Goal: Task Accomplishment & Management: Manage account settings

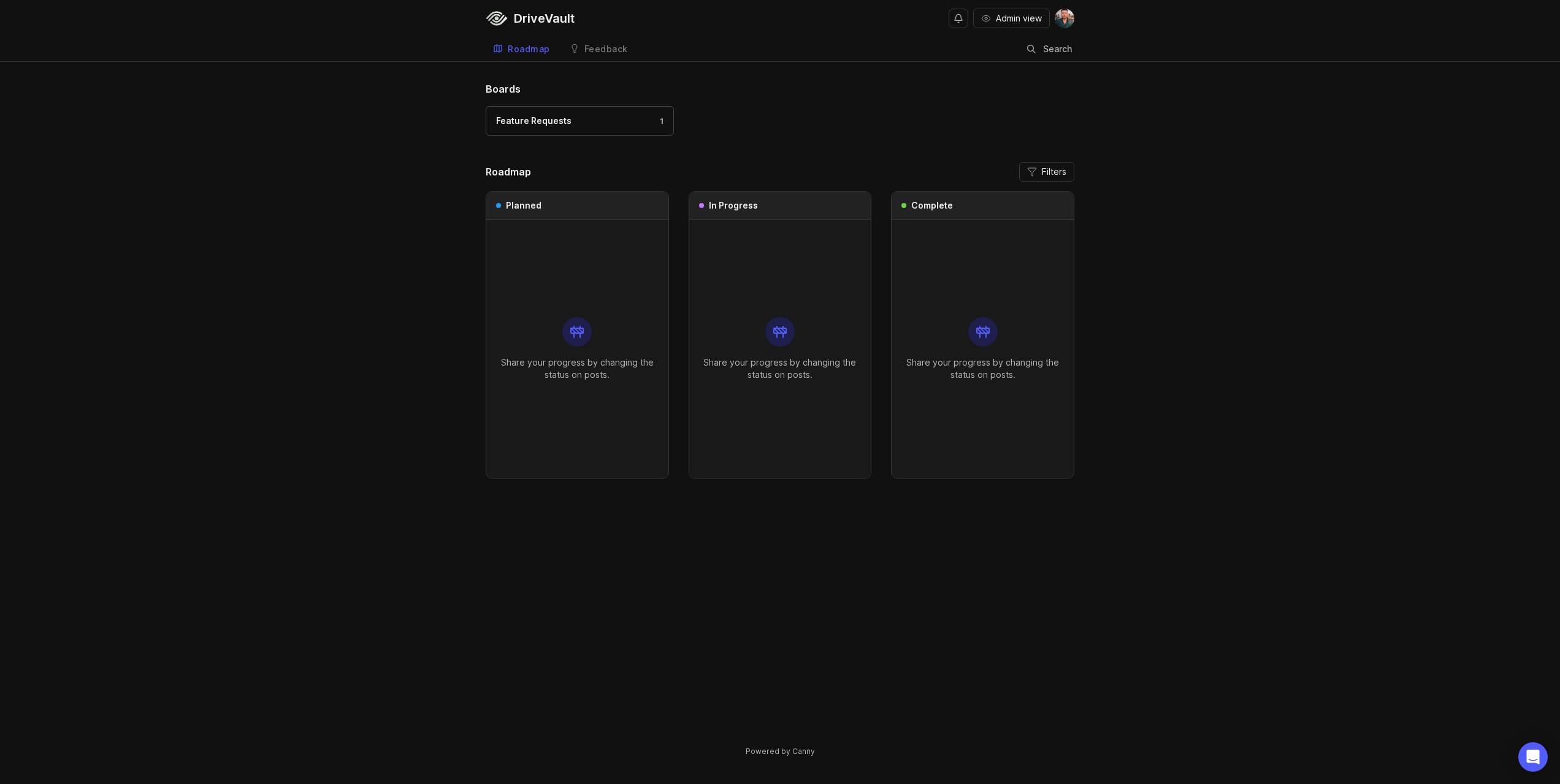
click at [522, 18] on div "DriveVault" at bounding box center [545, 19] width 61 height 13
click at [1007, 17] on span "Admin view" at bounding box center [1018, 19] width 46 height 13
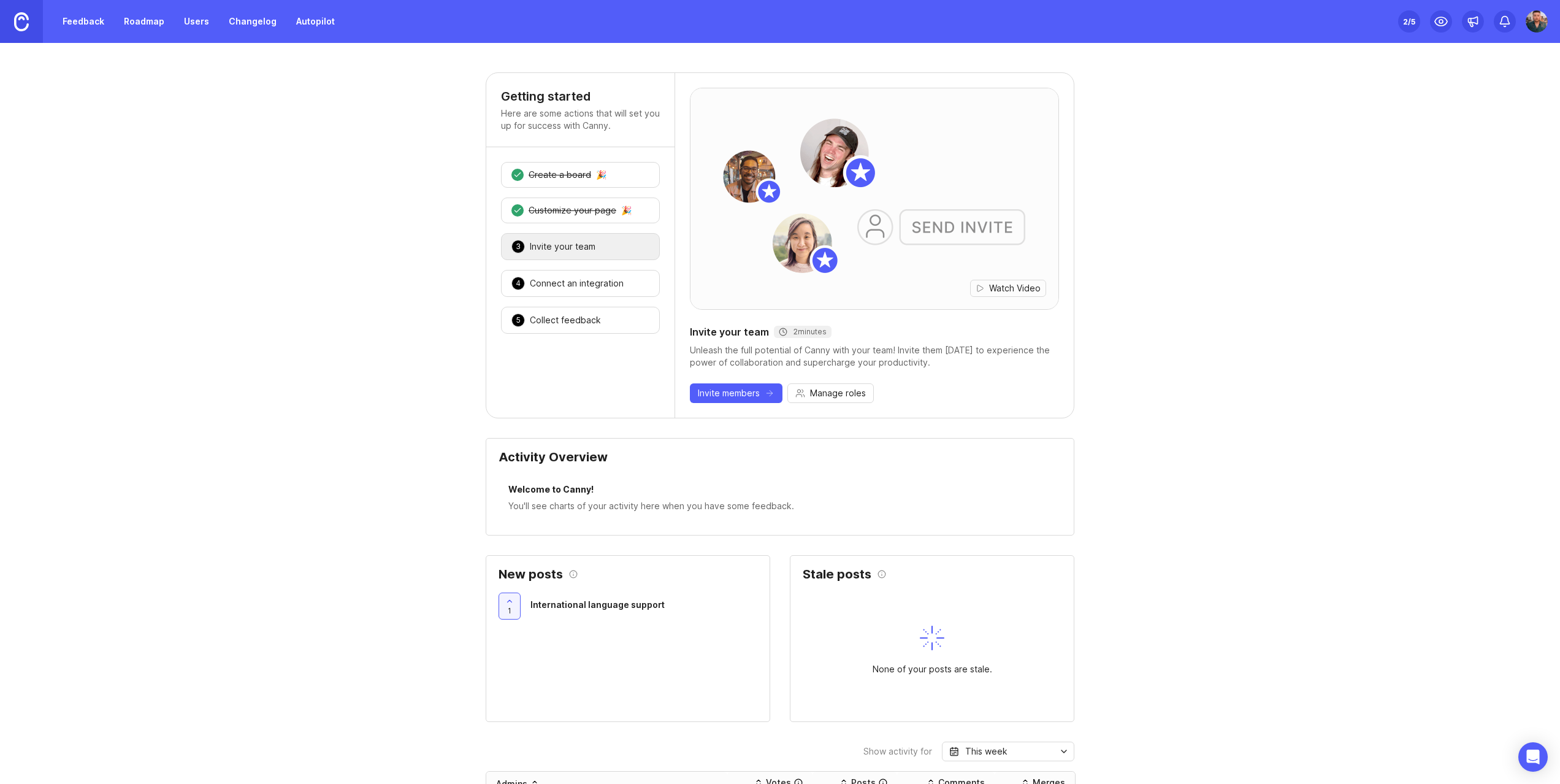
click at [98, 22] on link "Feedback" at bounding box center [83, 22] width 57 height 22
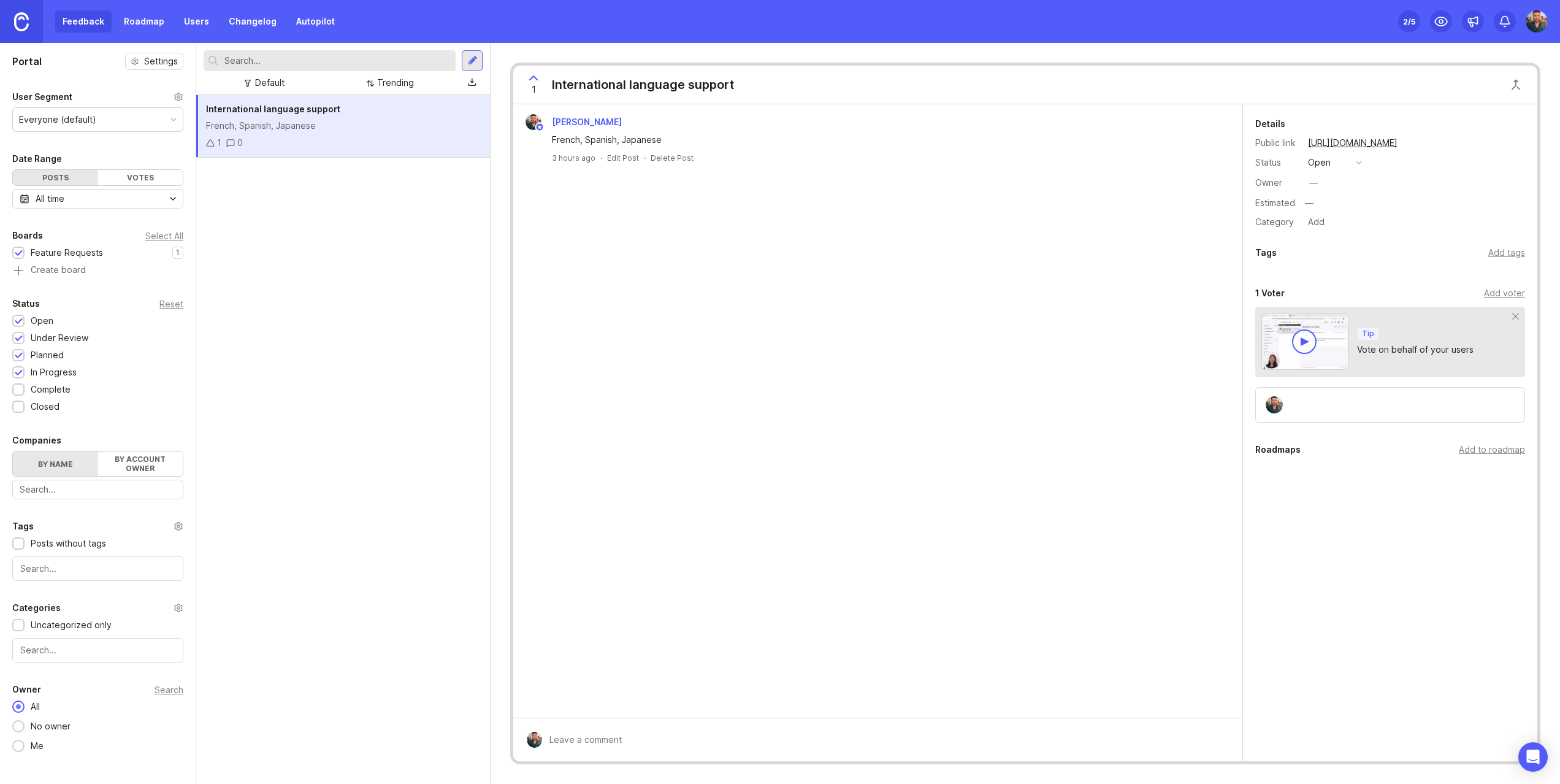
click at [152, 20] on link "Roadmap" at bounding box center [144, 22] width 56 height 22
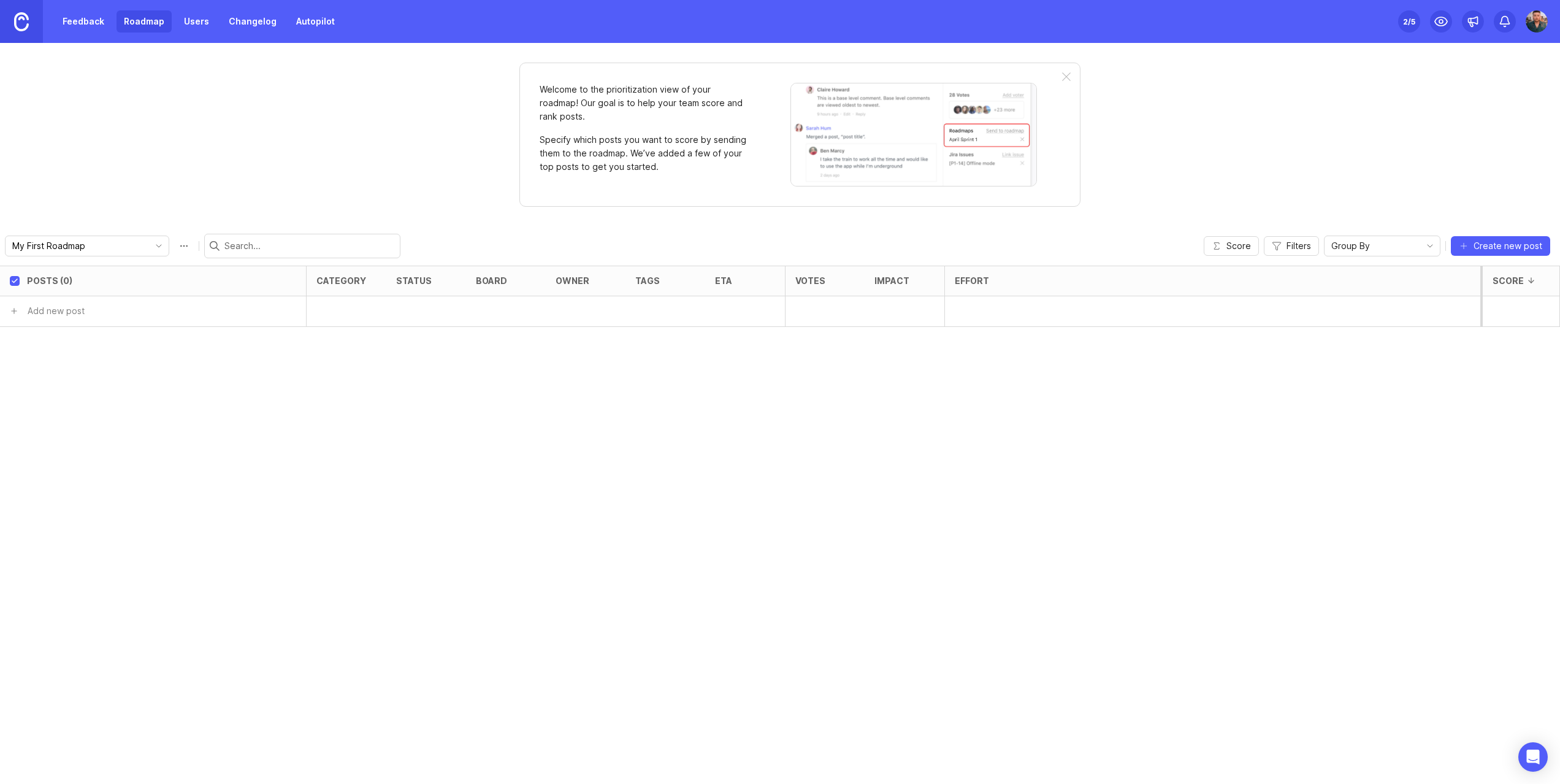
click at [189, 23] on link "Users" at bounding box center [196, 22] width 39 height 22
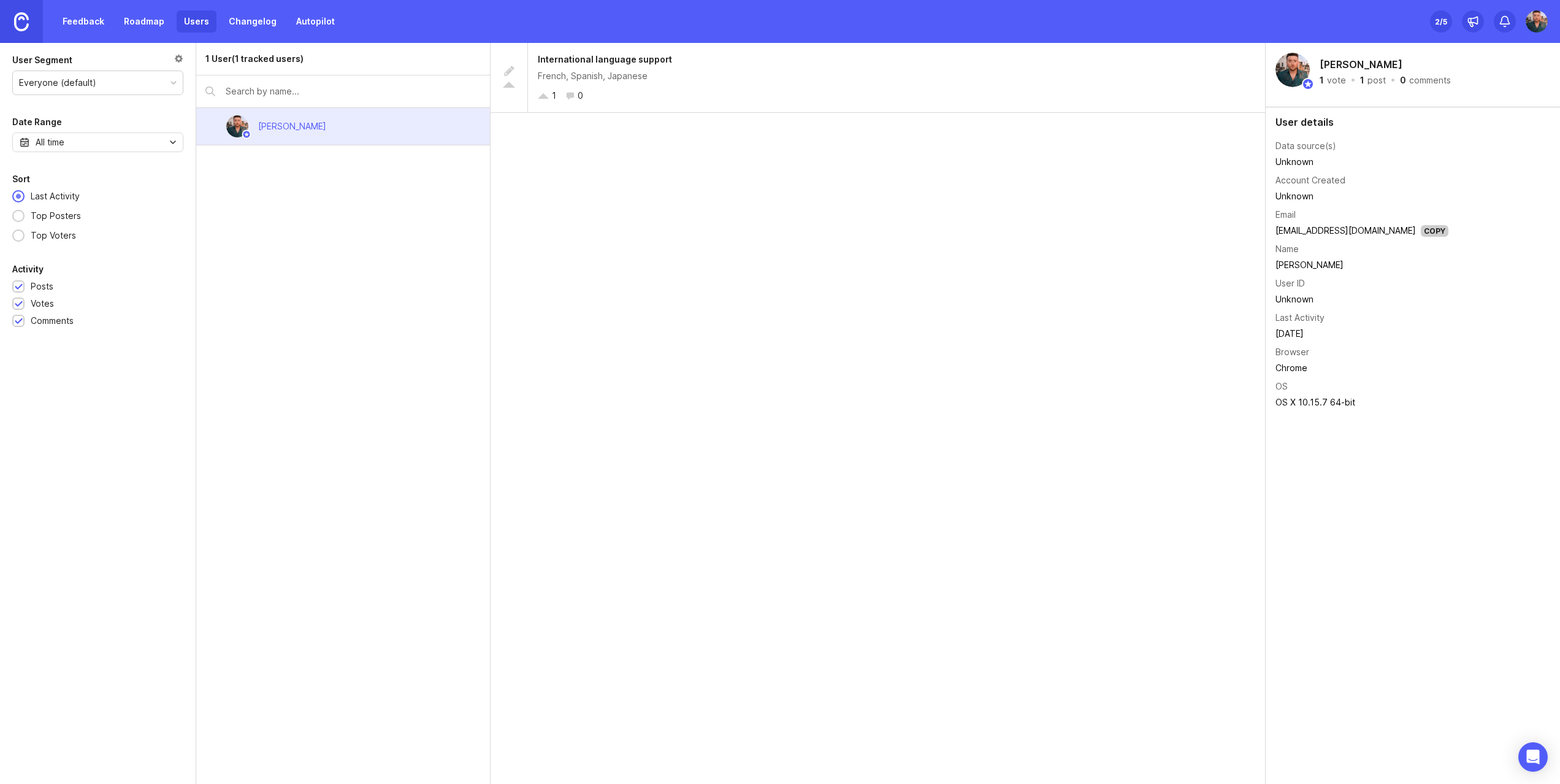
click at [242, 22] on link "Changelog" at bounding box center [253, 22] width 63 height 22
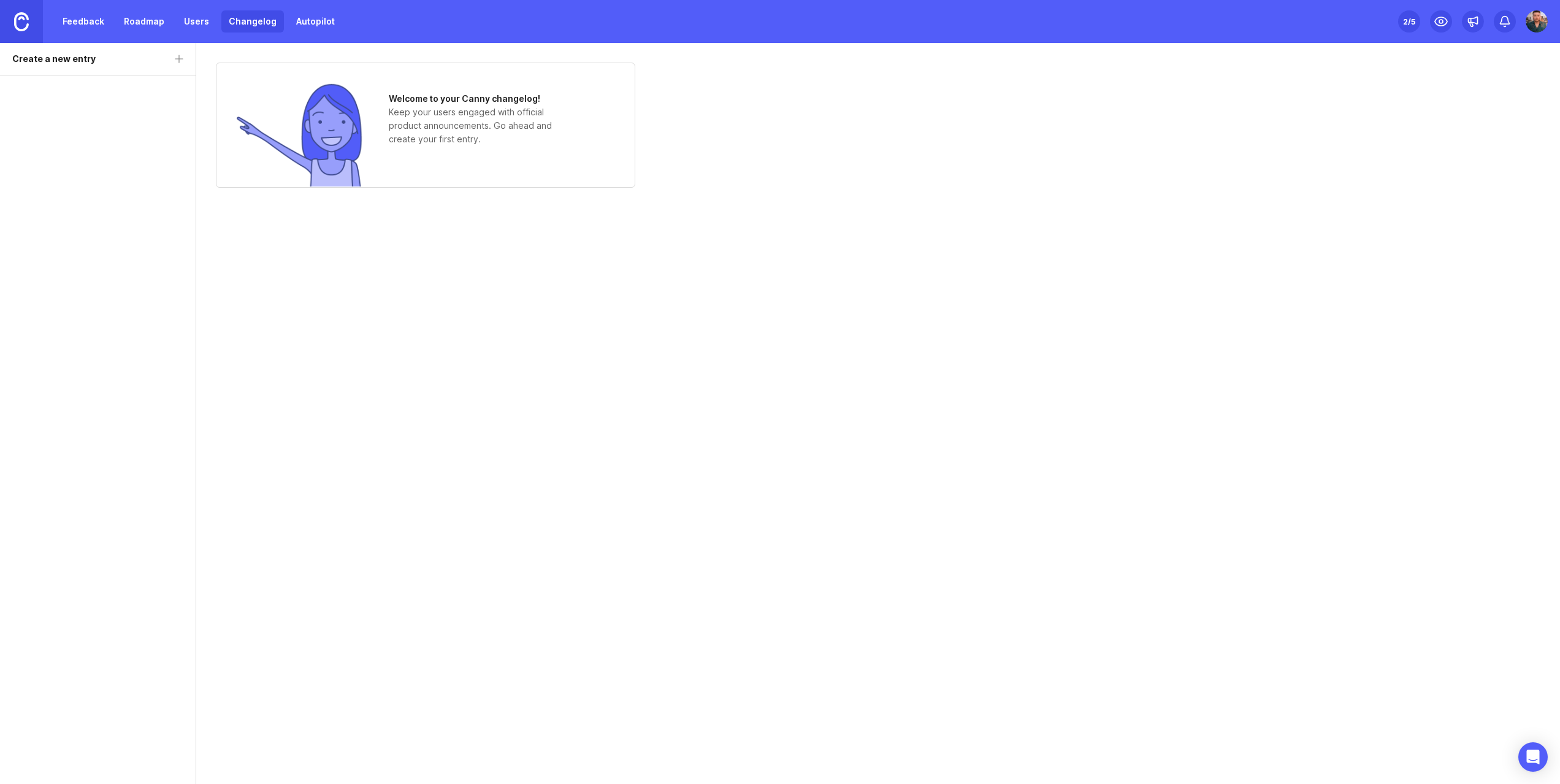
click at [302, 24] on link "Autopilot" at bounding box center [315, 22] width 53 height 22
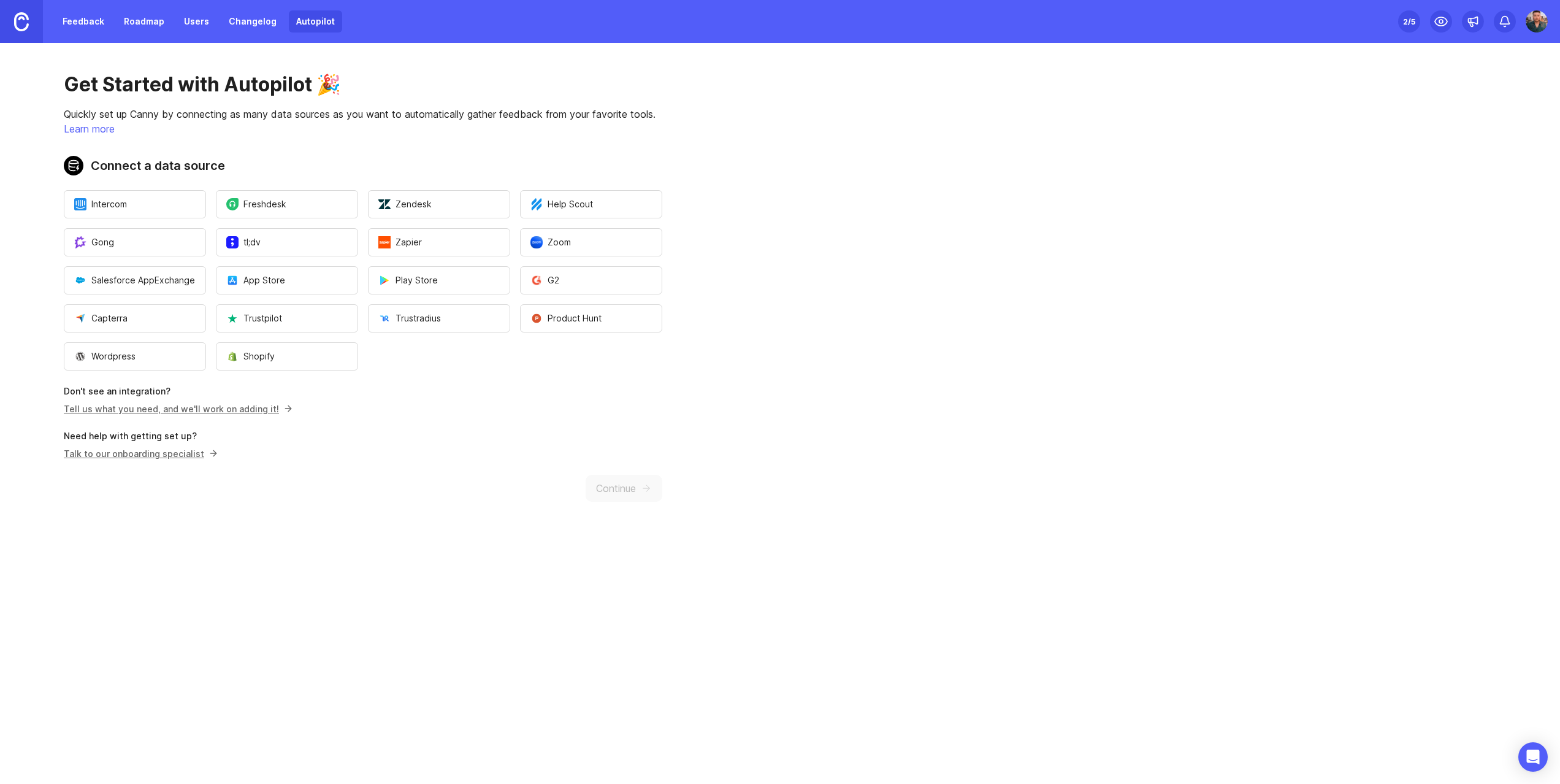
click at [94, 23] on link "Feedback" at bounding box center [83, 22] width 57 height 22
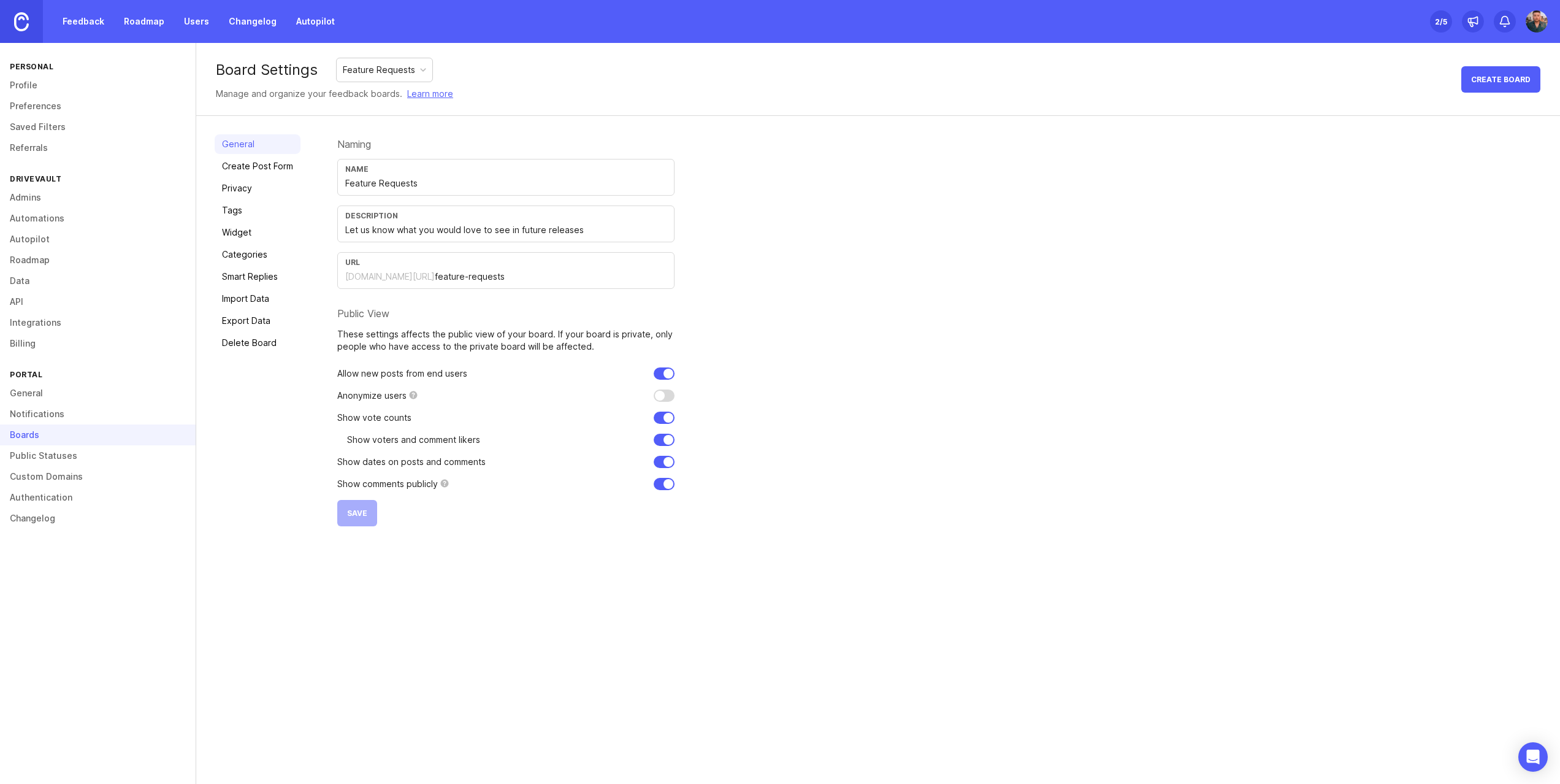
click at [91, 25] on link "Feedback" at bounding box center [83, 22] width 57 height 22
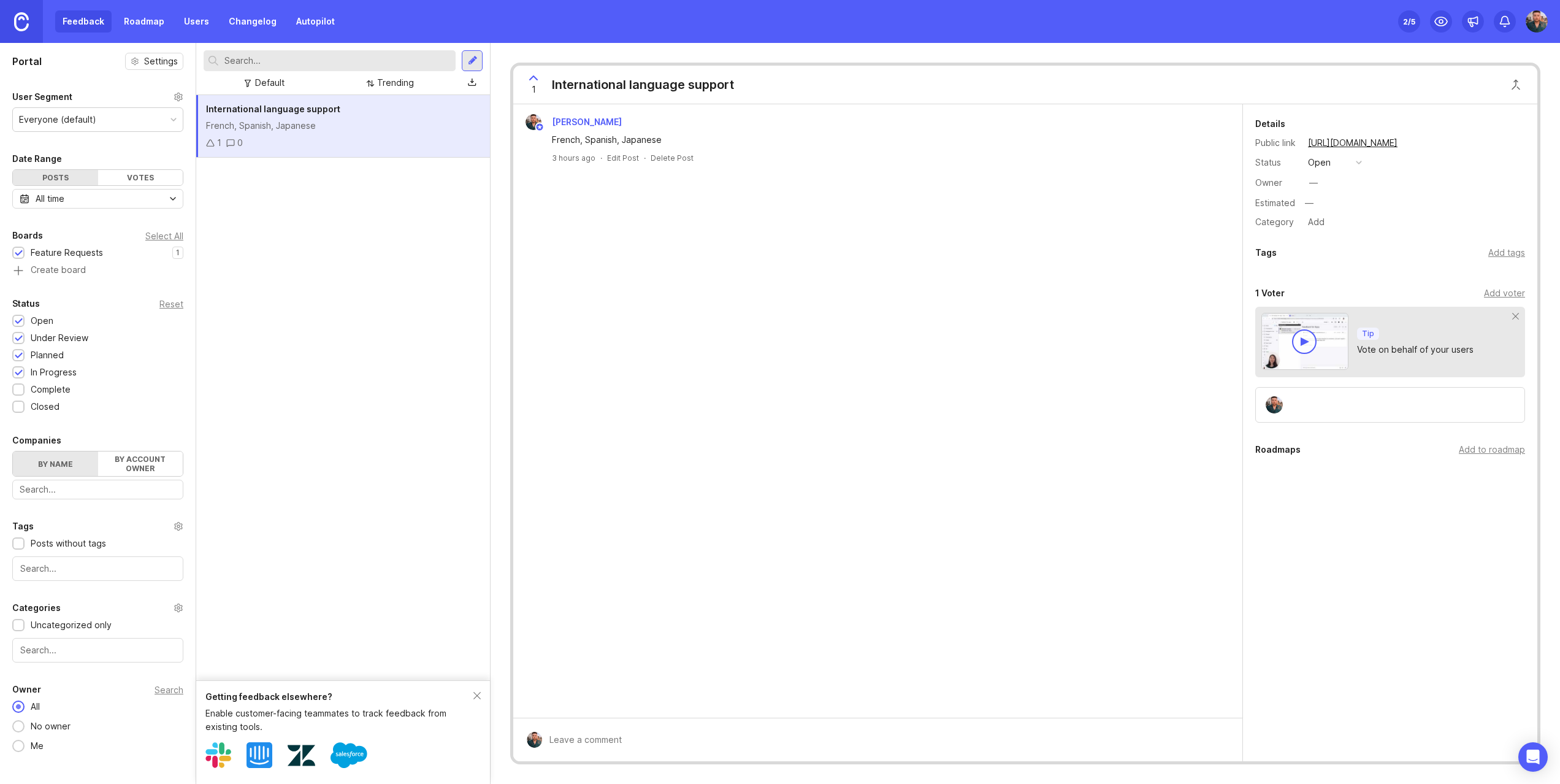
click at [470, 65] on div at bounding box center [473, 61] width 10 height 11
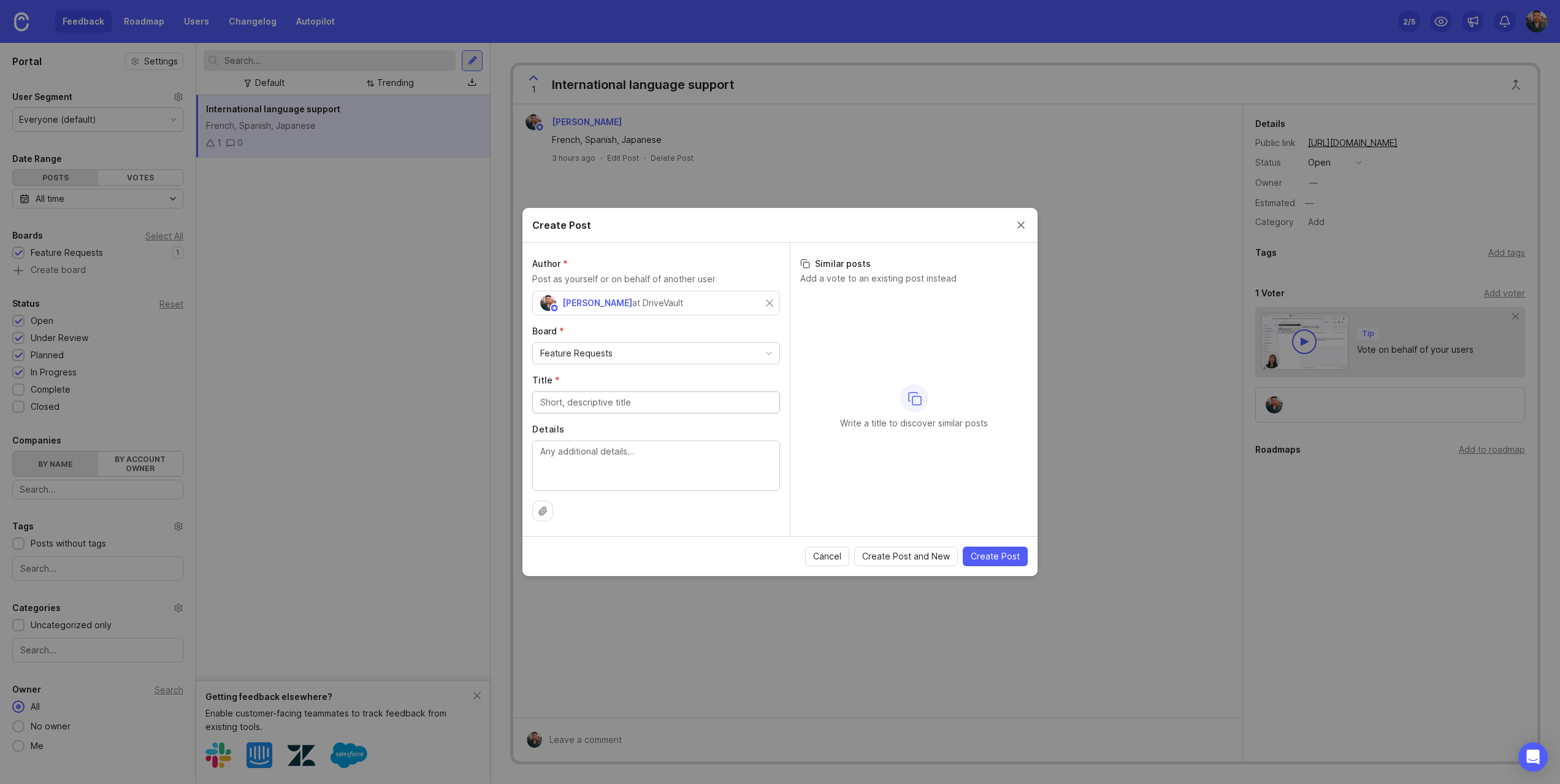
click at [642, 350] on div "Feature Requests" at bounding box center [656, 353] width 247 height 21
click at [631, 331] on label "Board *" at bounding box center [657, 331] width 248 height 13
click at [1021, 223] on button "Close create post modal" at bounding box center [1021, 224] width 13 height 13
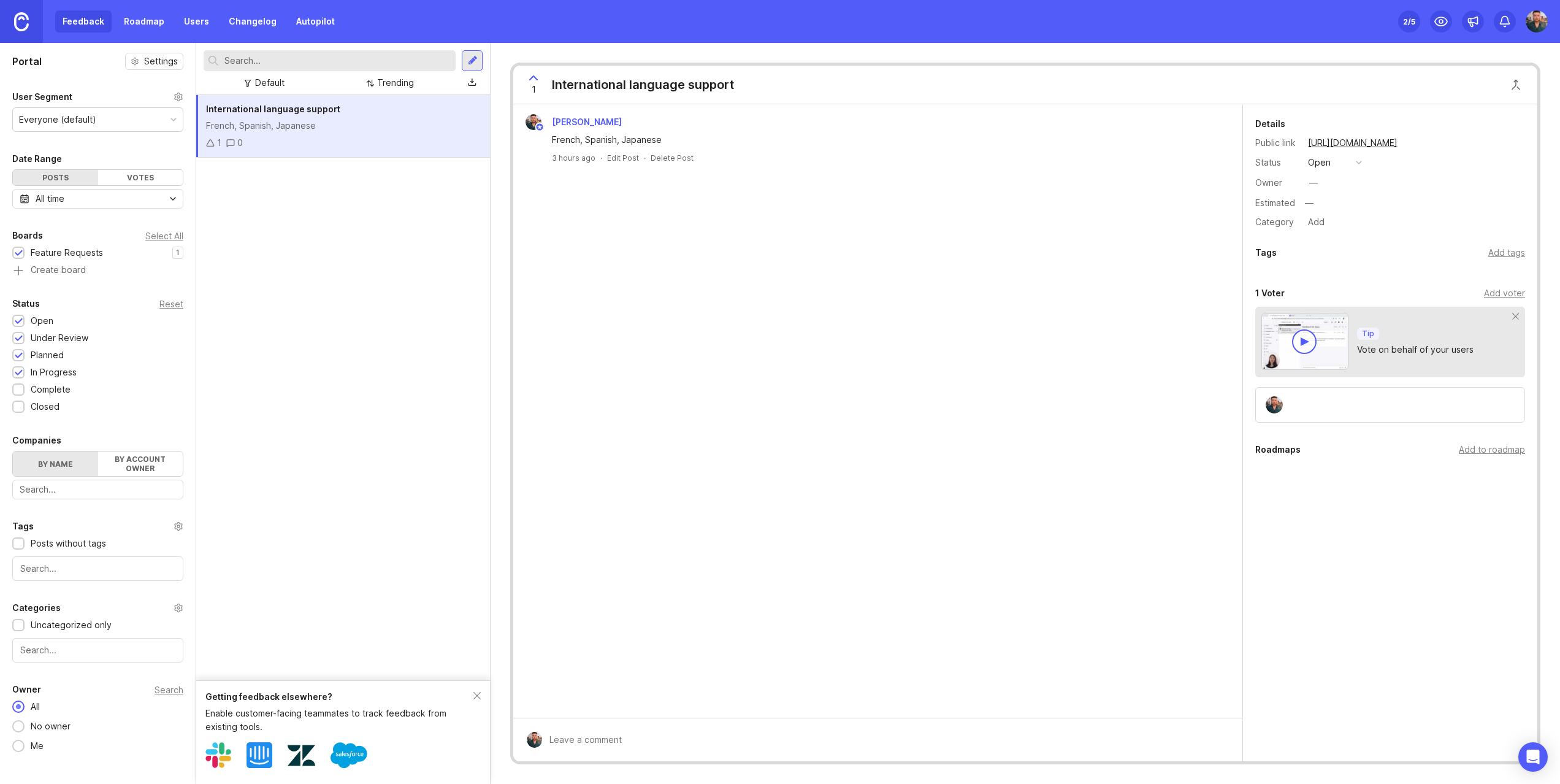
click at [27, 28] on img at bounding box center [22, 22] width 14 height 19
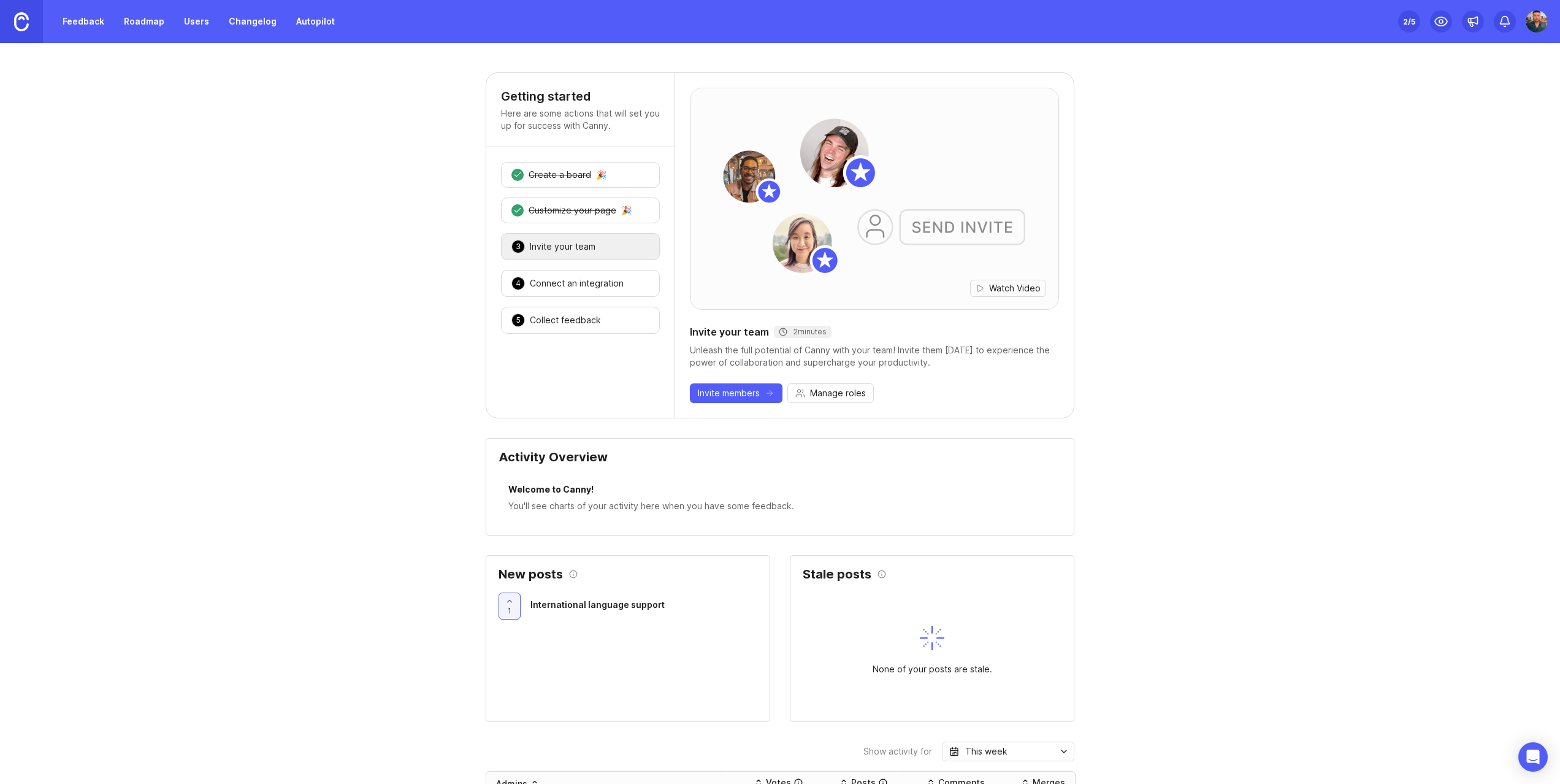
click at [588, 179] on div "Create a board" at bounding box center [560, 175] width 63 height 13
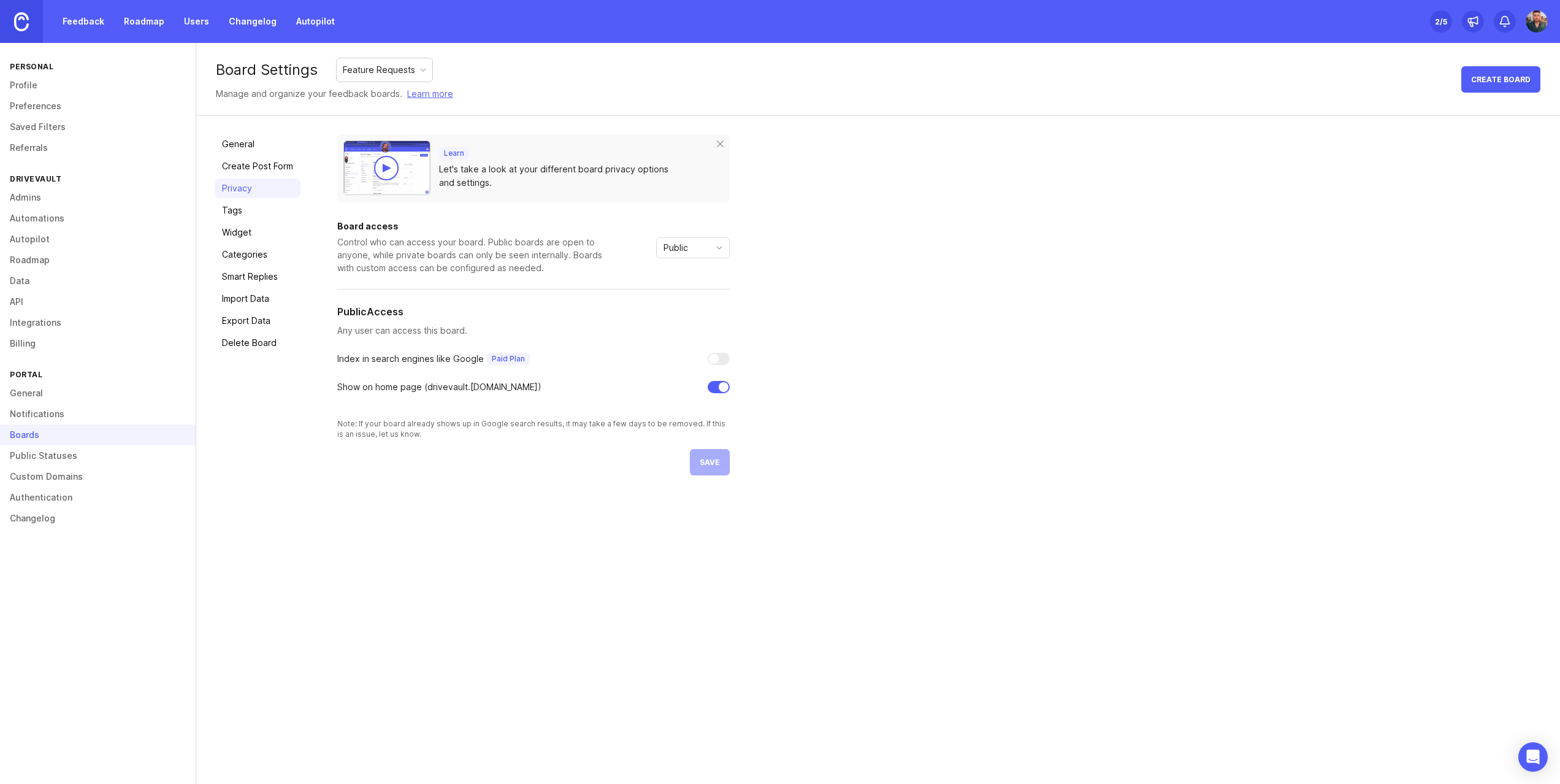
click at [60, 440] on div "Boards" at bounding box center [98, 434] width 196 height 21
click at [257, 141] on link "General" at bounding box center [257, 144] width 86 height 20
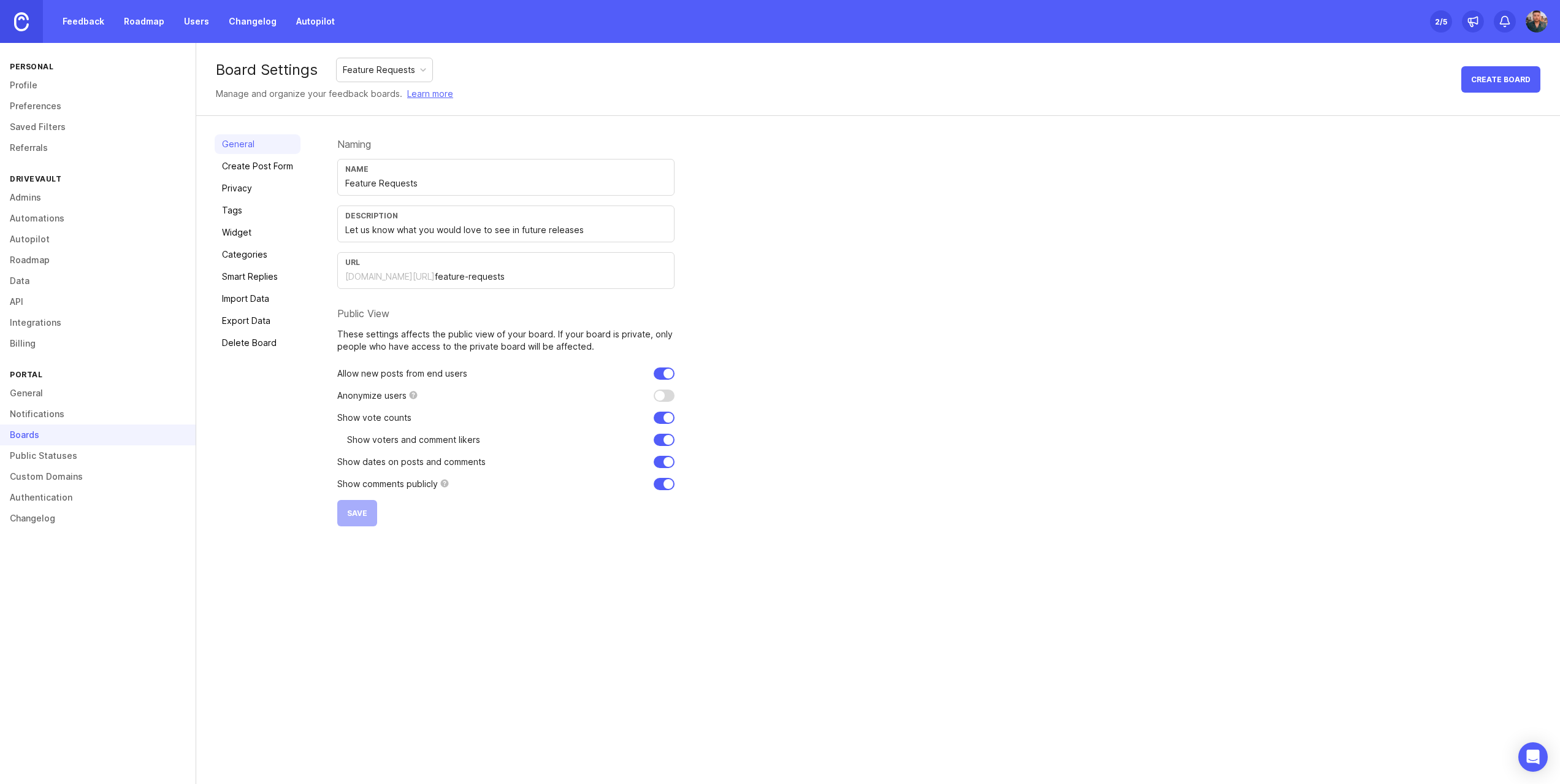
click at [348, 73] on div "Feature Requests" at bounding box center [379, 69] width 73 height 13
click at [294, 145] on link "General" at bounding box center [257, 144] width 86 height 20
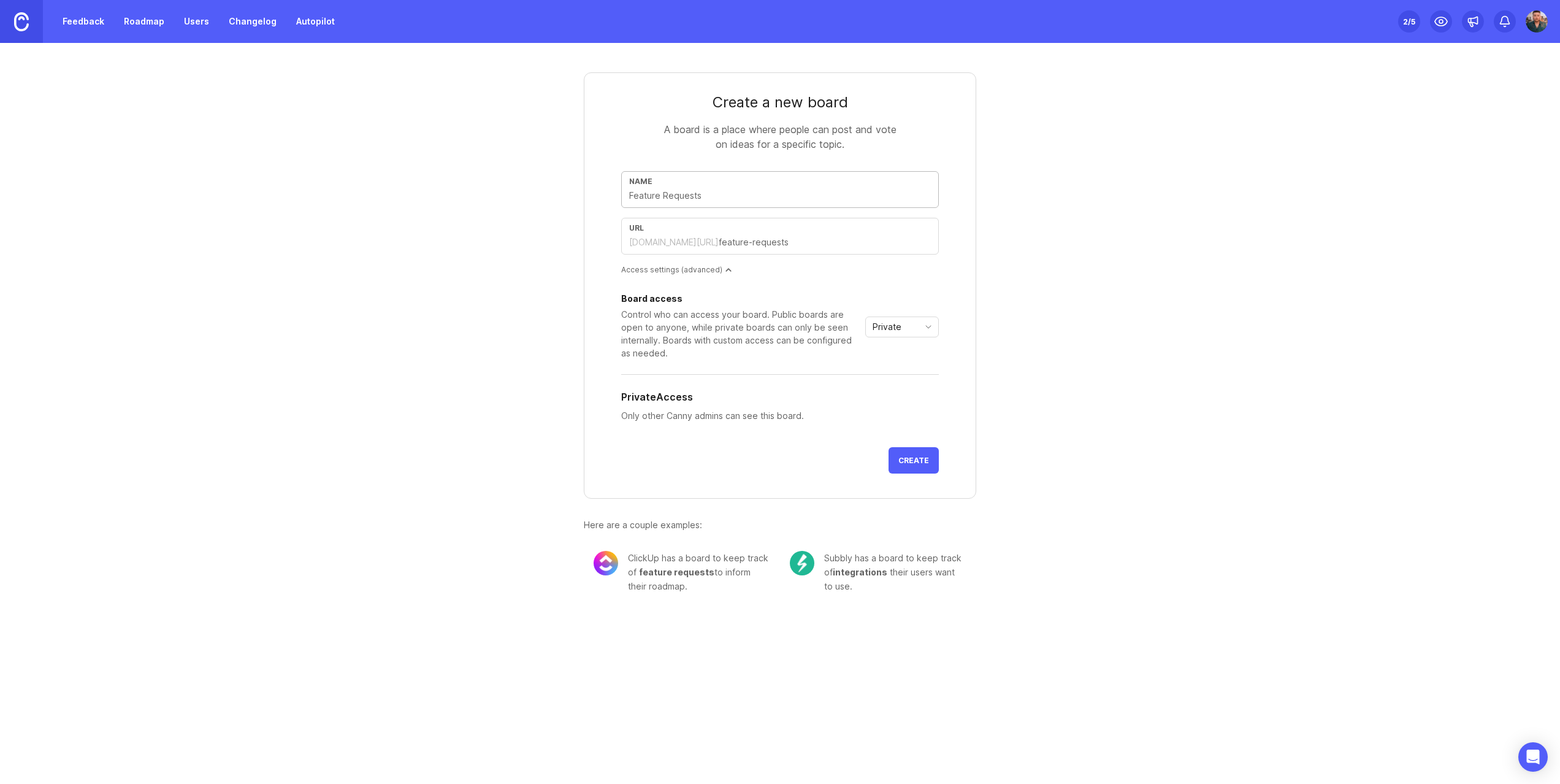
type input "R"
type input "r"
type input "Re"
type input "re"
type input "Rep"
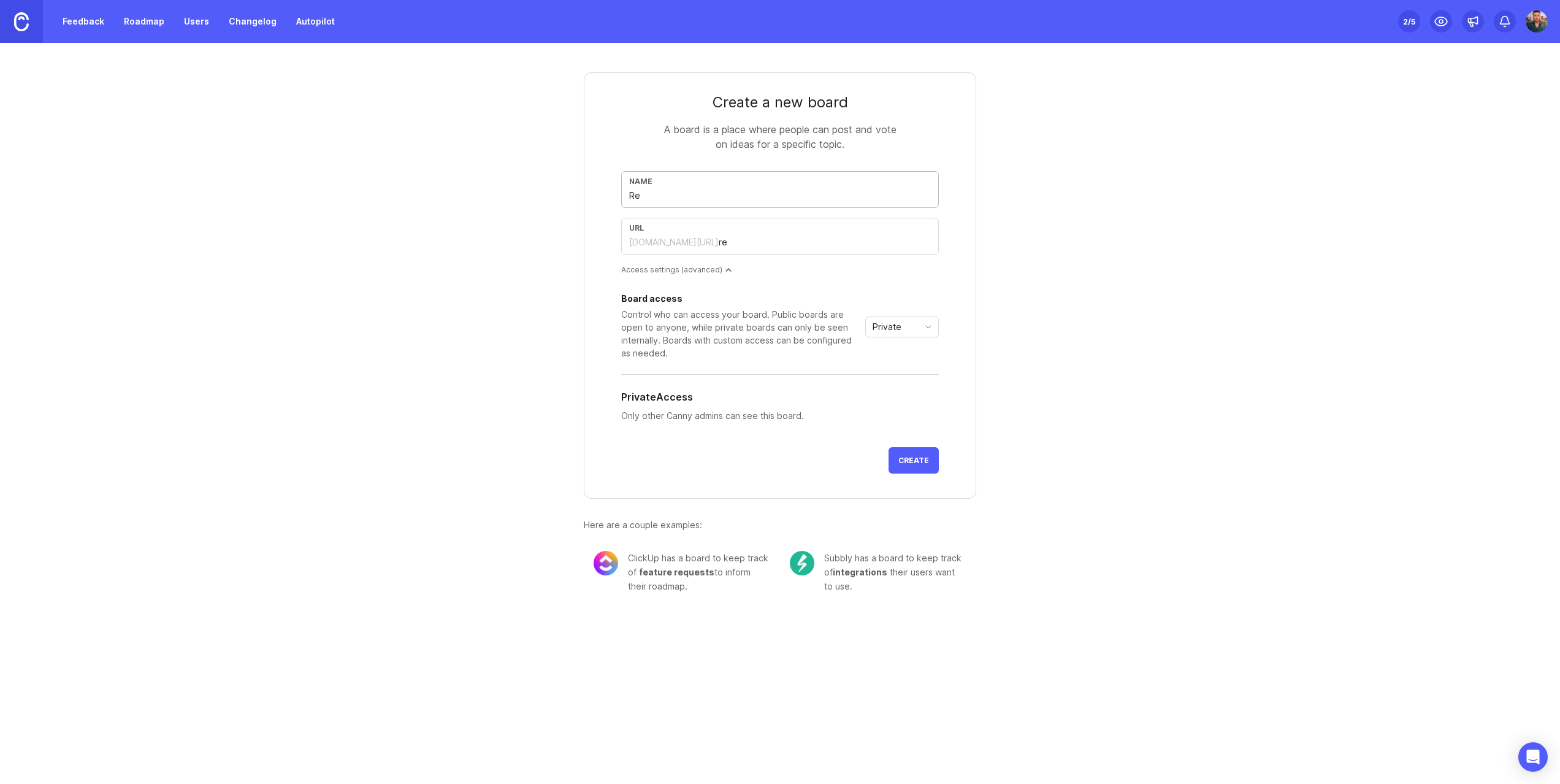
type input "rep"
type input "Repo"
type input "repo"
type input "Repor"
type input "repor"
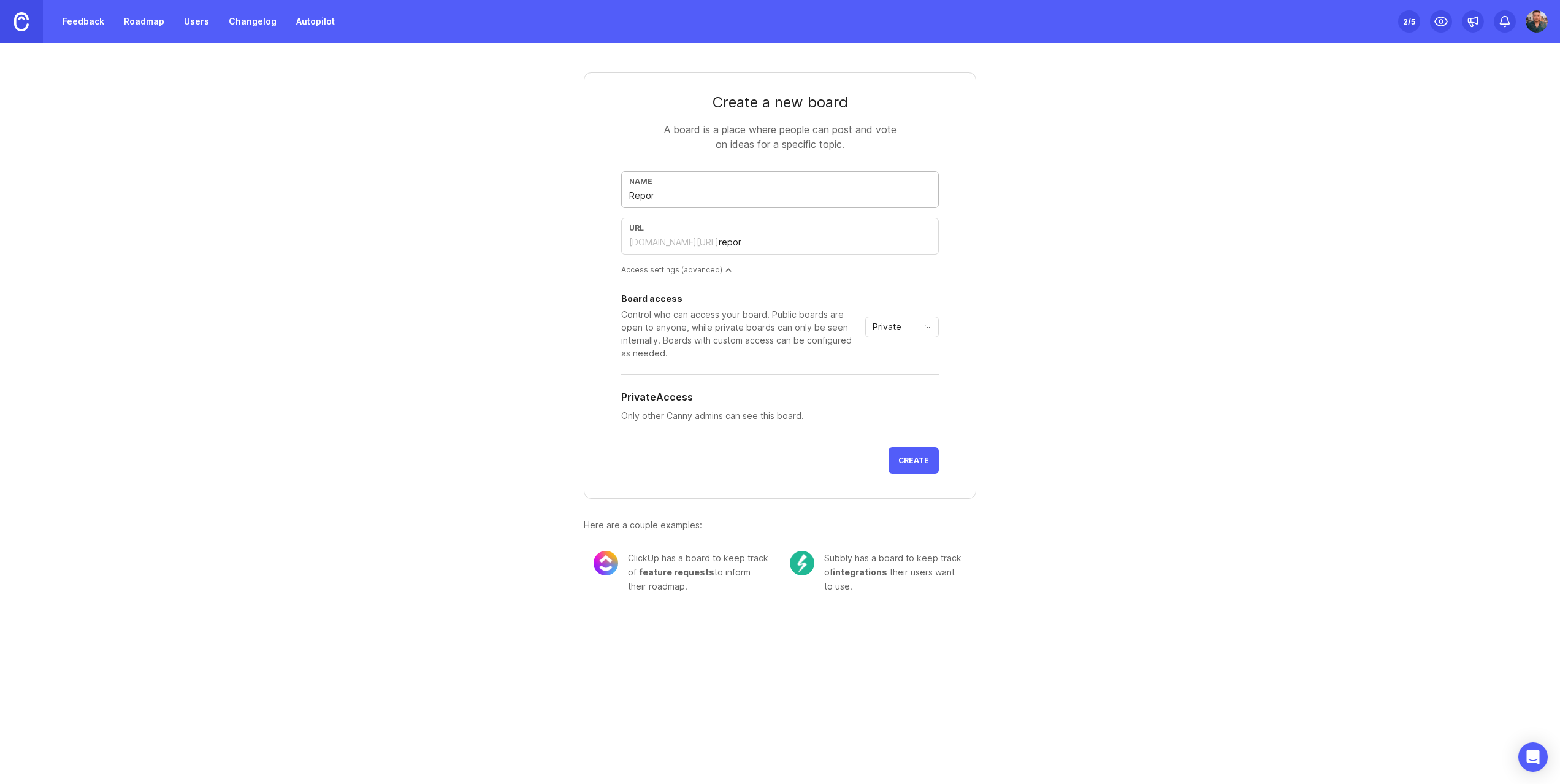
type input "Report"
type input "report"
type input "Report B"
type input "report-b"
type input "Report Bu"
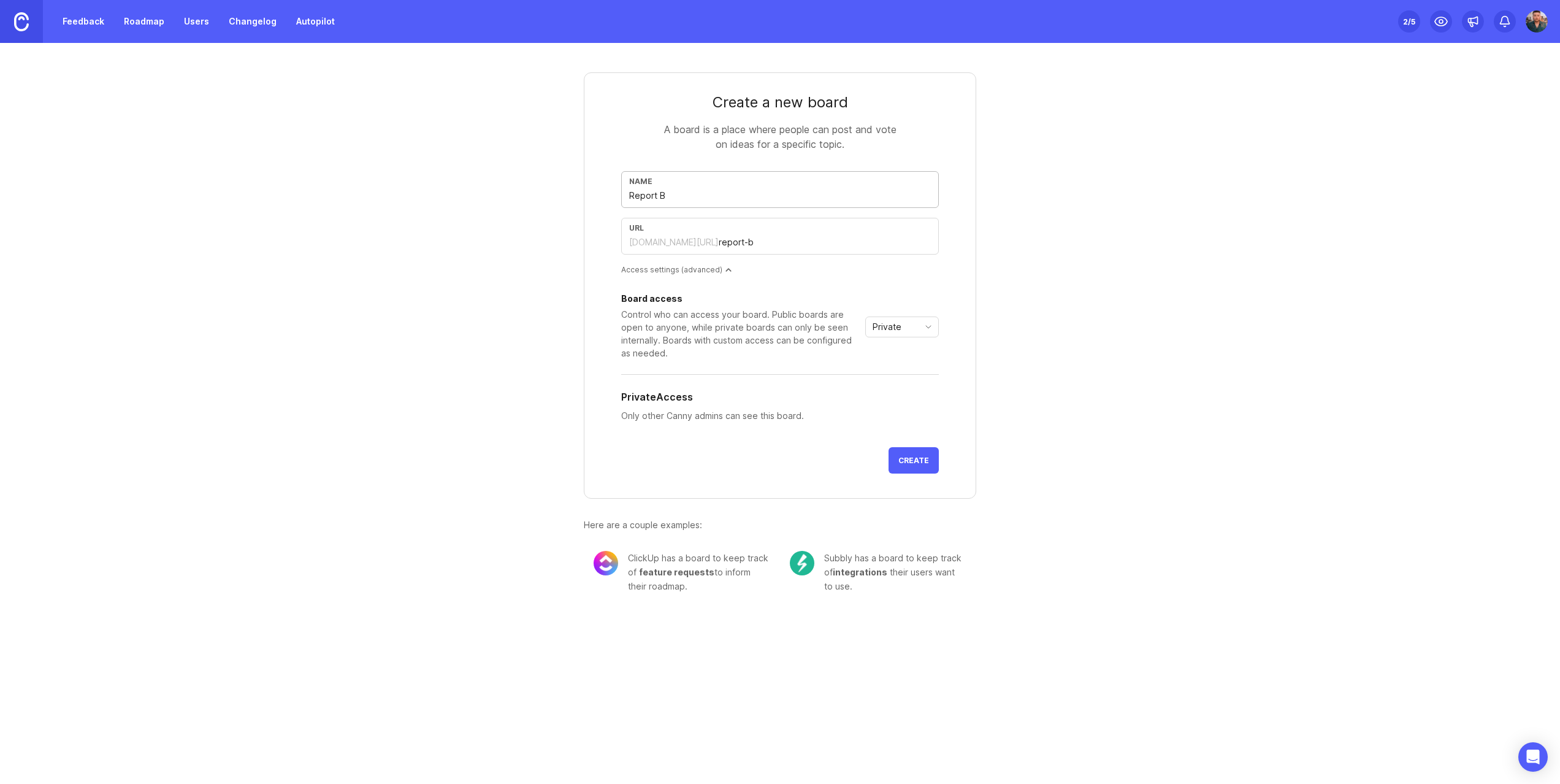
type input "report-bu"
type input "Report Bug"
type input "report-bug"
type input "Report Bugs"
type input "report-bugs"
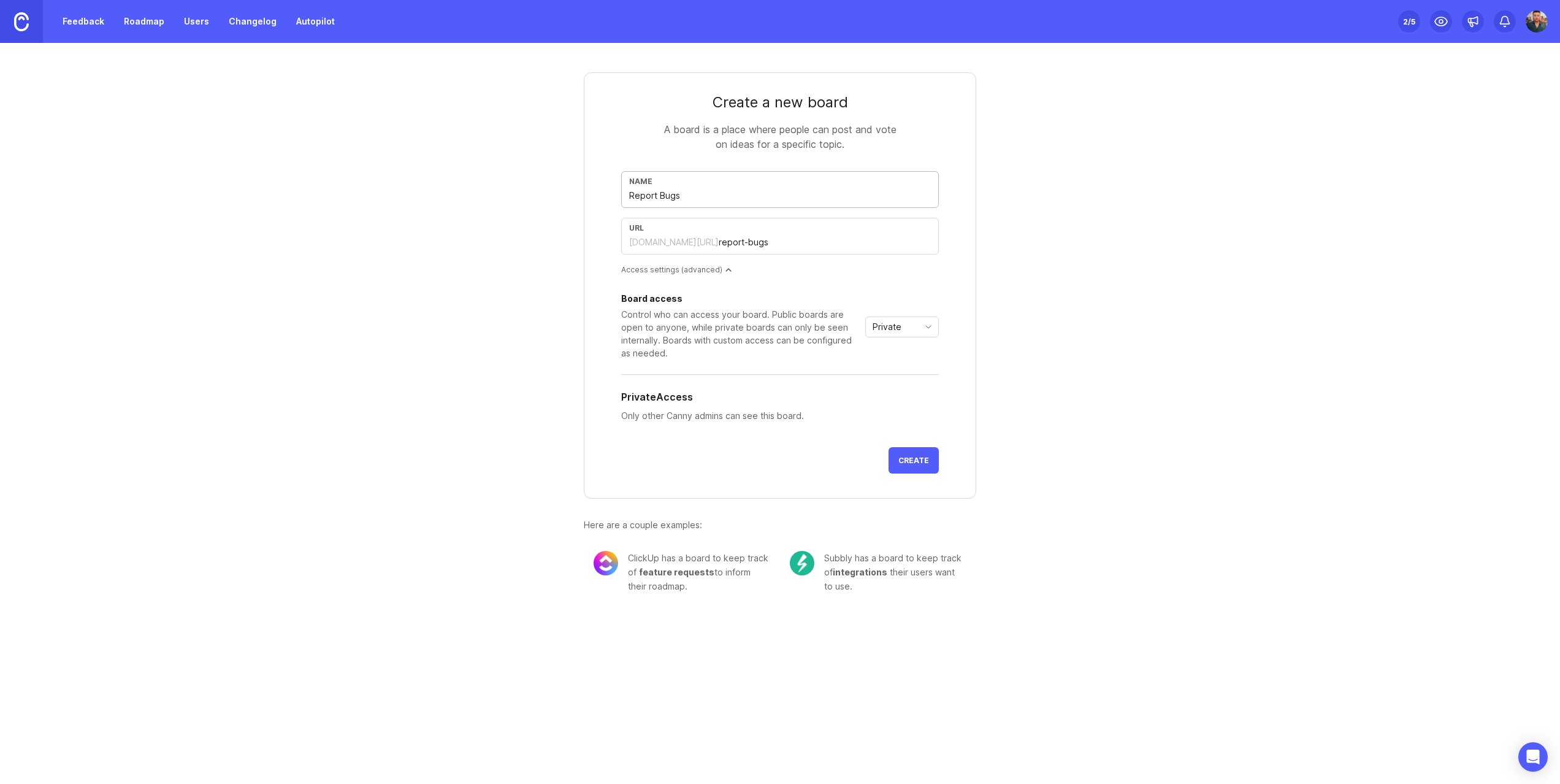
type input "Report Bugs"
click at [916, 326] on div "Private" at bounding box center [892, 327] width 53 height 20
click at [905, 370] on li "Public" at bounding box center [902, 370] width 73 height 21
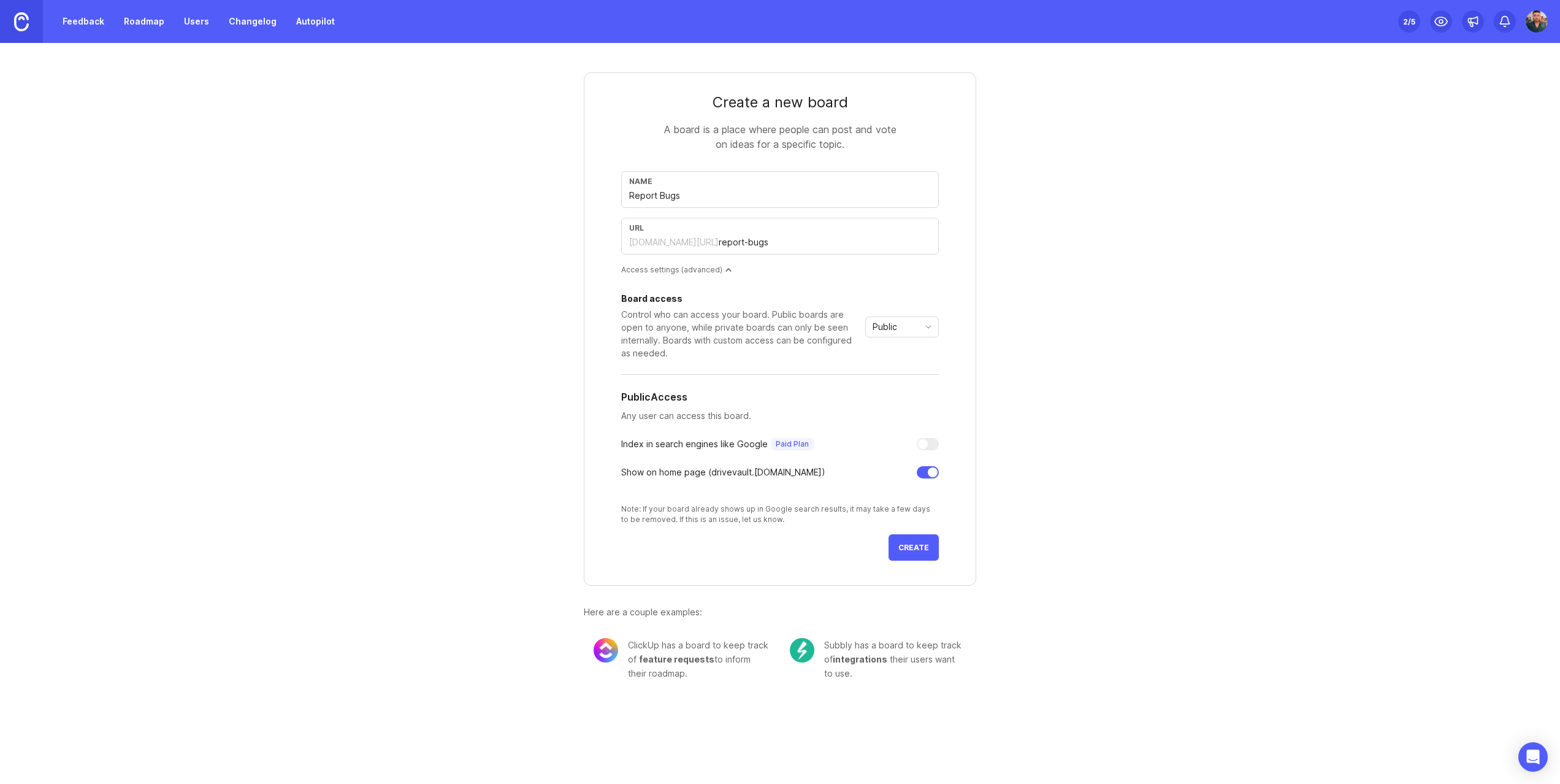
click at [914, 553] on button "Create" at bounding box center [914, 547] width 50 height 26
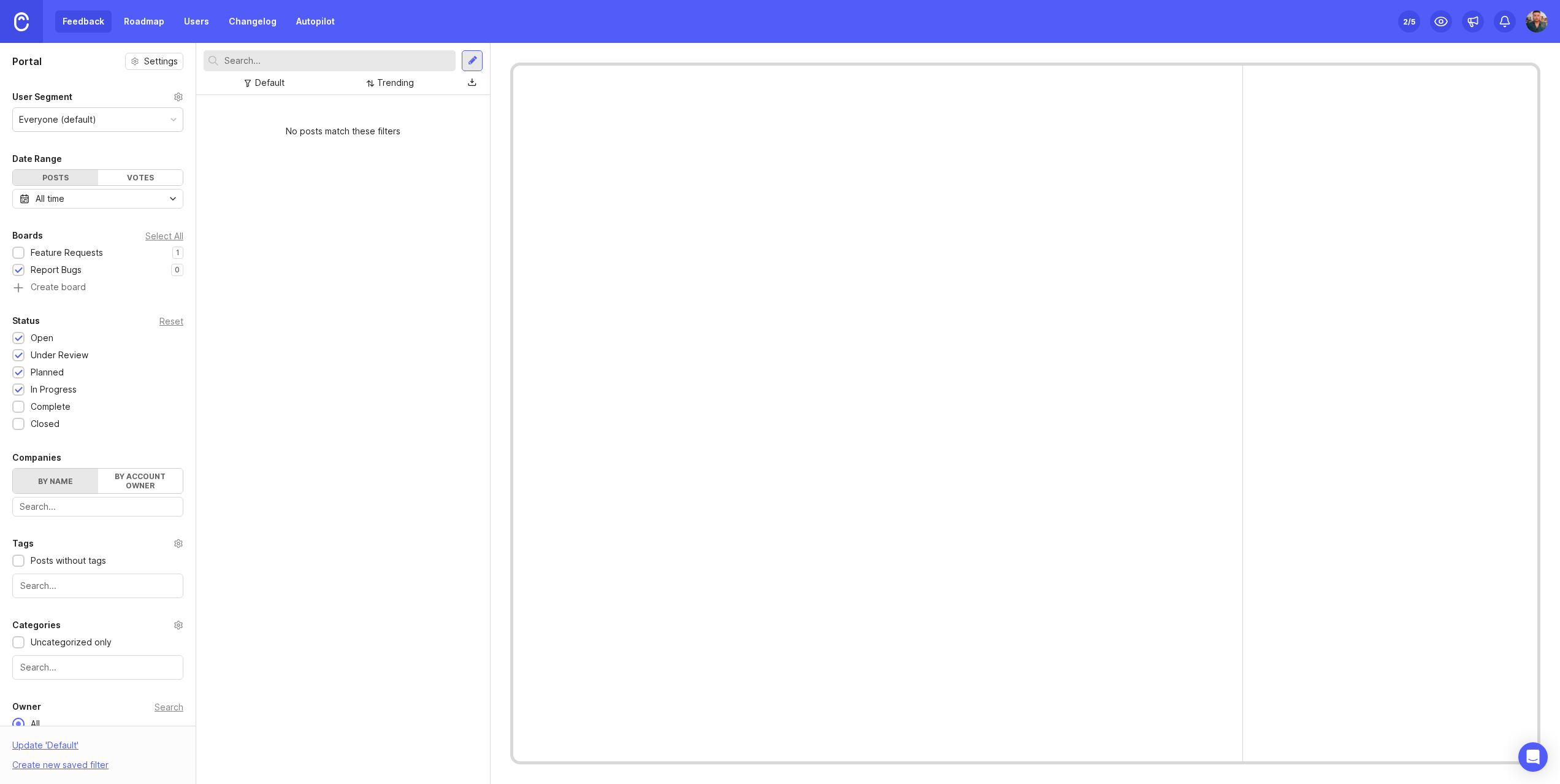
click at [475, 63] on div at bounding box center [473, 61] width 10 height 11
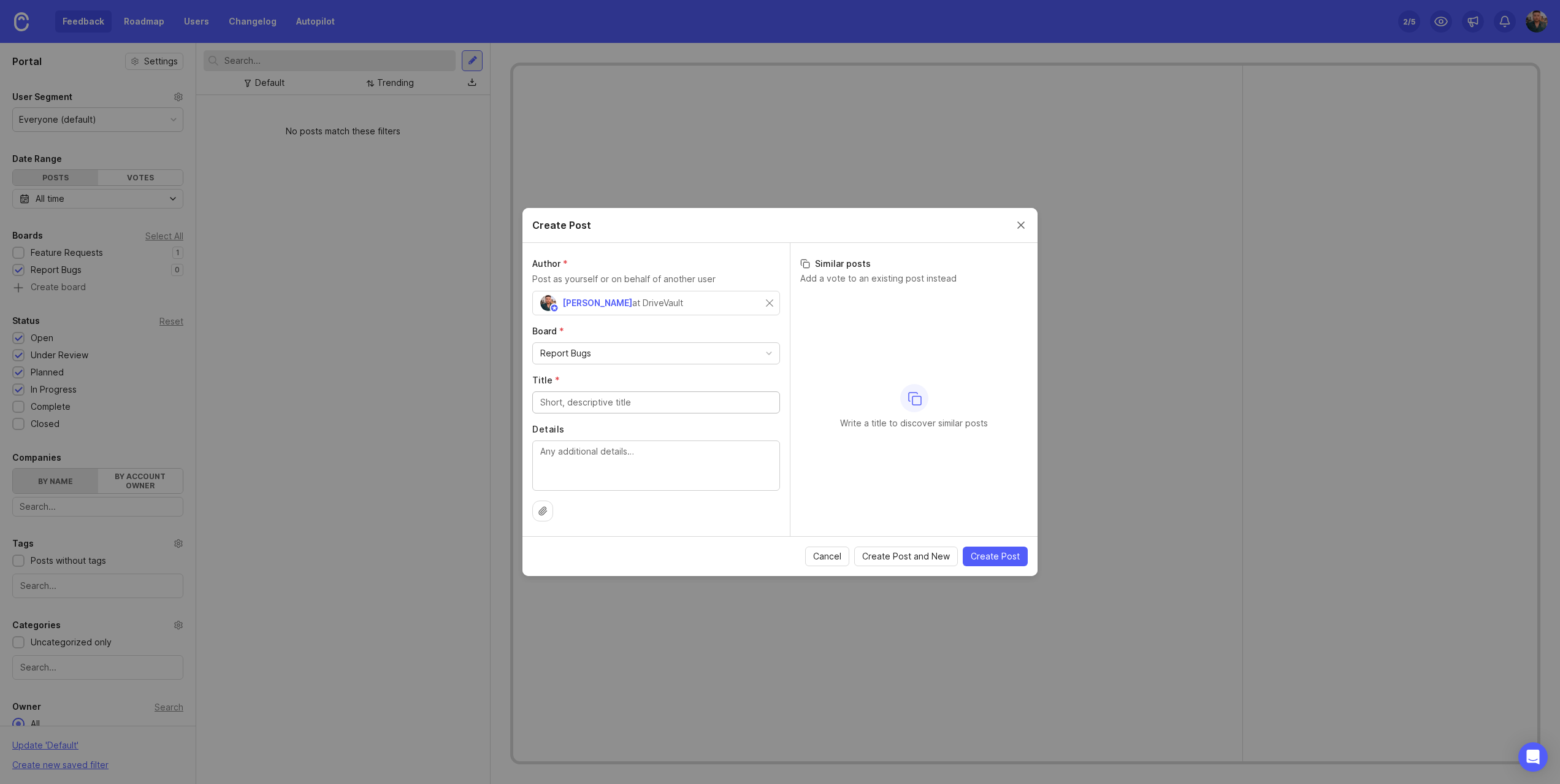
click at [610, 406] on input "Title *" at bounding box center [656, 402] width 231 height 13
type input "How to report bugs"
click at [839, 557] on span "Cancel" at bounding box center [827, 556] width 28 height 13
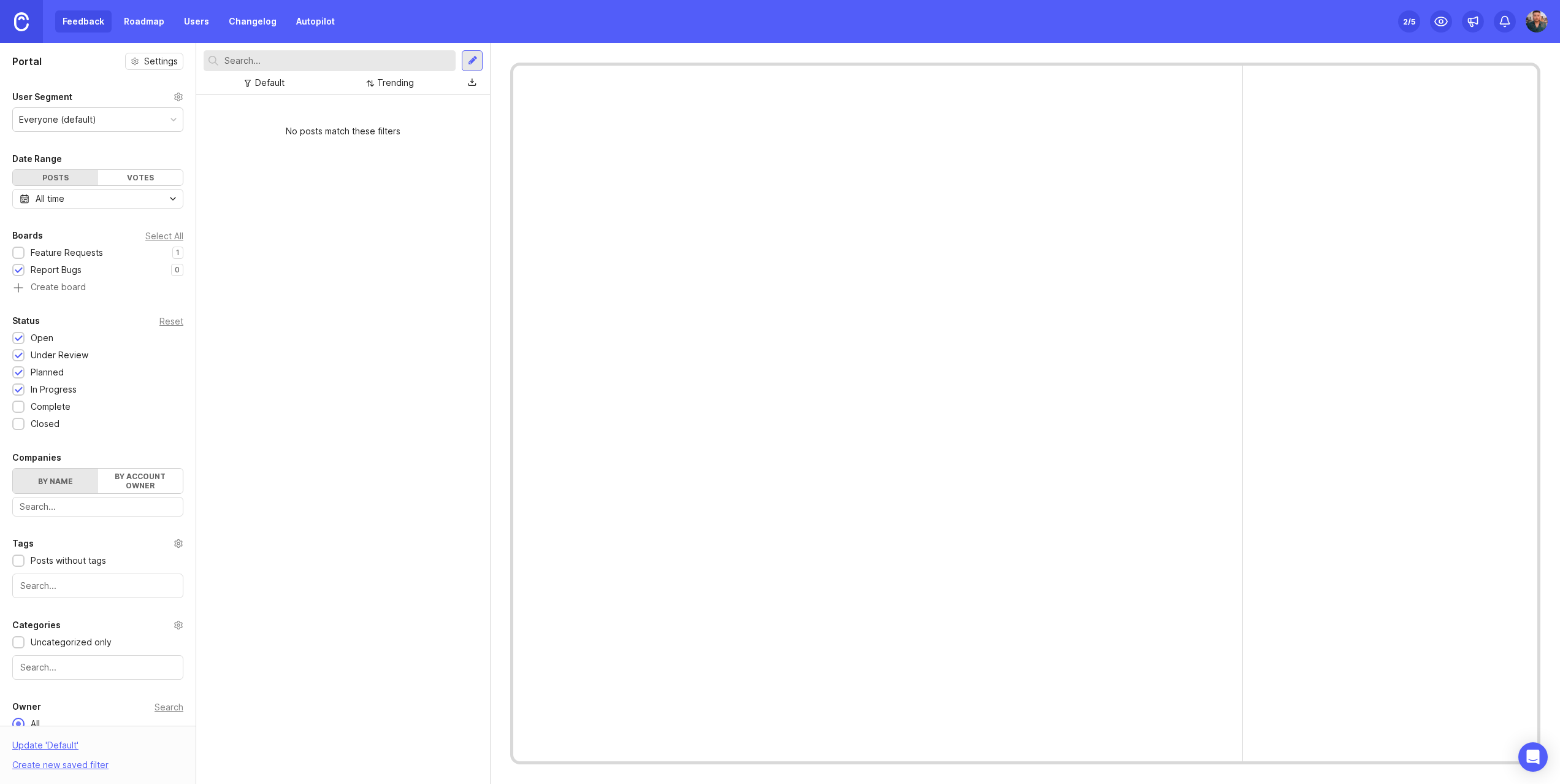
scroll to position [54, 0]
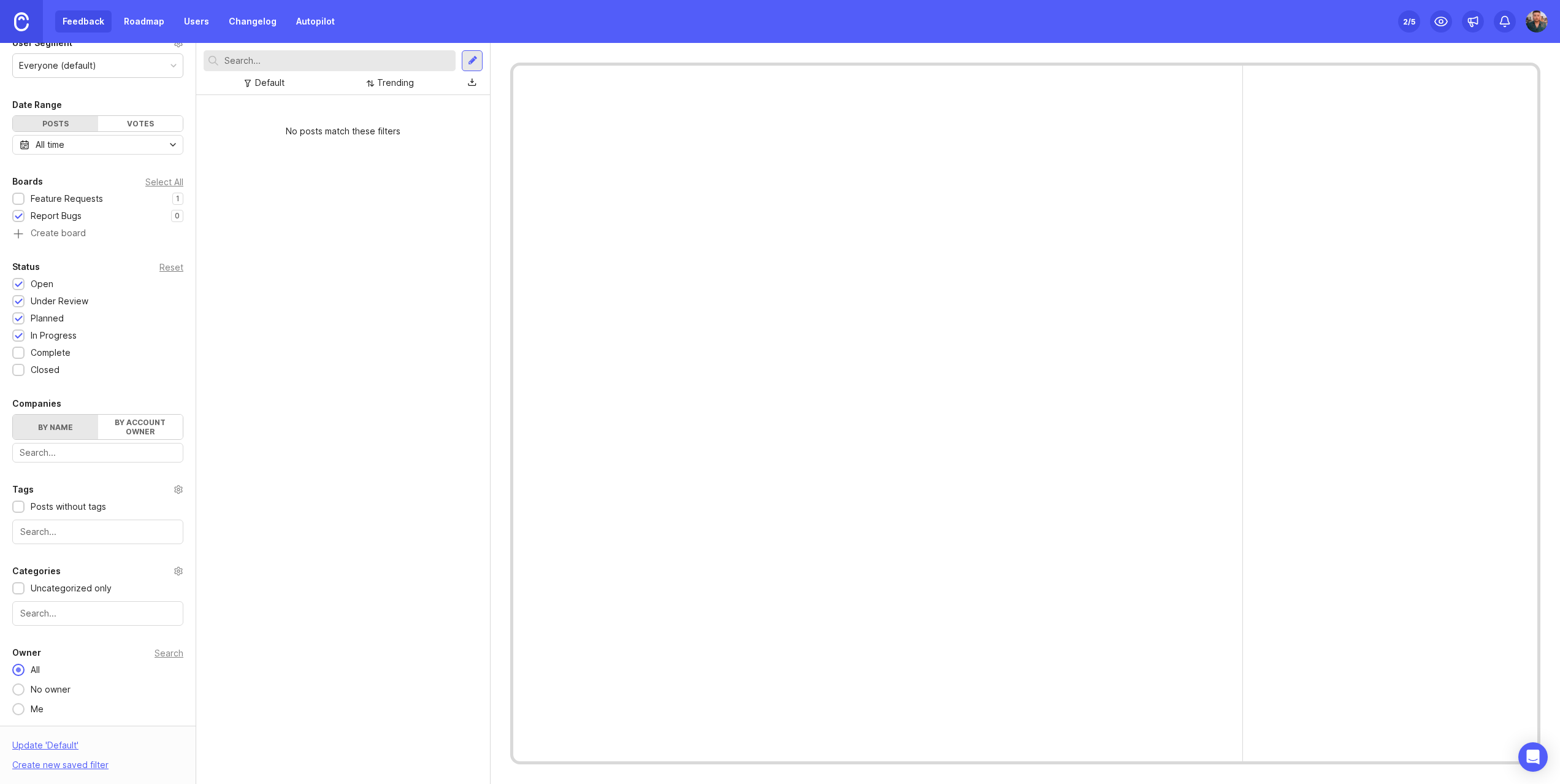
click at [20, 710] on div at bounding box center [18, 709] width 7 height 7
click at [24, 664] on div "All" at bounding box center [35, 669] width 22 height 13
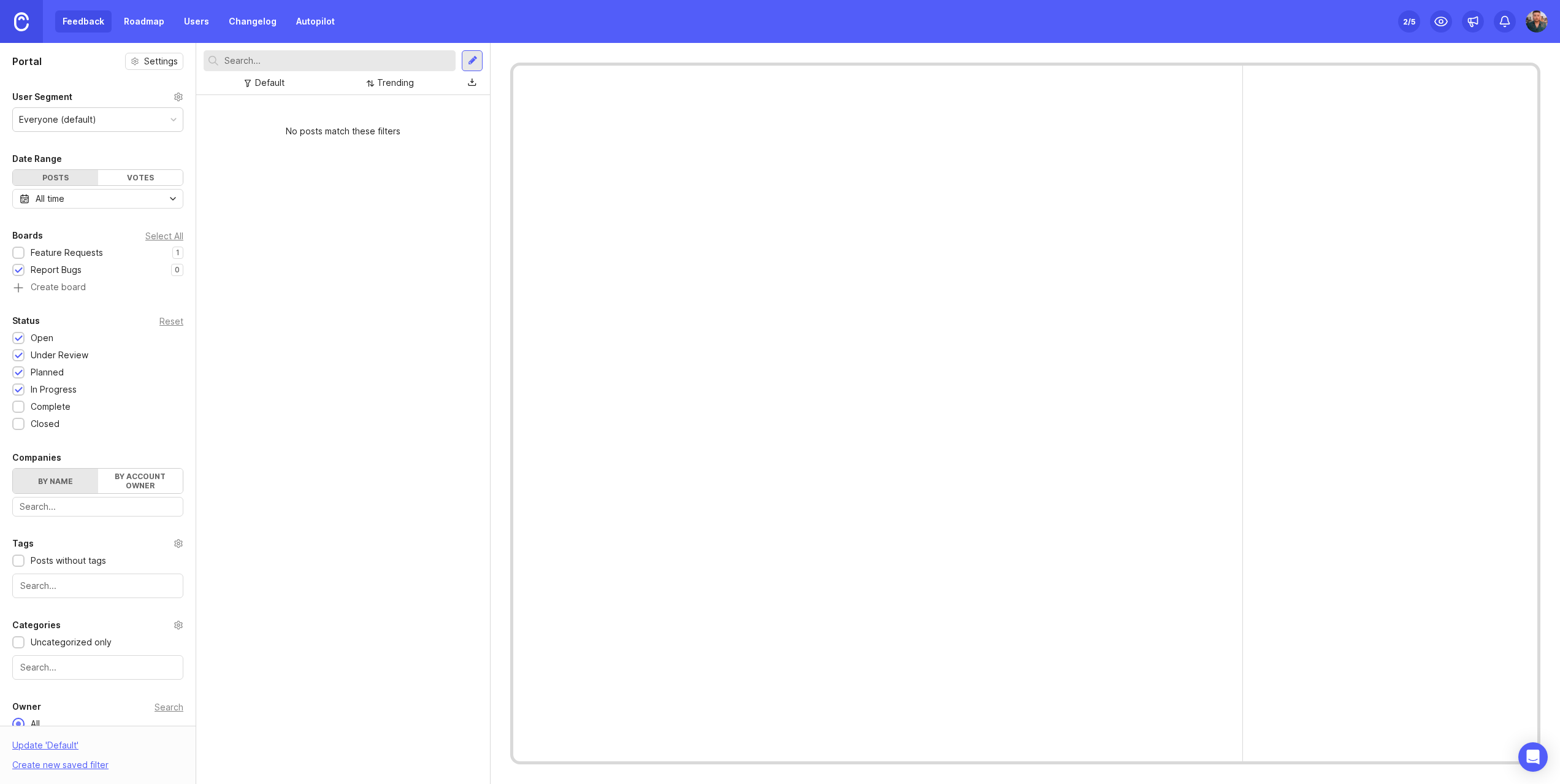
click at [20, 60] on h1 "Portal" at bounding box center [27, 61] width 30 height 14
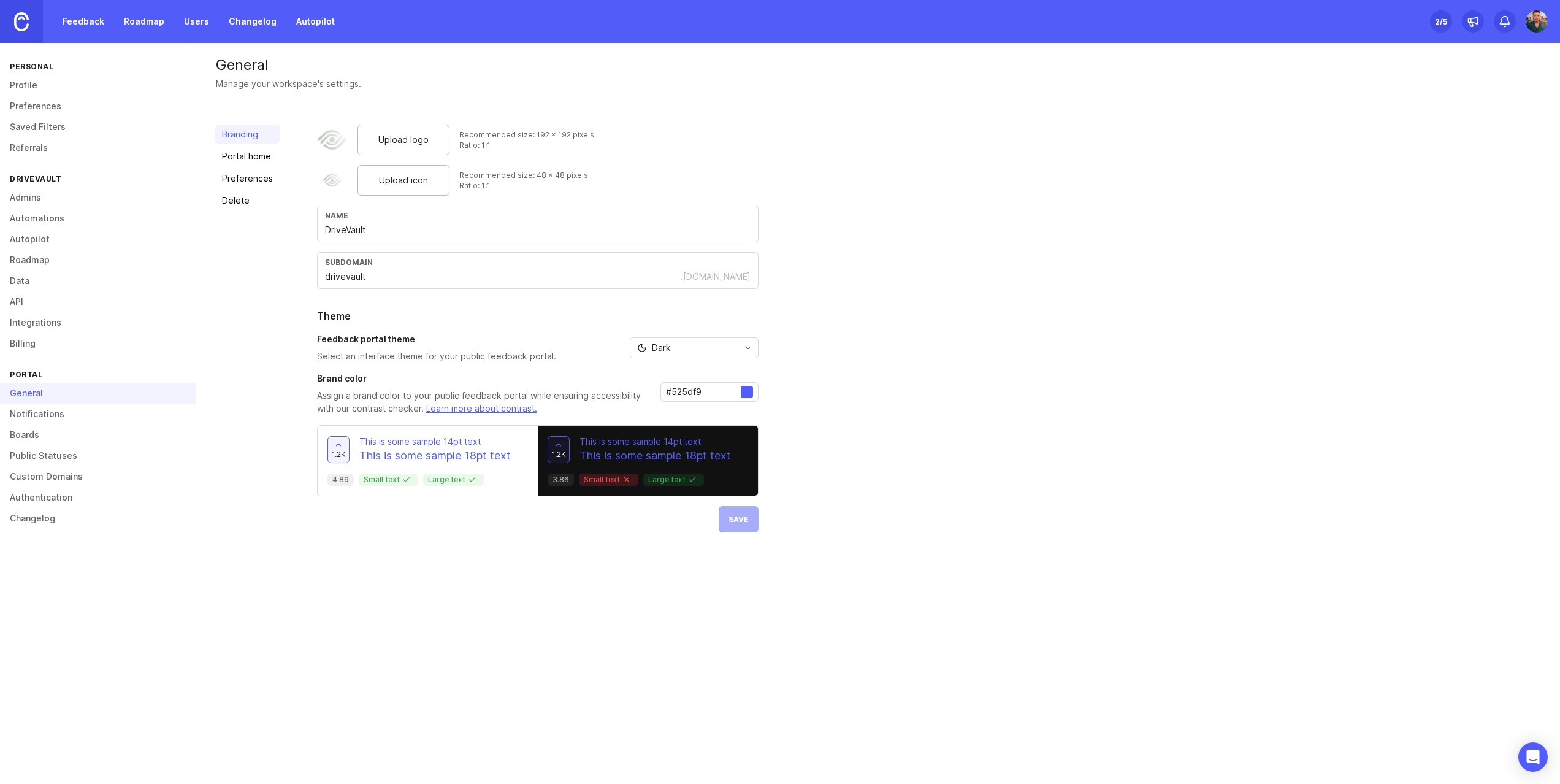
click at [42, 443] on link "Boards" at bounding box center [98, 434] width 196 height 21
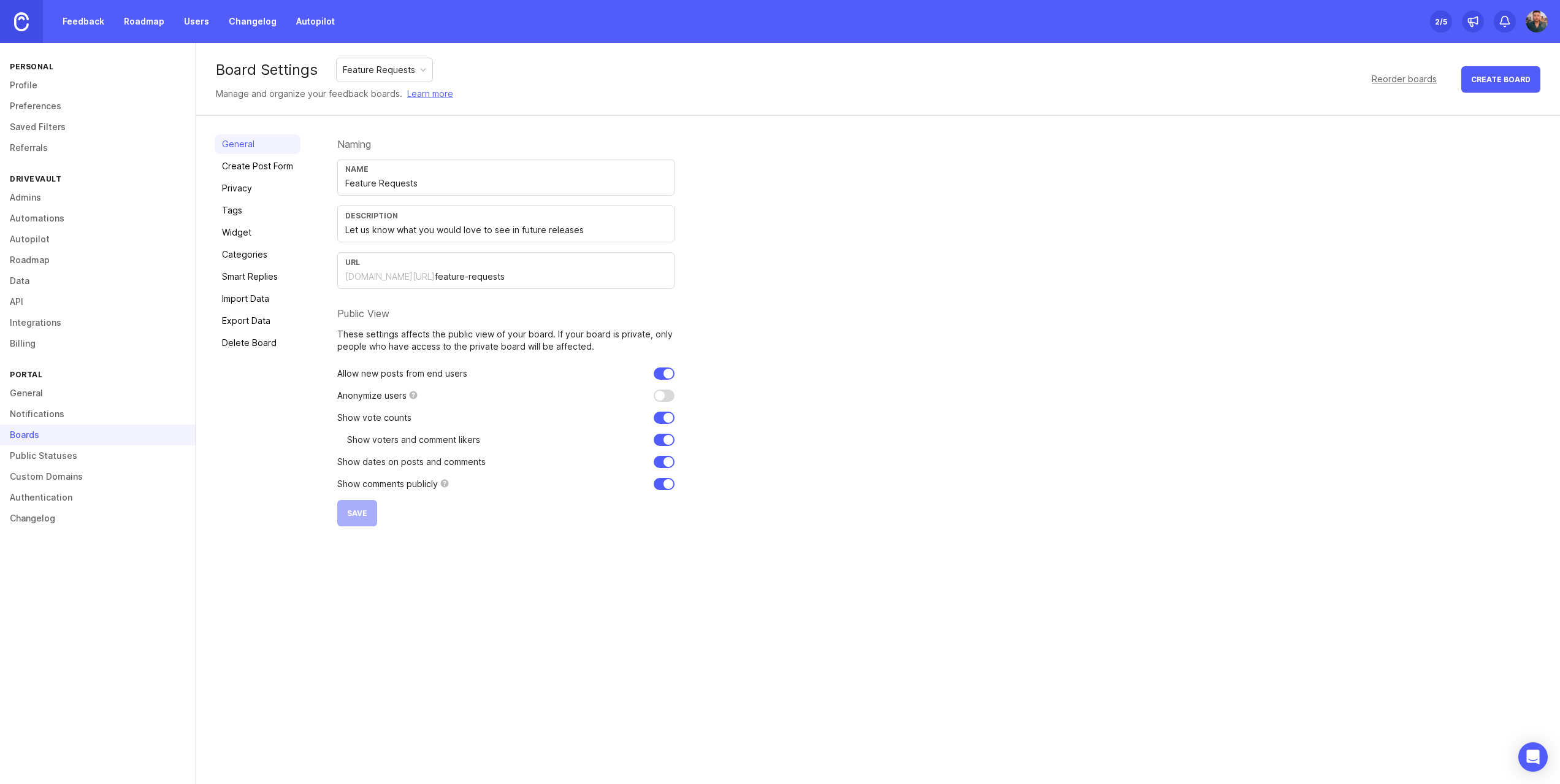
click at [370, 61] on div "Feature Requests" at bounding box center [384, 70] width 96 height 23
click at [243, 237] on link "Widget" at bounding box center [257, 232] width 86 height 20
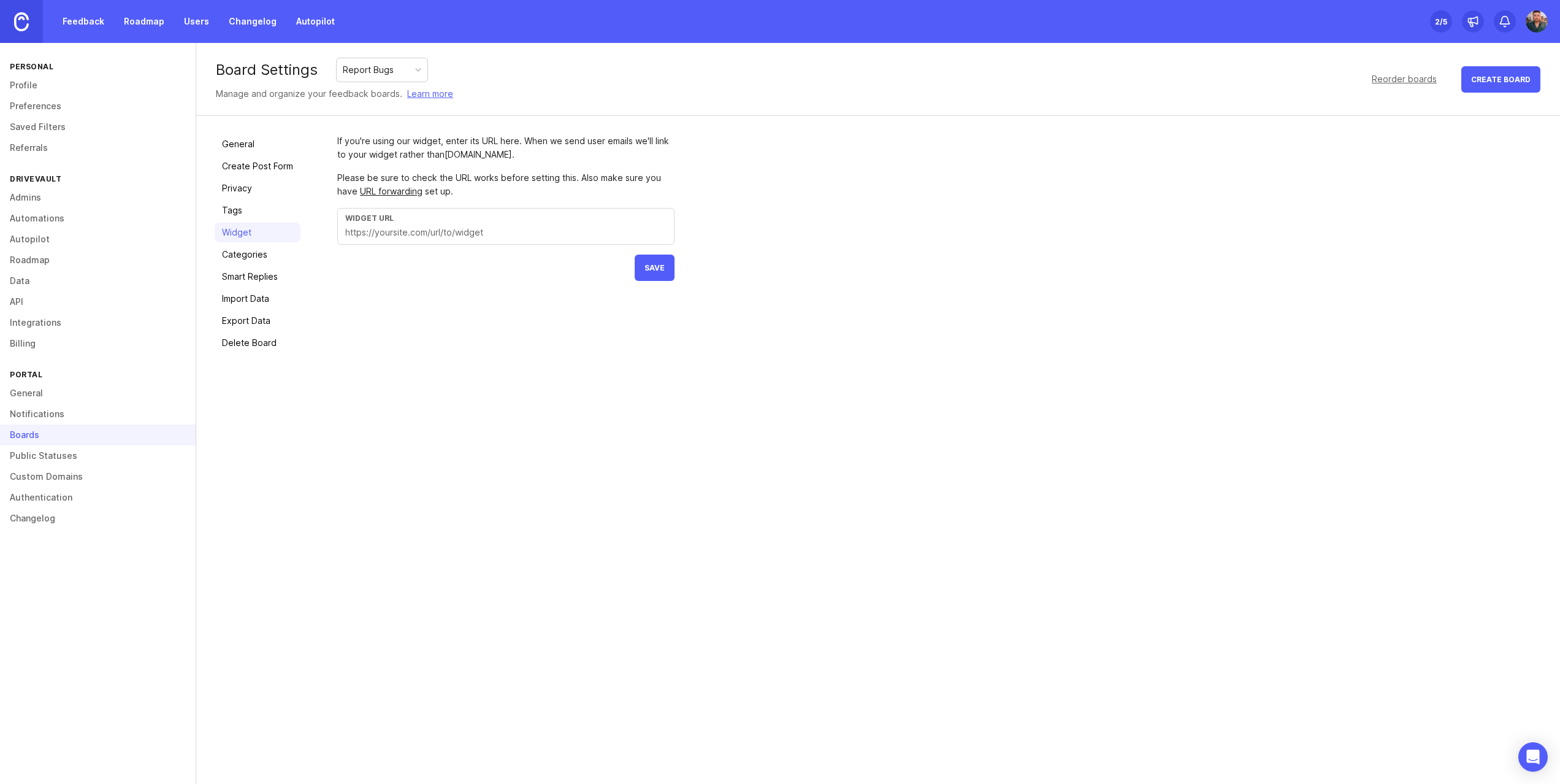
click at [236, 211] on link "Tags" at bounding box center [257, 211] width 86 height 20
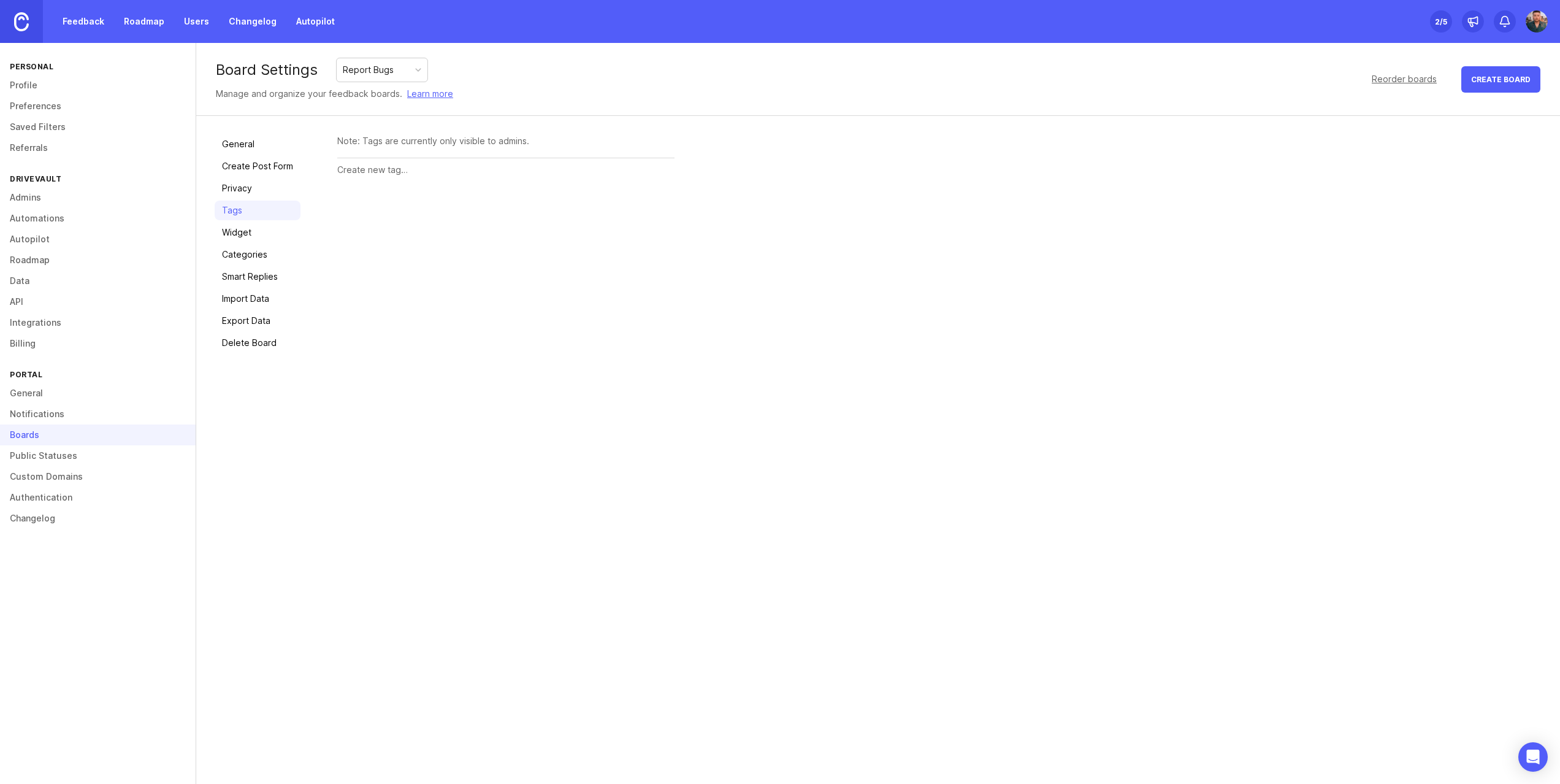
click at [236, 189] on link "Privacy" at bounding box center [257, 188] width 86 height 20
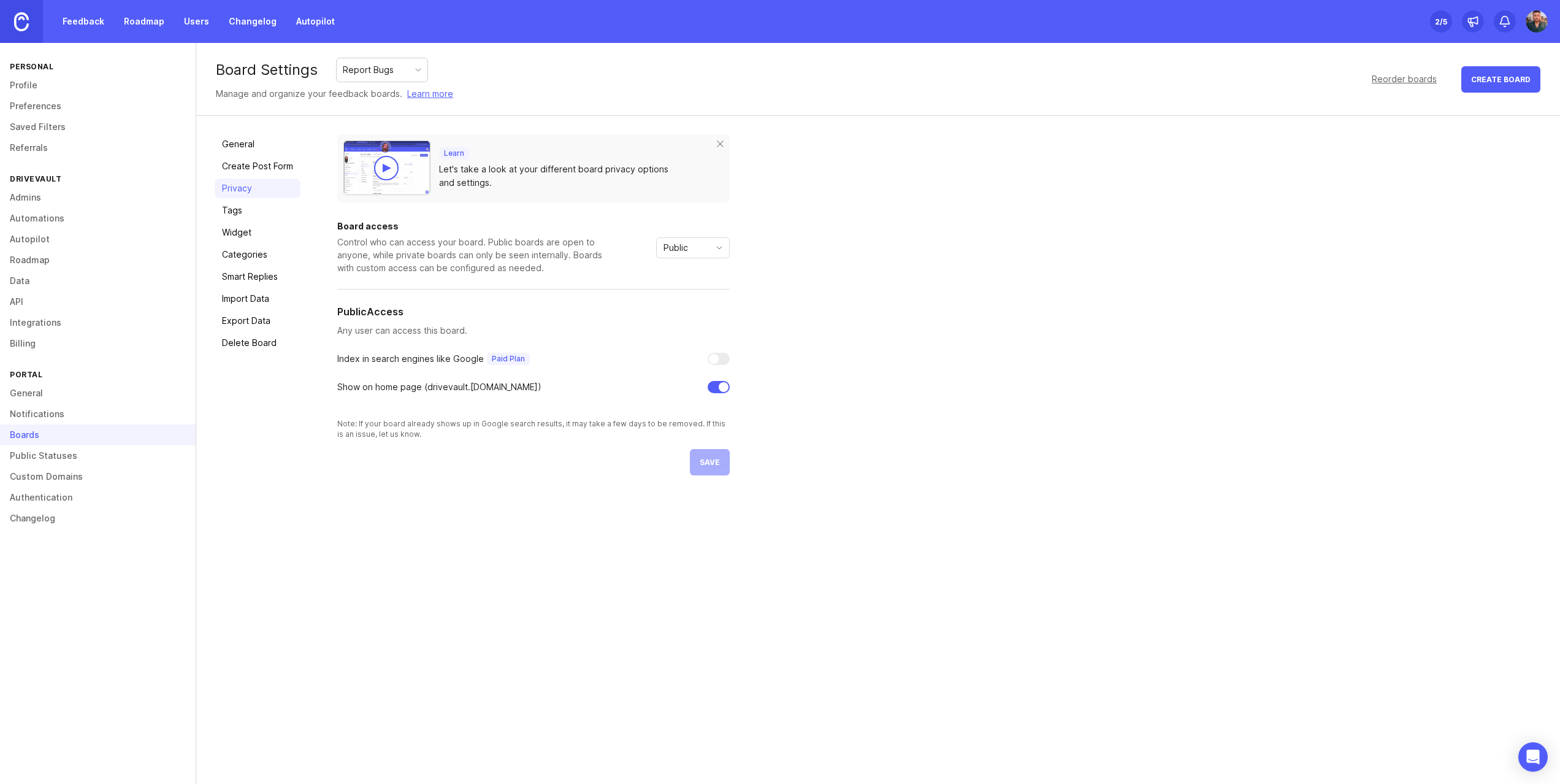
click at [236, 170] on link "Create Post Form" at bounding box center [257, 166] width 86 height 20
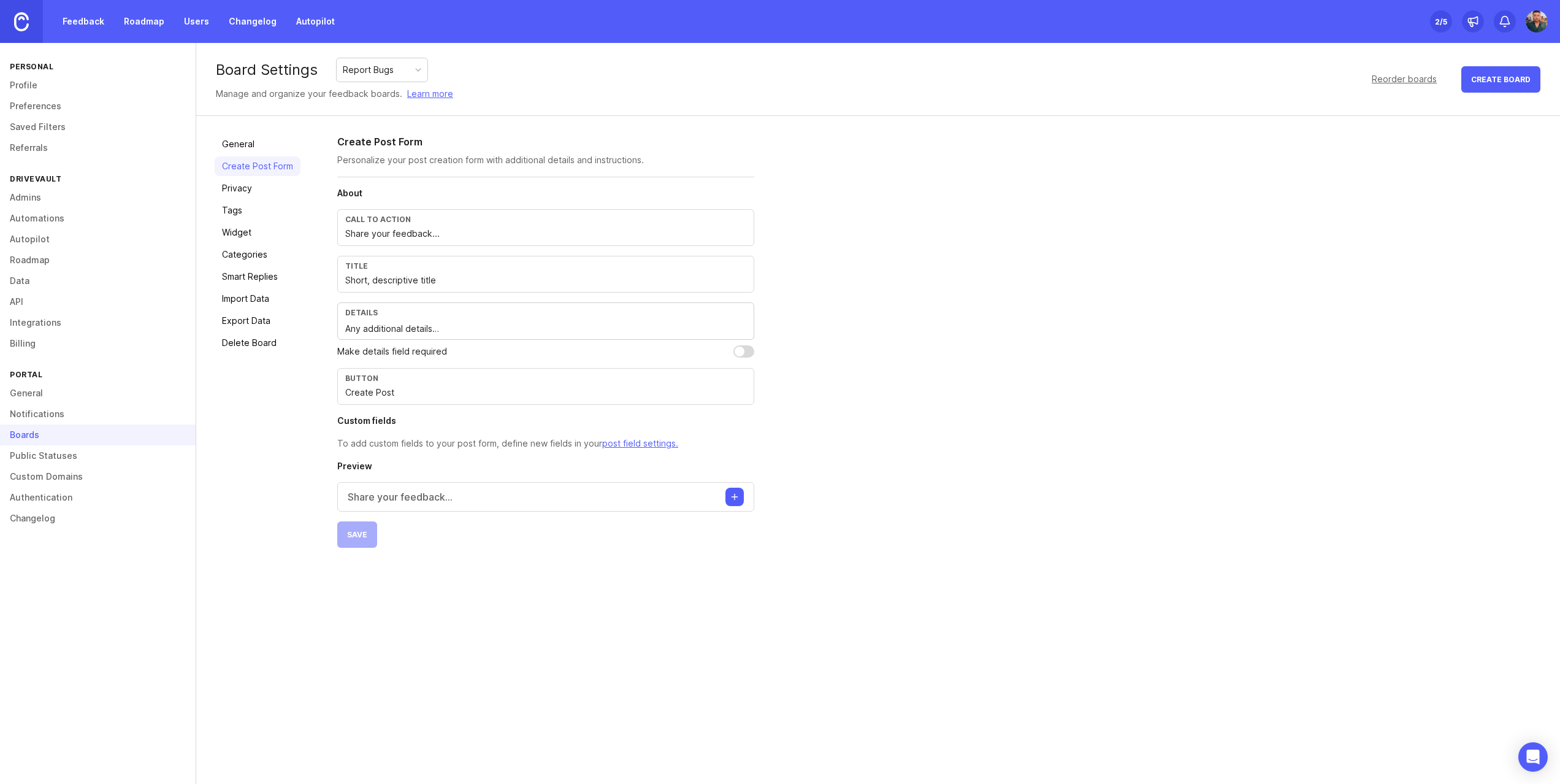
click at [238, 148] on link "General" at bounding box center [257, 144] width 86 height 20
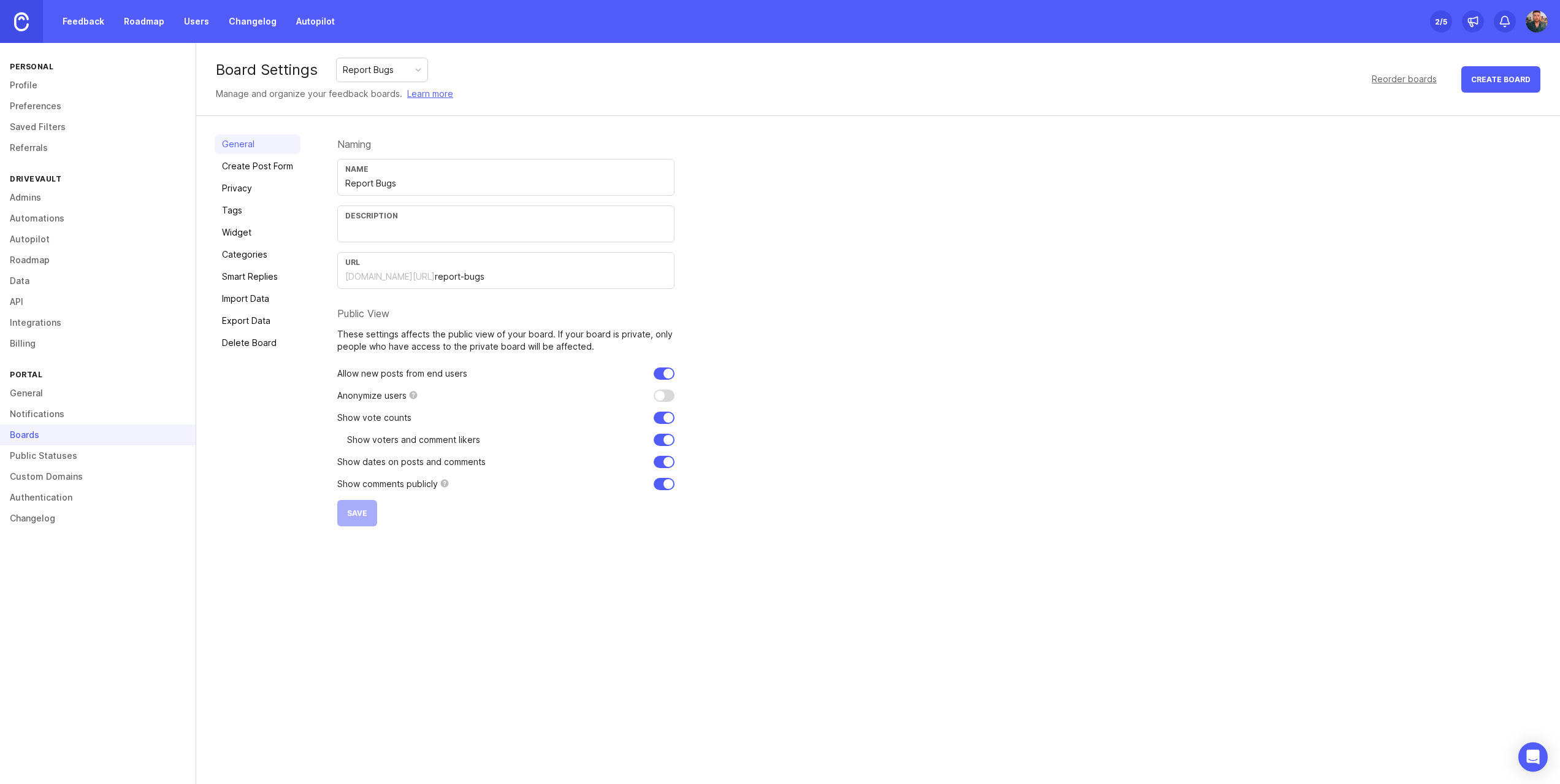
click at [233, 168] on link "Create Post Form" at bounding box center [257, 166] width 86 height 20
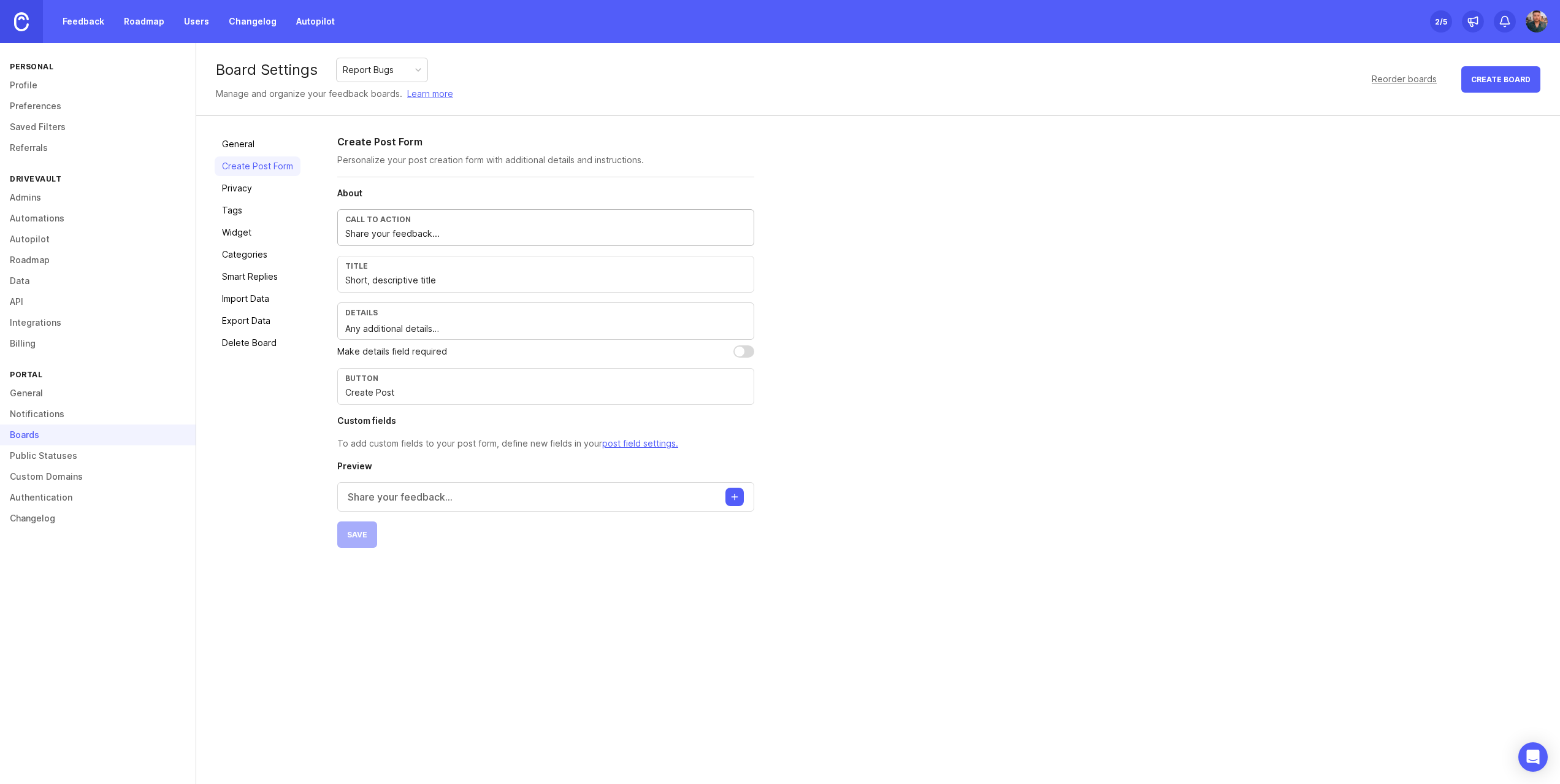
drag, startPoint x: 451, startPoint y: 236, endPoint x: 318, endPoint y: 233, distance: 133.0
click at [318, 233] on div "General Create Post Form Privacy Tags Widget Categories Smart Replies Import Da…" at bounding box center [878, 341] width 1364 height 450
type input "Tell us about a pesky bug"
click at [466, 276] on input "Short, descriptive title" at bounding box center [545, 280] width 401 height 13
drag, startPoint x: 485, startPoint y: 278, endPoint x: 312, endPoint y: 280, distance: 173.0
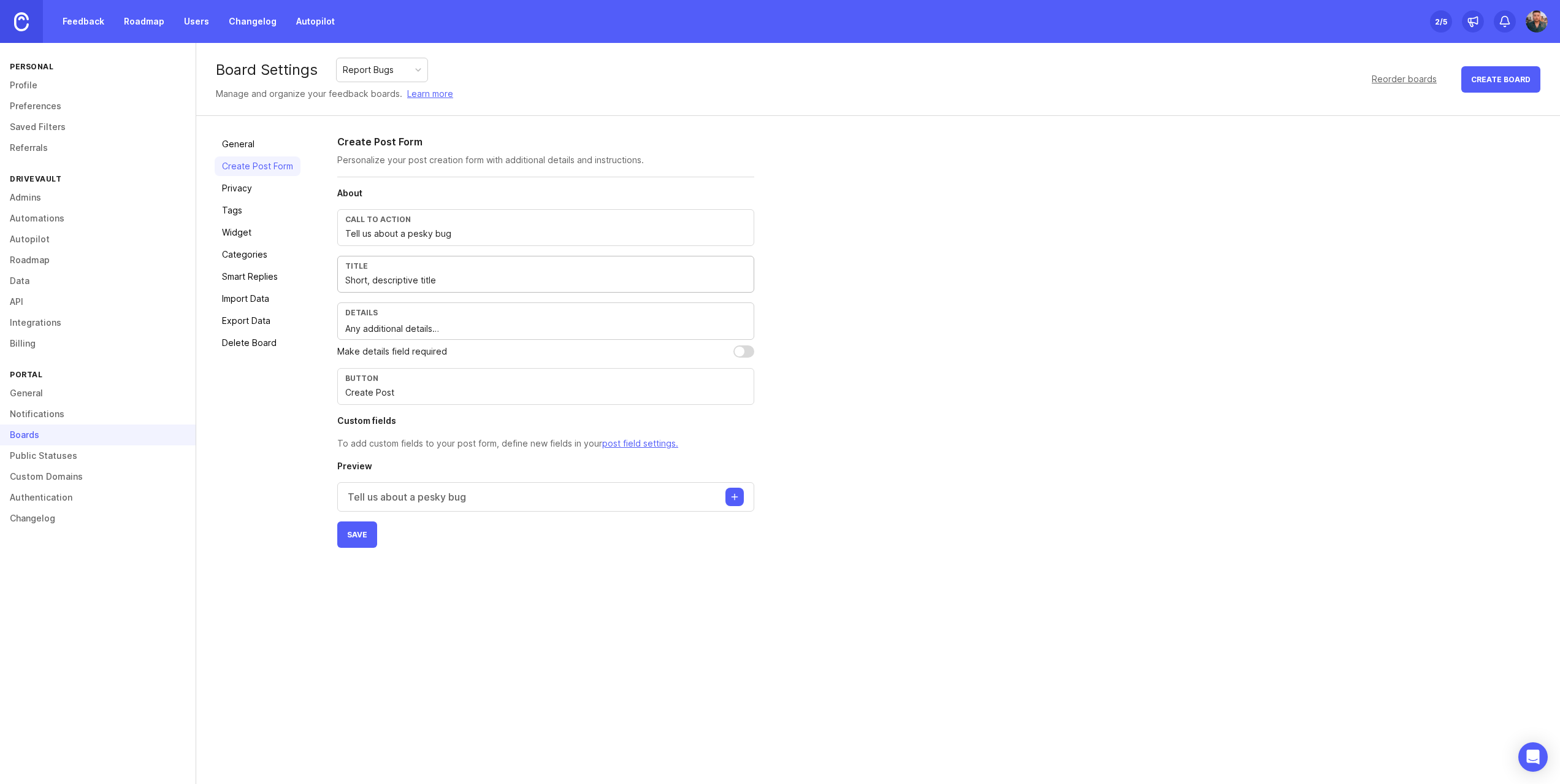
click at [312, 280] on div "General Create Post Form Privacy Tags Widget Categories Smart Replies Import Da…" at bounding box center [878, 341] width 1364 height 450
type input "In a few words, what is the bug?"
click at [461, 335] on div "Details Any additional details…" at bounding box center [545, 321] width 417 height 38
drag, startPoint x: 460, startPoint y: 330, endPoint x: 290, endPoint y: 325, distance: 170.1
click at [290, 325] on div "General Create Post Form Privacy Tags Widget Categories Smart Replies Import Da…" at bounding box center [878, 341] width 1364 height 450
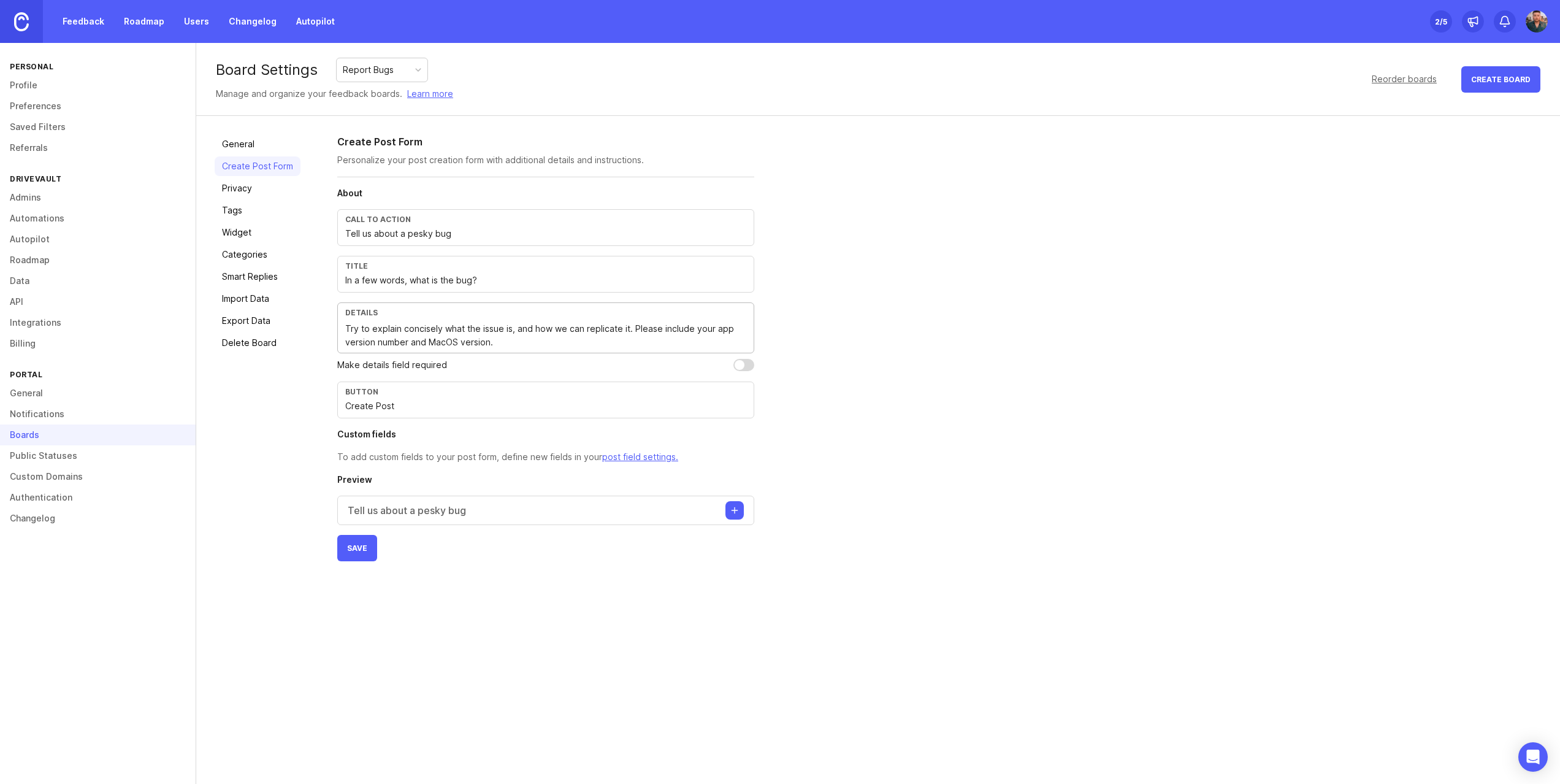
type textarea "Try to explain concisely what the issue is, and how we can replicate it. Please…"
click at [404, 408] on input "Create Post" at bounding box center [545, 405] width 401 height 13
type input "Report Bug"
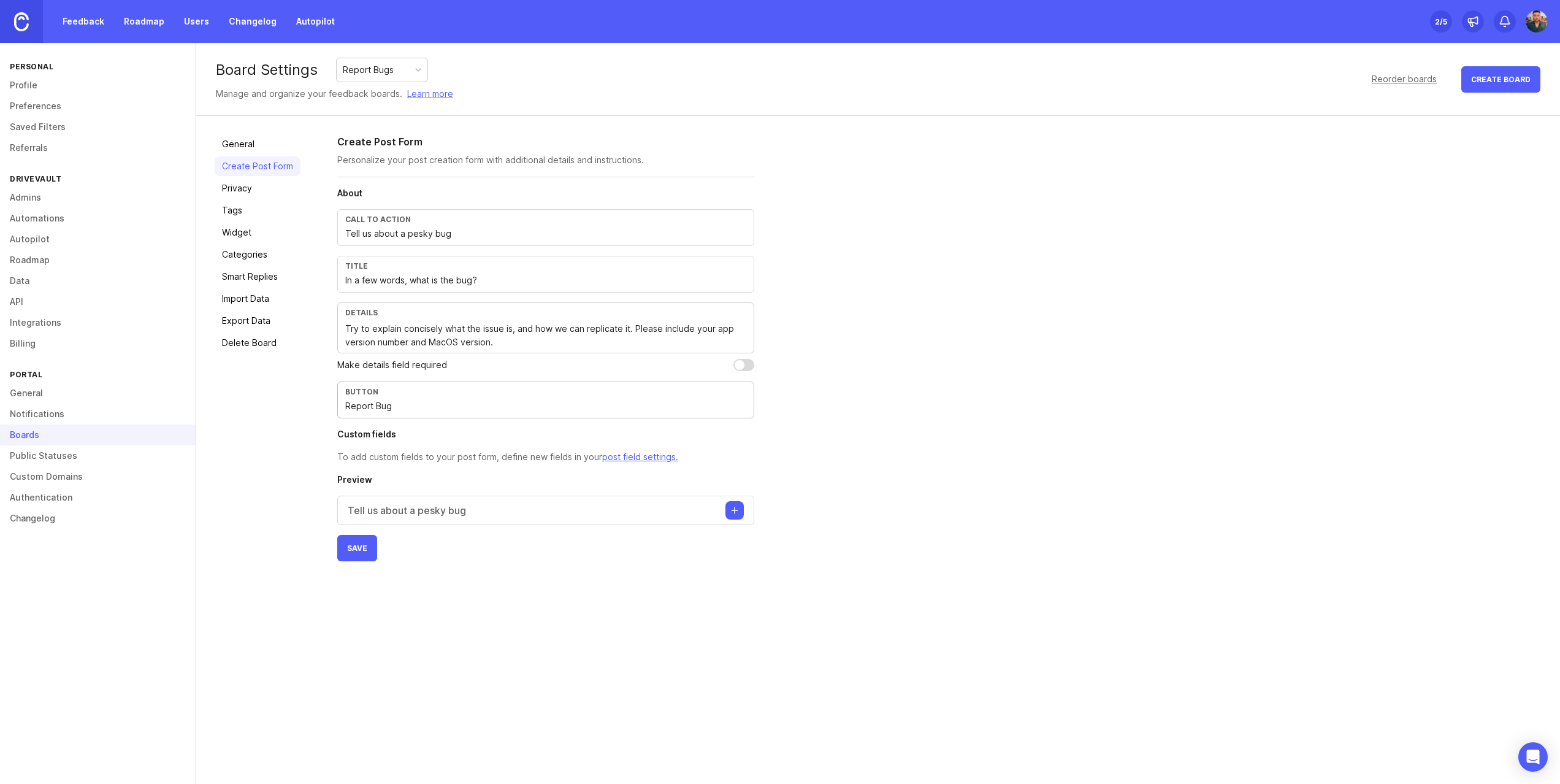
click at [730, 513] on button "Create post" at bounding box center [735, 510] width 19 height 19
click at [354, 651] on button "Save" at bounding box center [357, 646] width 39 height 26
click at [238, 185] on link "Privacy" at bounding box center [257, 188] width 86 height 20
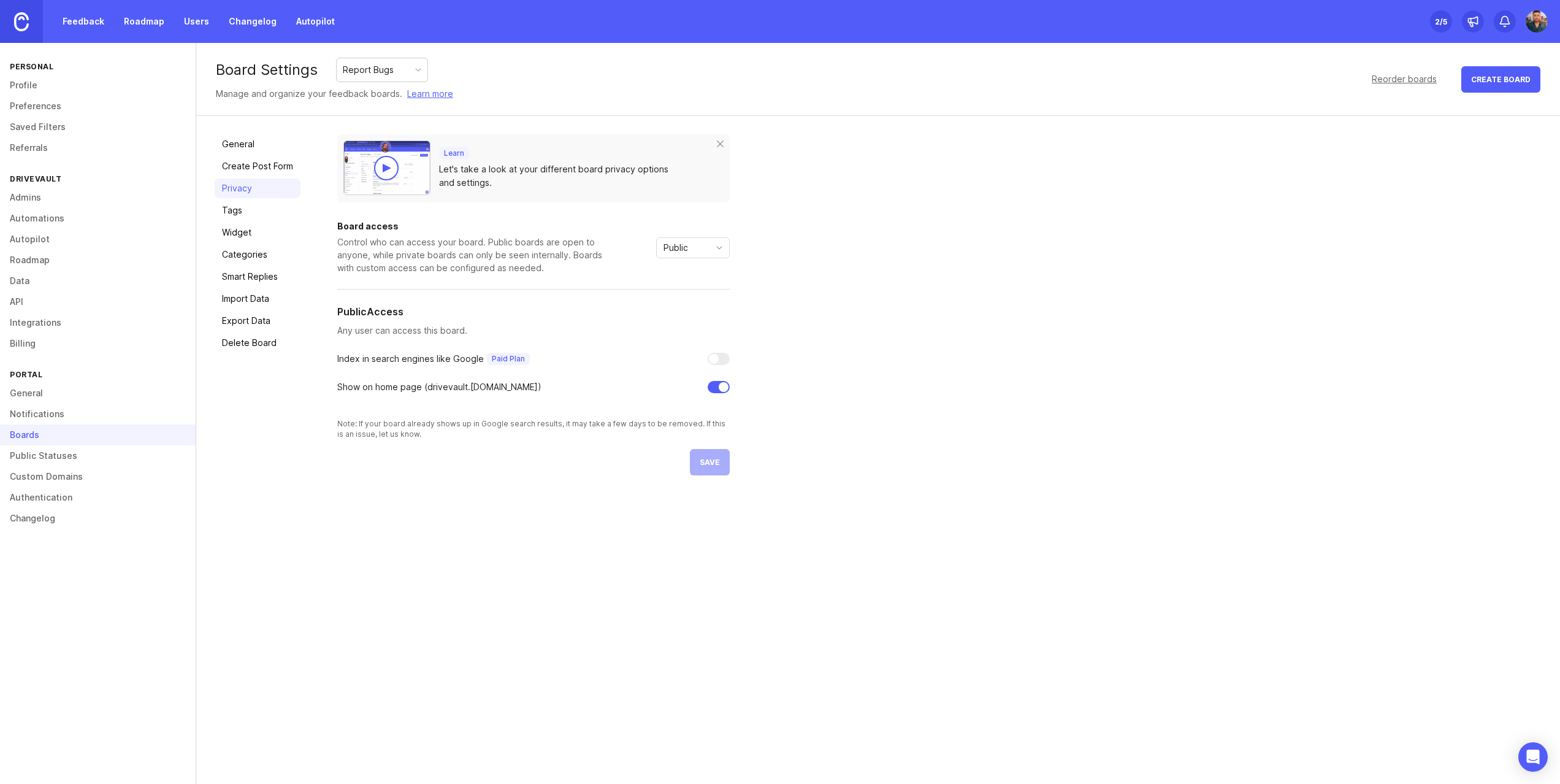
click at [236, 213] on link "Tags" at bounding box center [257, 211] width 86 height 20
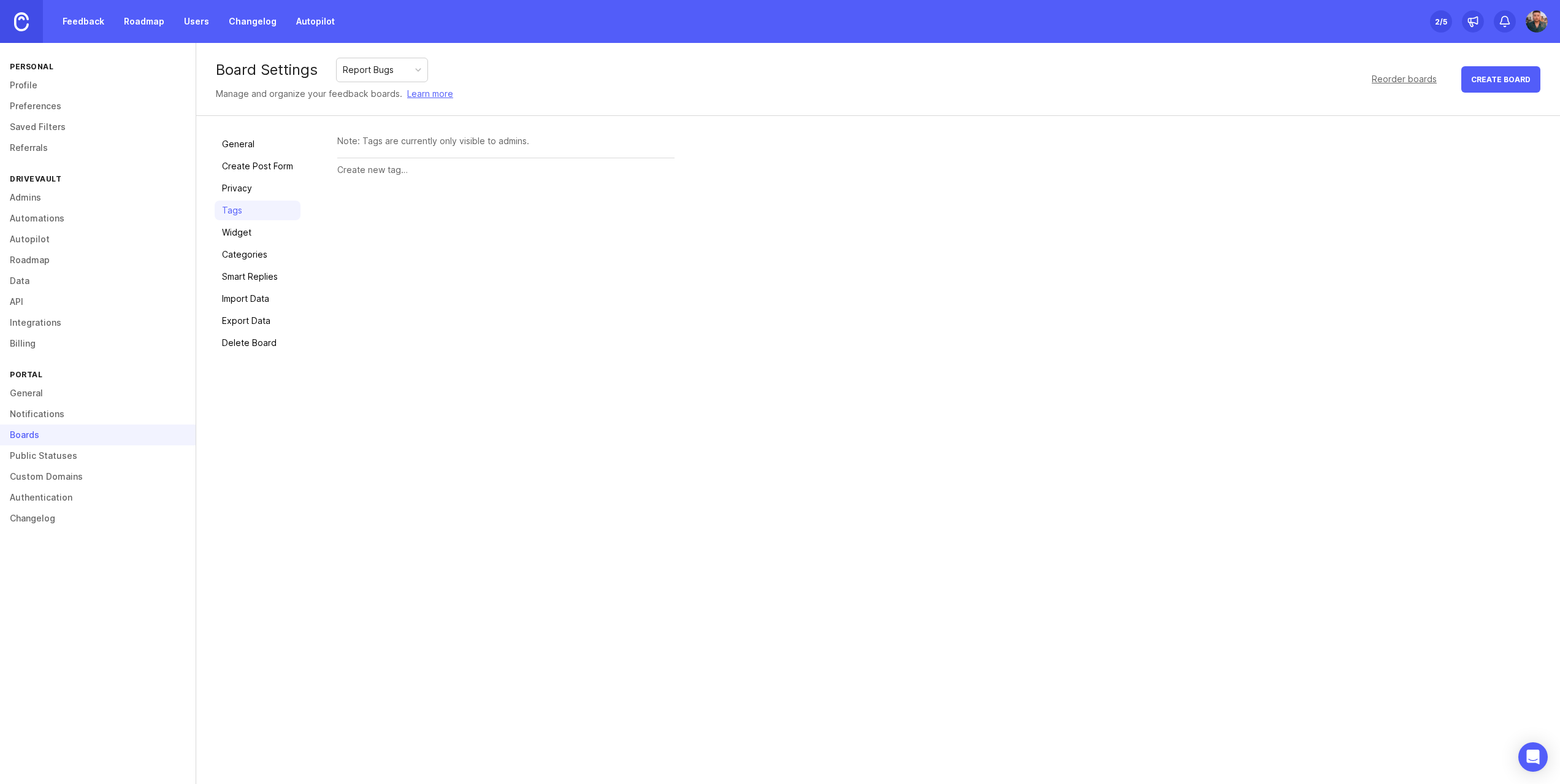
click at [247, 240] on link "Widget" at bounding box center [257, 232] width 86 height 20
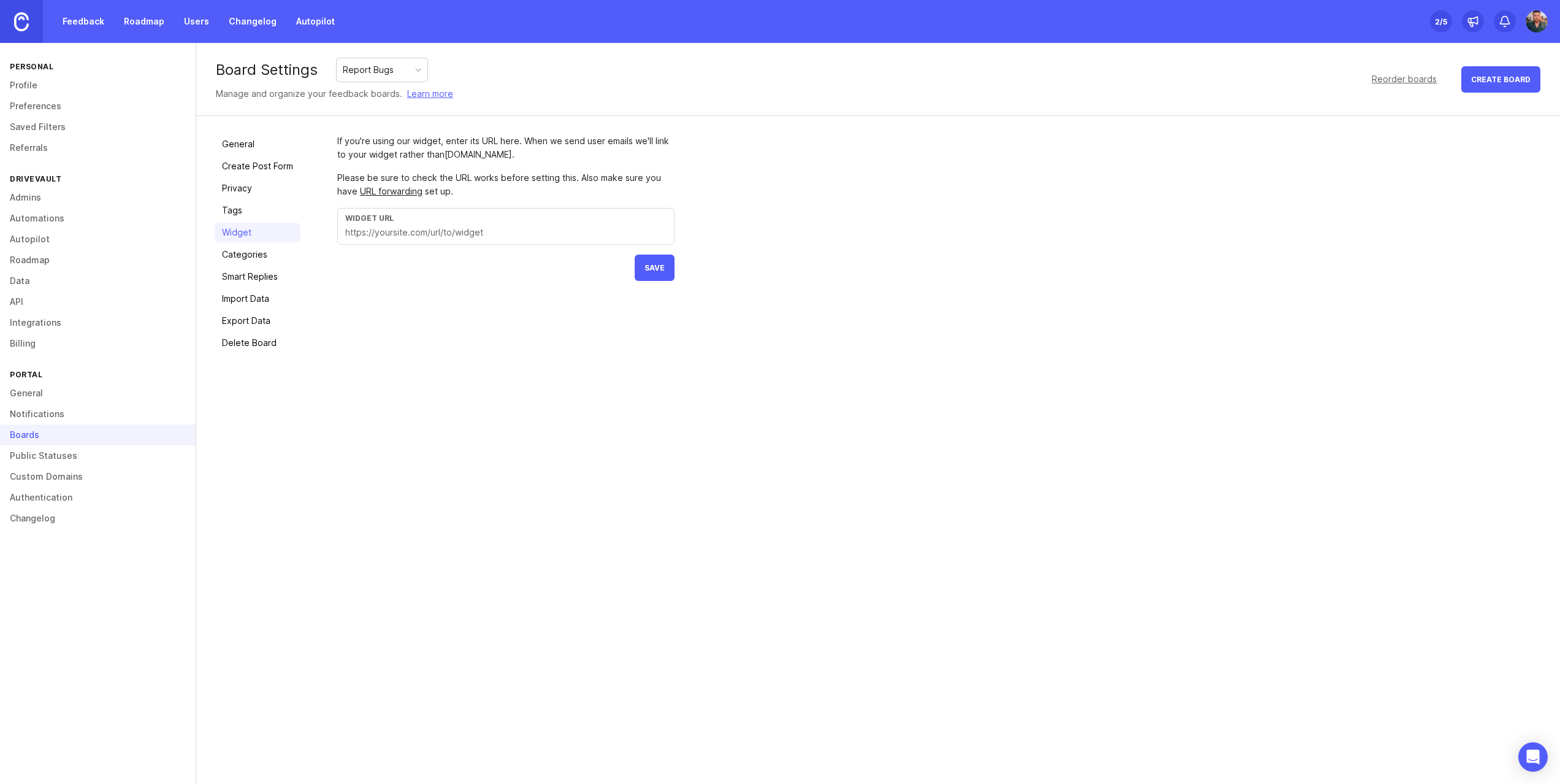
click at [241, 263] on link "Categories" at bounding box center [257, 255] width 86 height 20
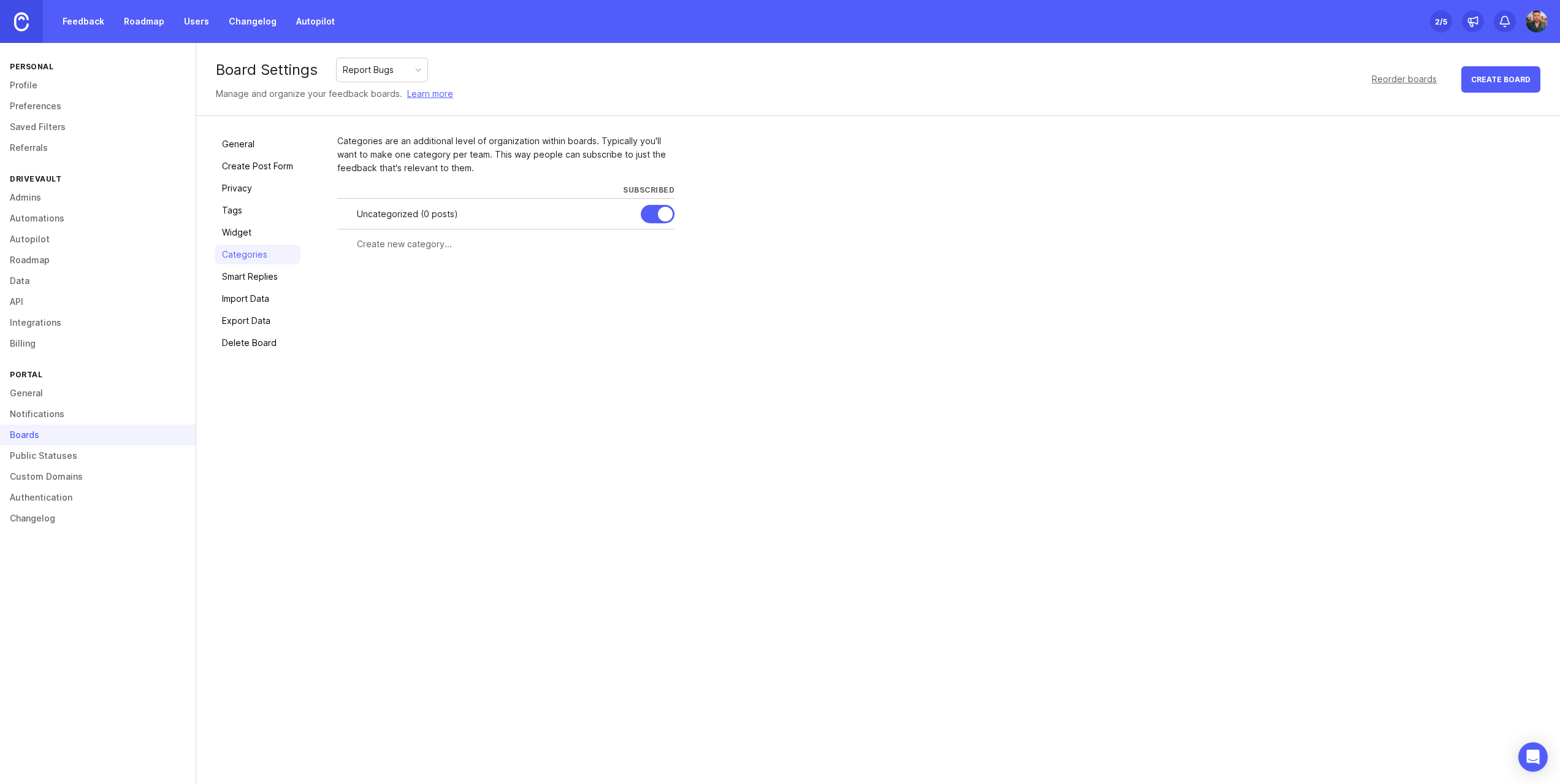
click at [247, 284] on link "Smart Replies" at bounding box center [257, 276] width 86 height 20
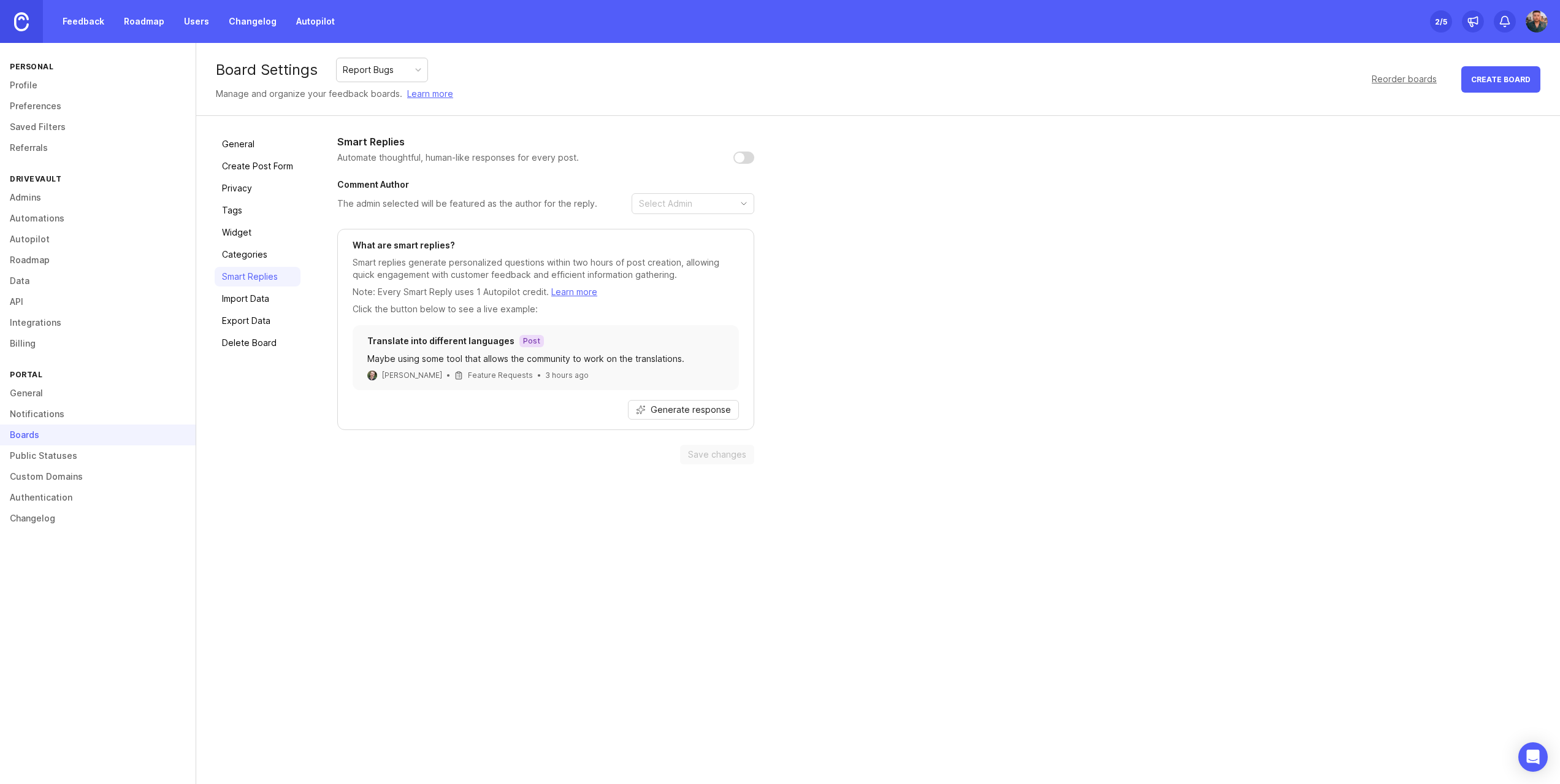
click at [245, 303] on link "Import Data" at bounding box center [257, 299] width 86 height 20
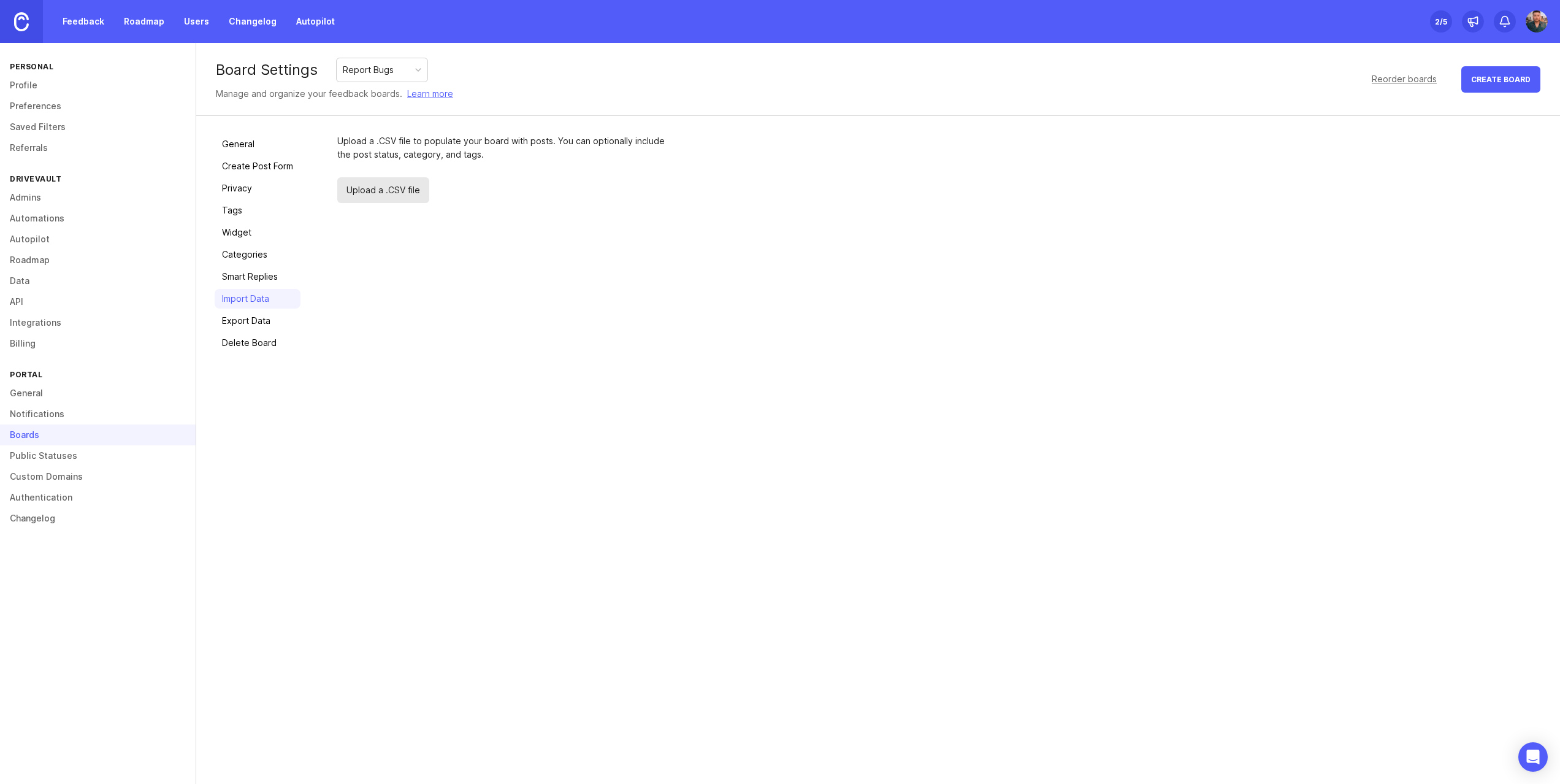
click at [248, 325] on link "Export Data" at bounding box center [257, 321] width 86 height 20
click at [243, 343] on link "Delete Board" at bounding box center [257, 343] width 86 height 20
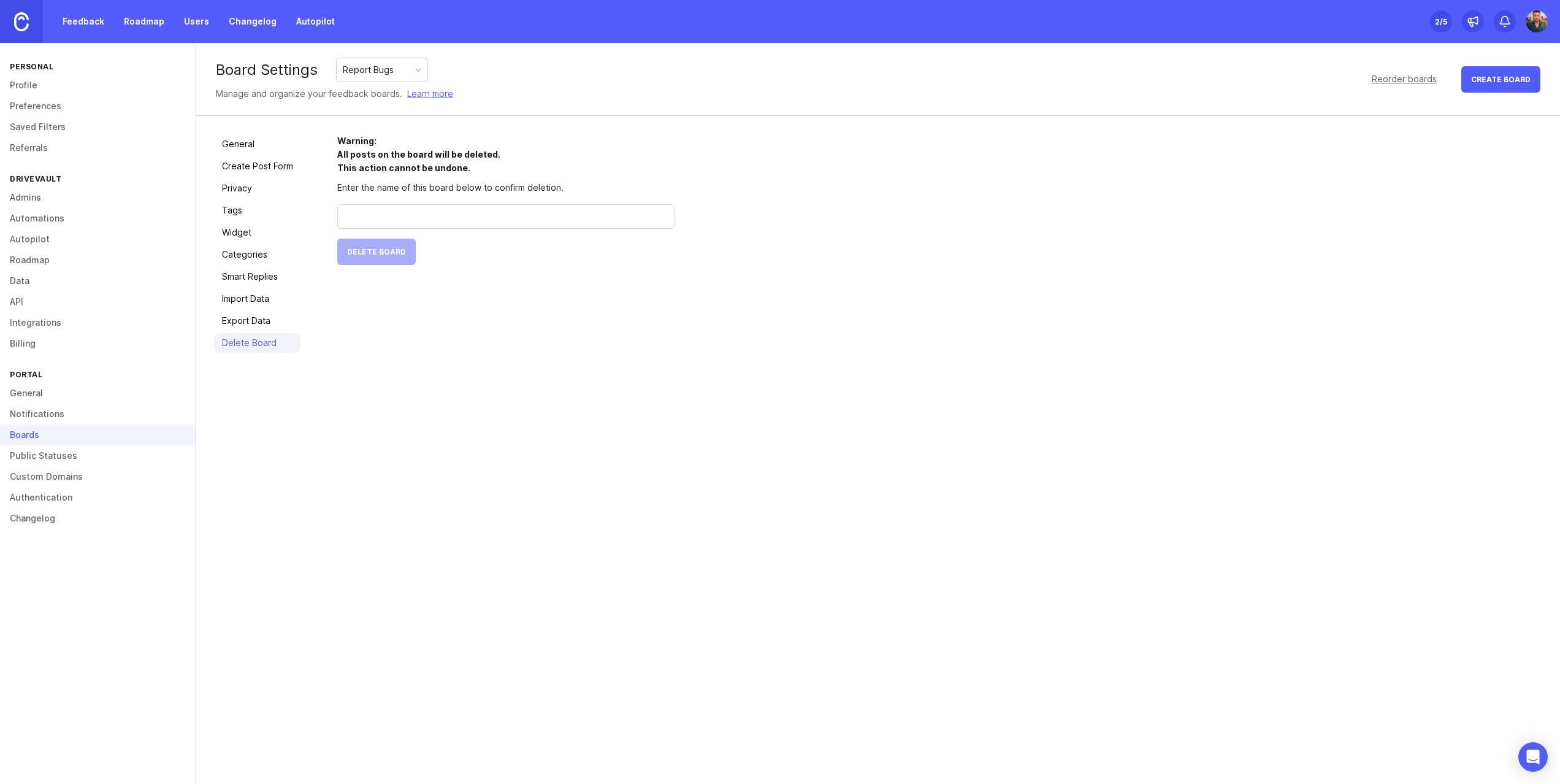
click at [233, 147] on link "General" at bounding box center [257, 144] width 86 height 20
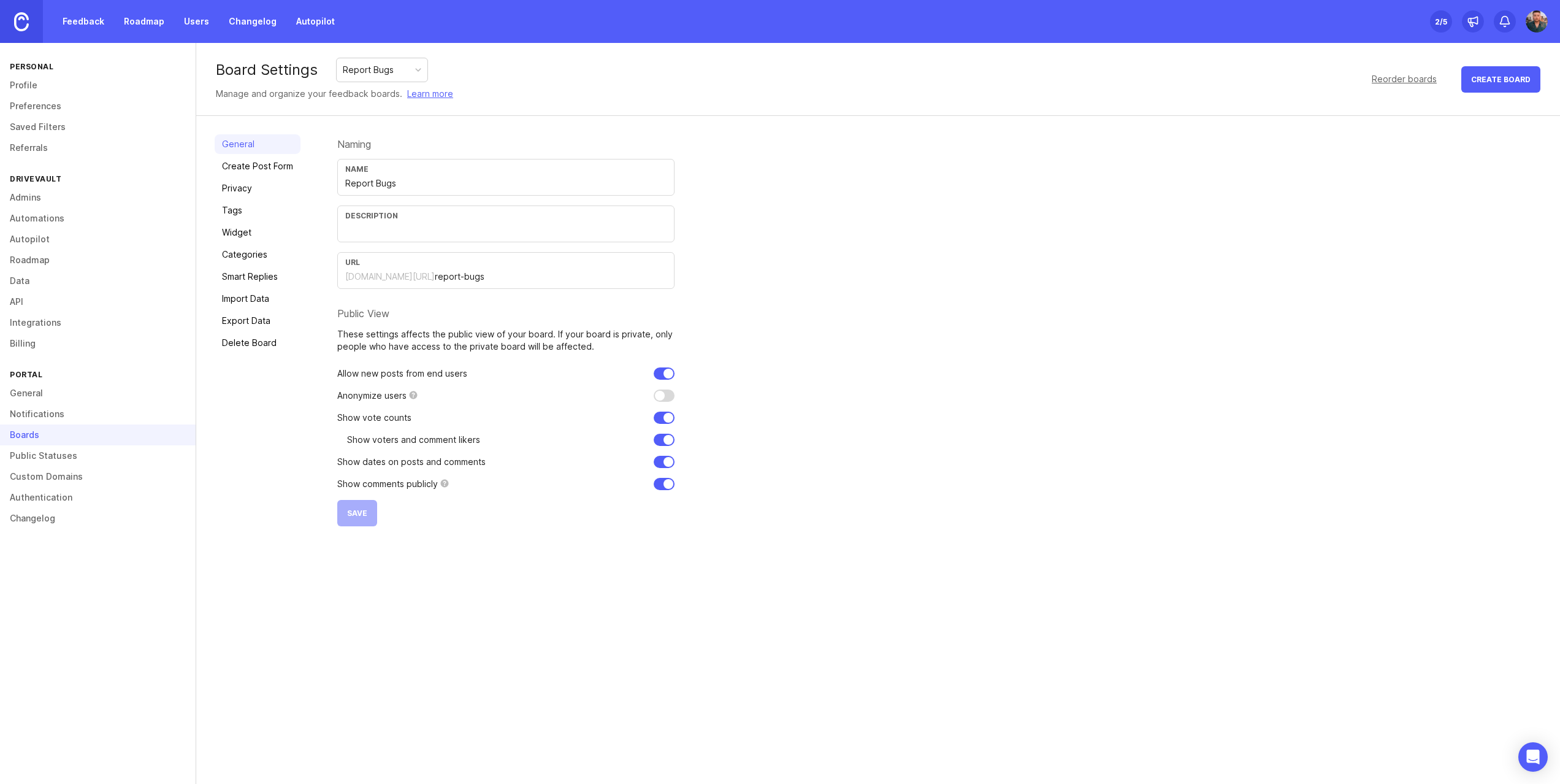
click at [403, 283] on div "drivevault.canny.io/ report-bugs" at bounding box center [506, 276] width 321 height 13
drag, startPoint x: 455, startPoint y: 279, endPoint x: 490, endPoint y: 276, distance: 35.1
click at [456, 279] on input "report-bugs" at bounding box center [551, 276] width 231 height 13
drag, startPoint x: 490, startPoint y: 276, endPoint x: 319, endPoint y: 270, distance: 171.1
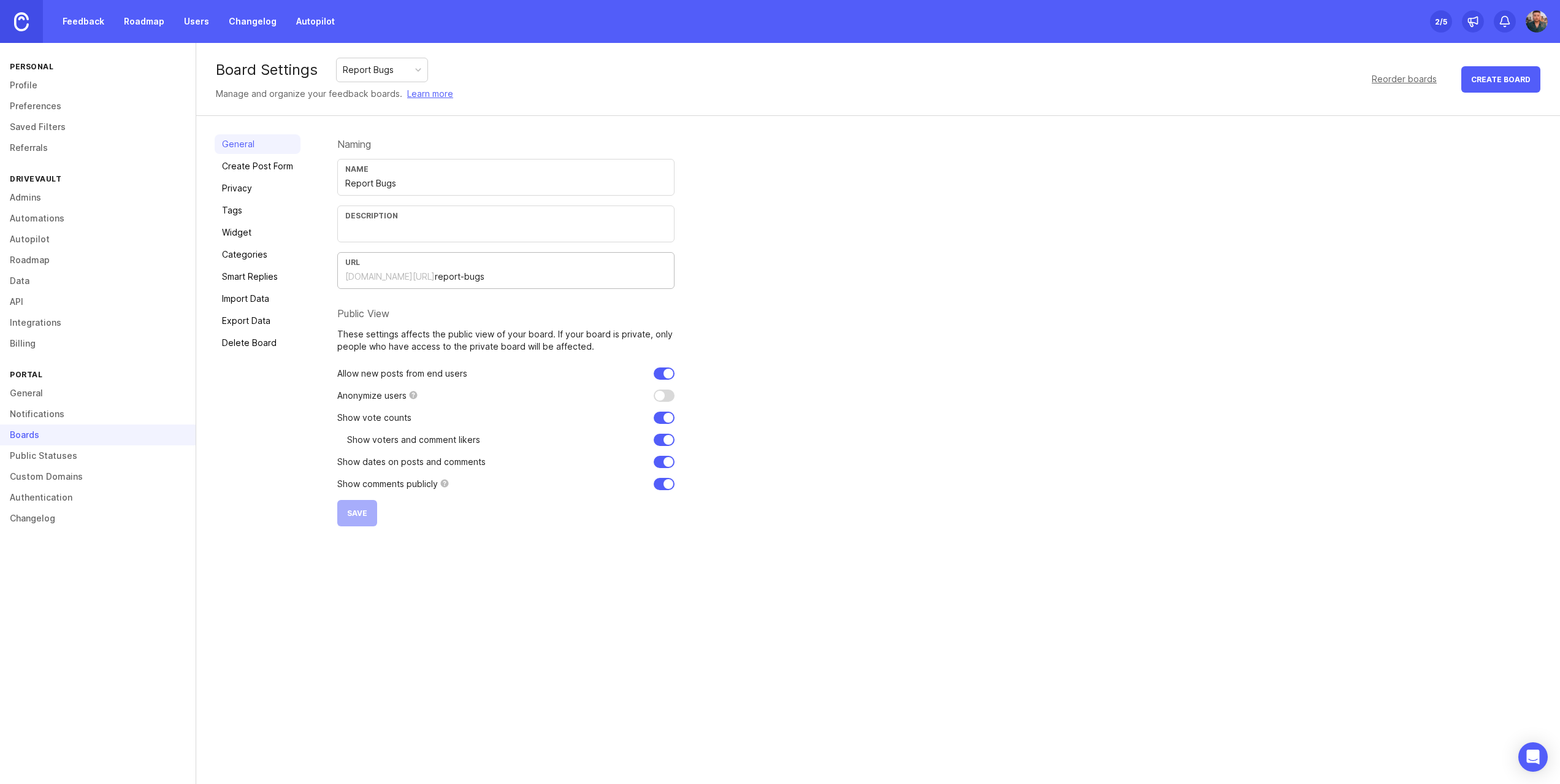
click at [319, 270] on div "General Create Post Form Privacy Tags Widget Categories Smart Replies Import Da…" at bounding box center [878, 330] width 1364 height 429
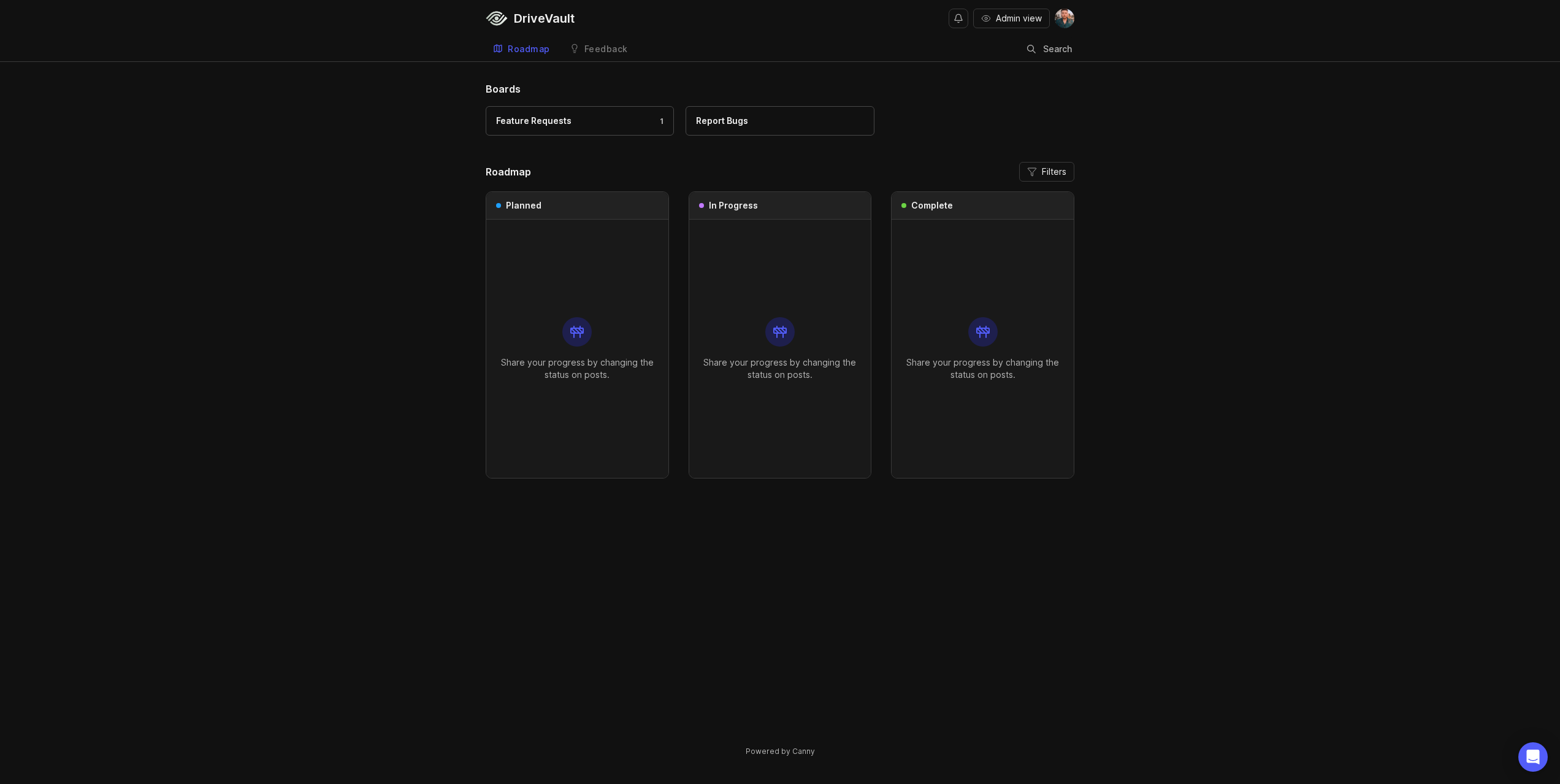
click at [1016, 22] on span "Admin view" at bounding box center [1018, 19] width 46 height 13
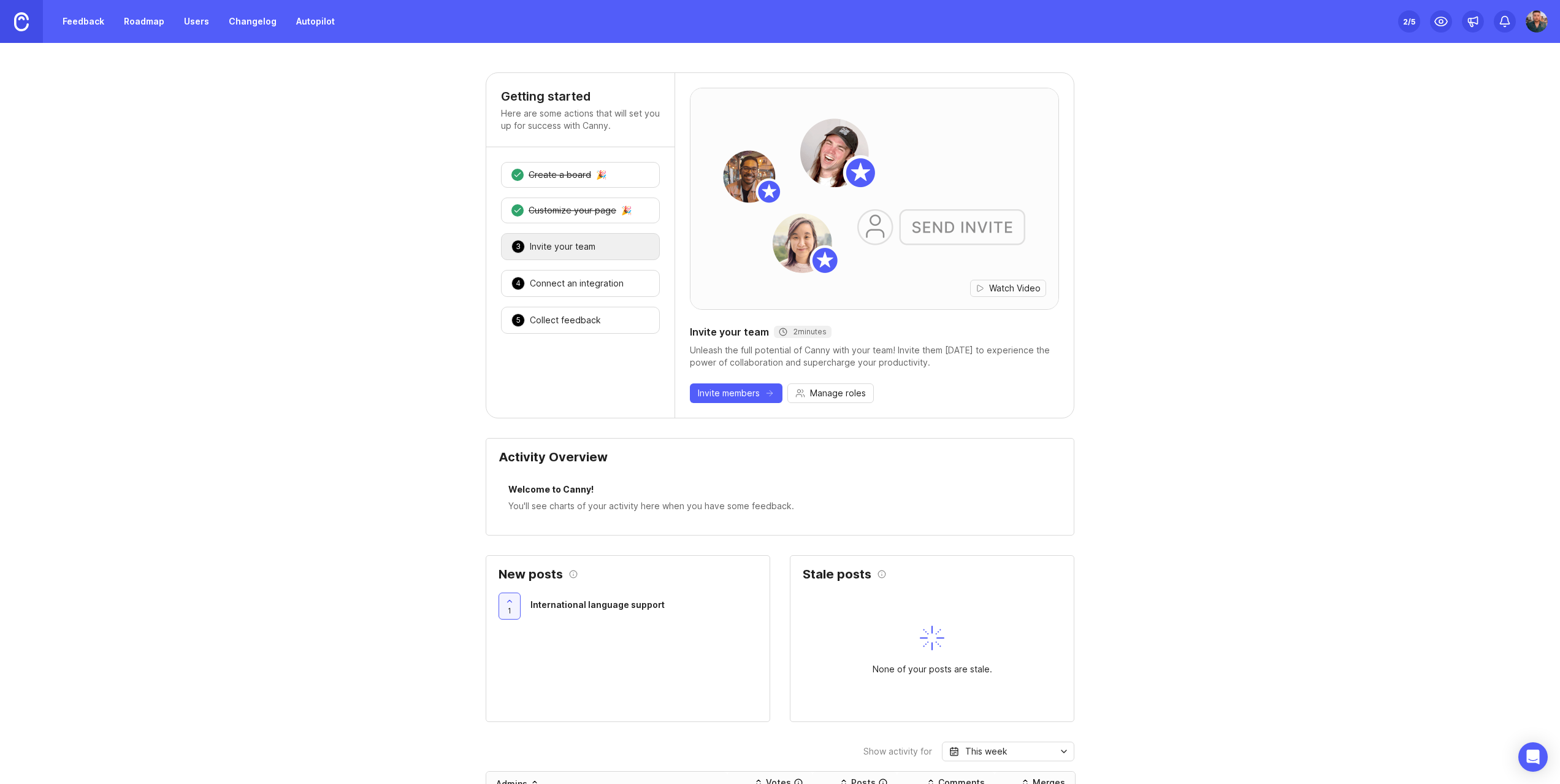
click at [93, 17] on link "Feedback" at bounding box center [83, 22] width 57 height 22
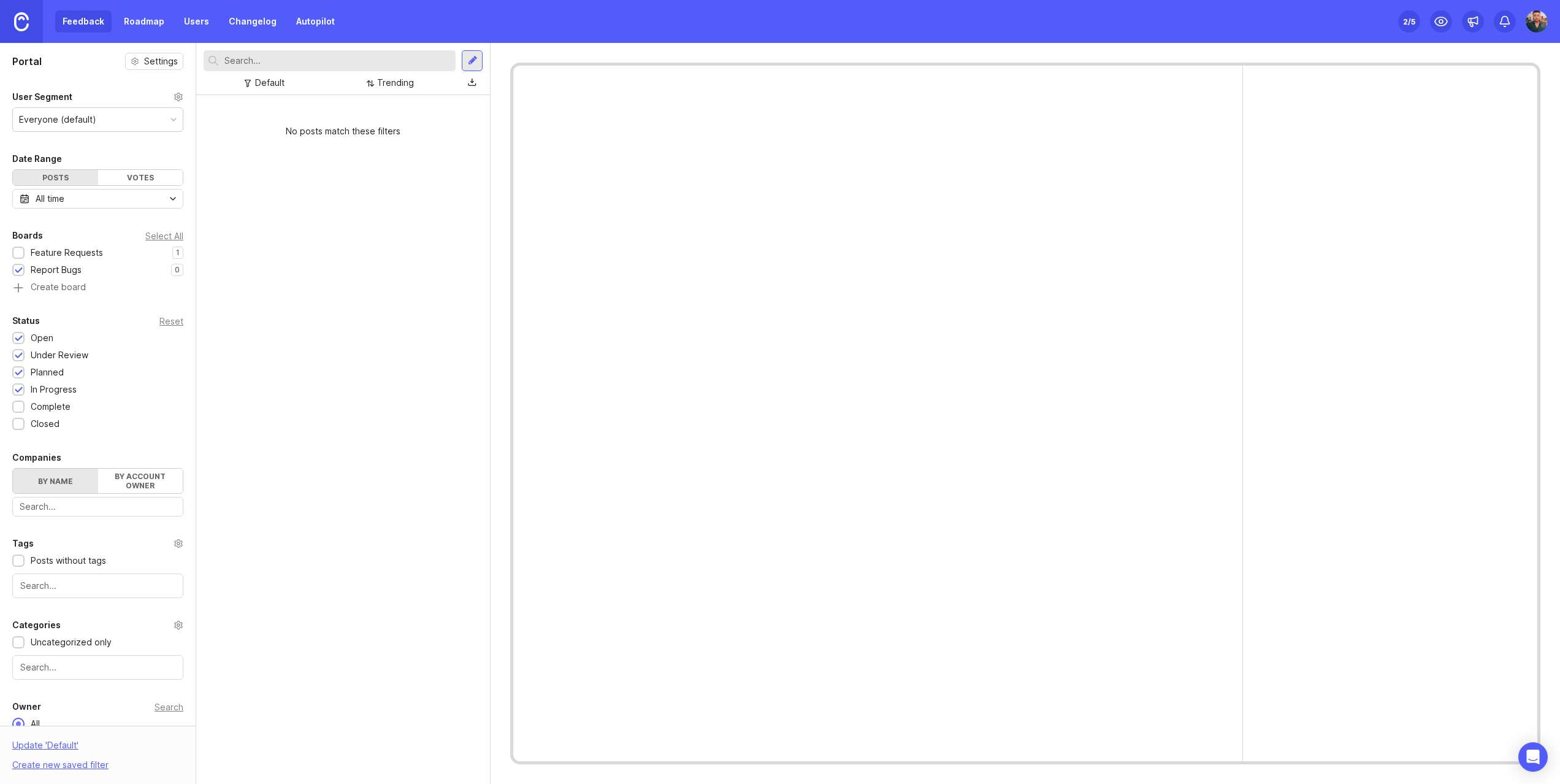
click at [156, 22] on link "Roadmap" at bounding box center [144, 22] width 56 height 22
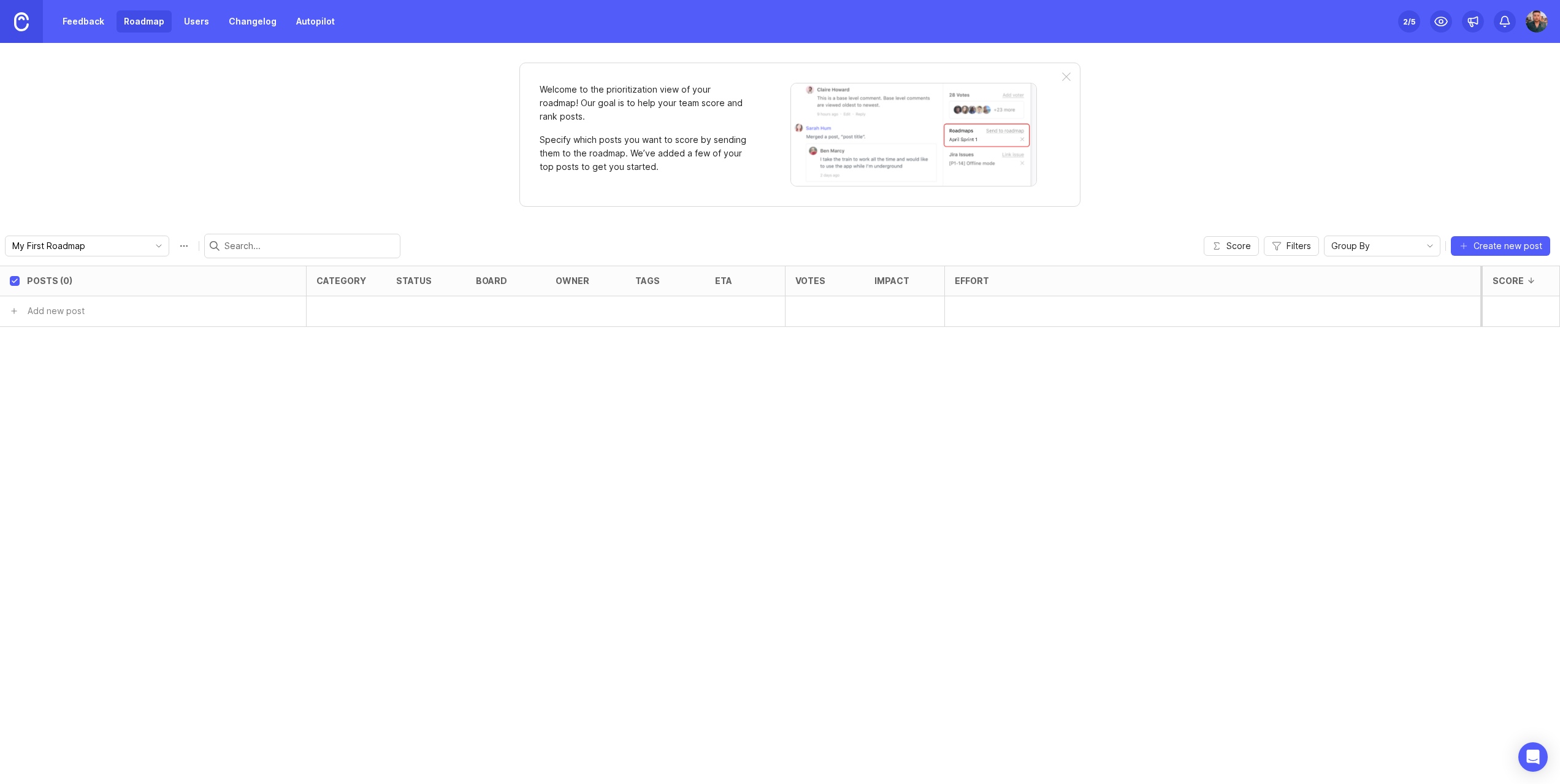
click at [94, 24] on link "Feedback" at bounding box center [83, 22] width 57 height 22
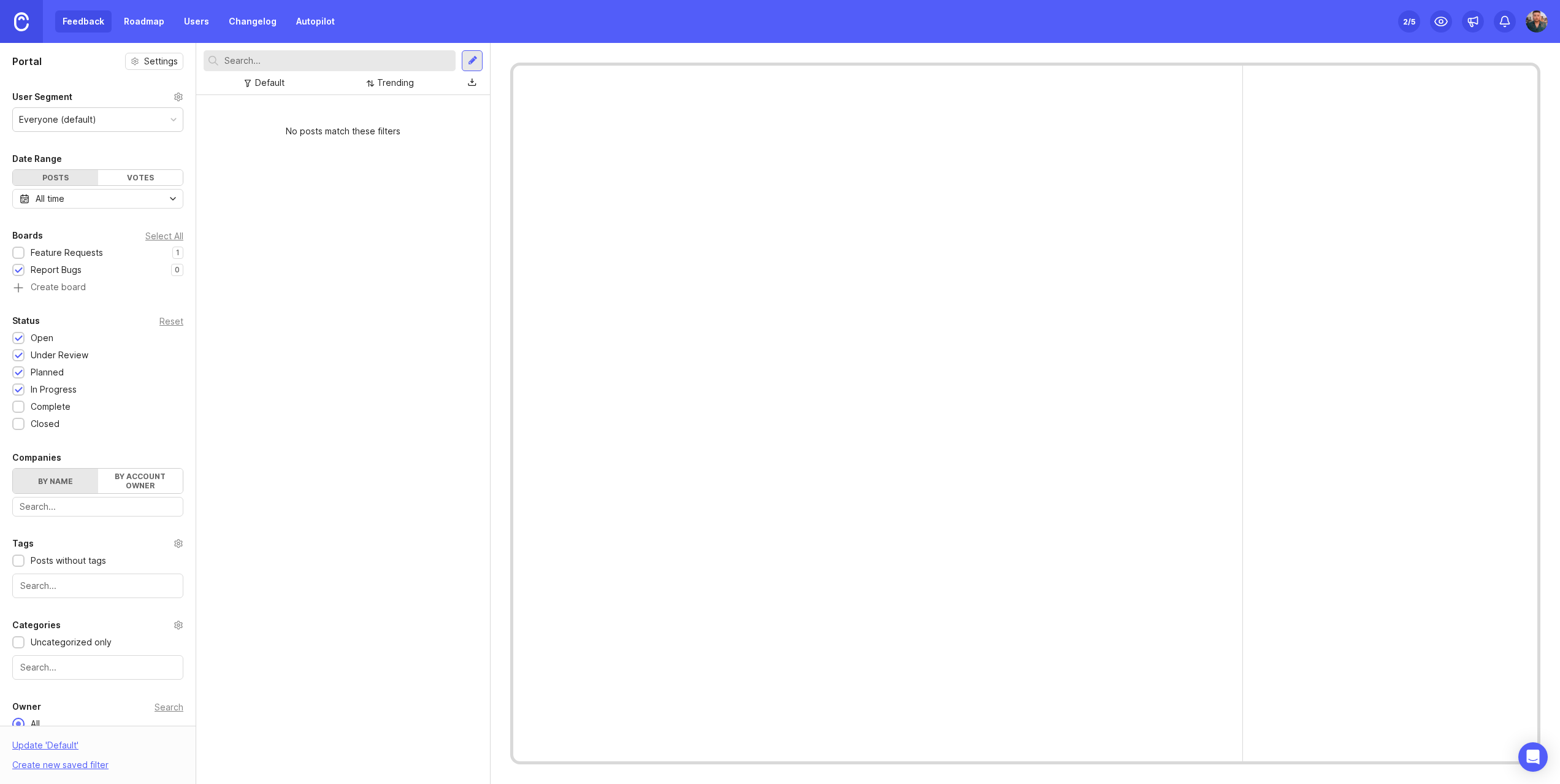
click at [129, 26] on link "Roadmap" at bounding box center [144, 22] width 56 height 22
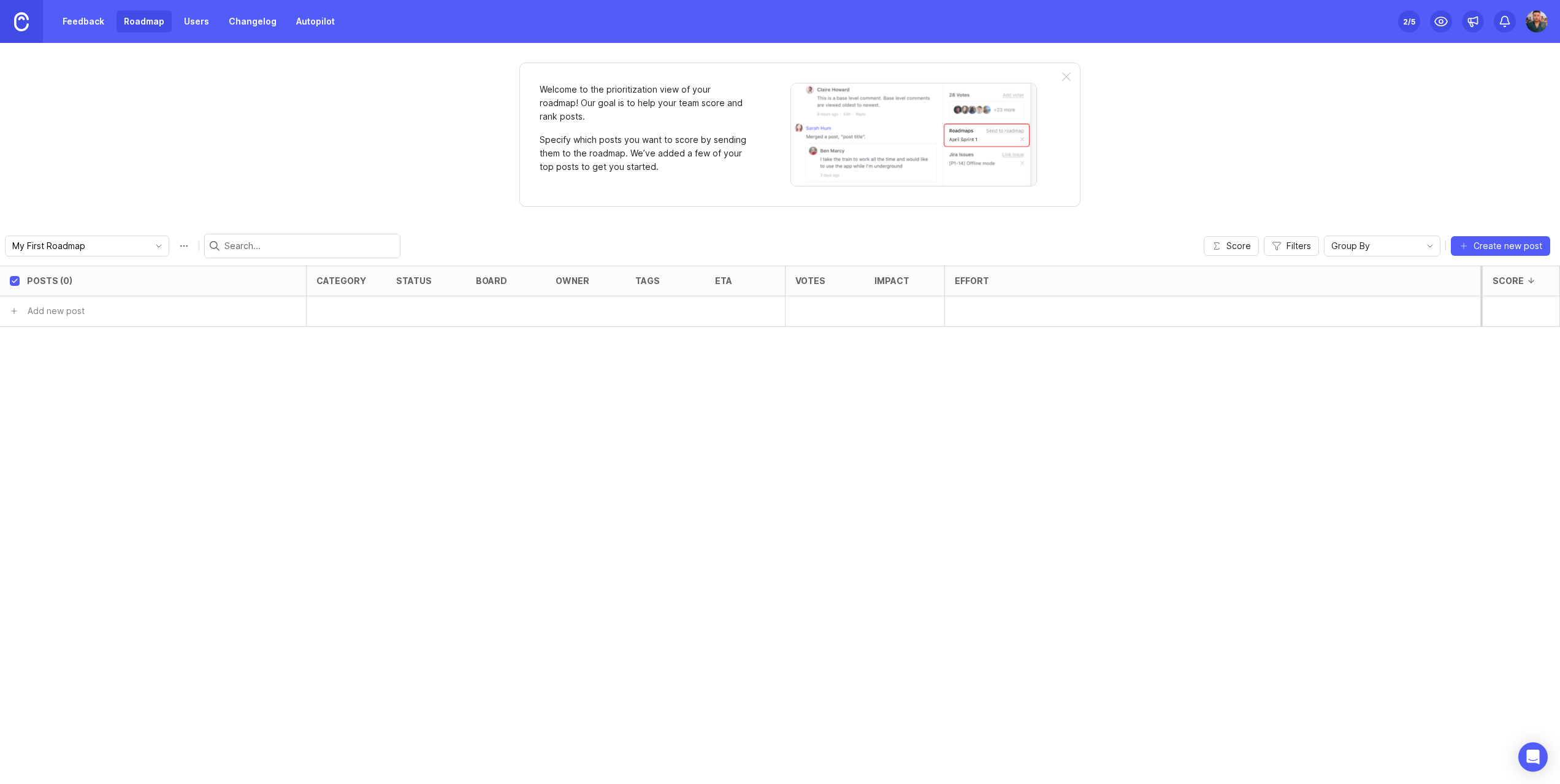
click at [22, 18] on img at bounding box center [22, 22] width 14 height 19
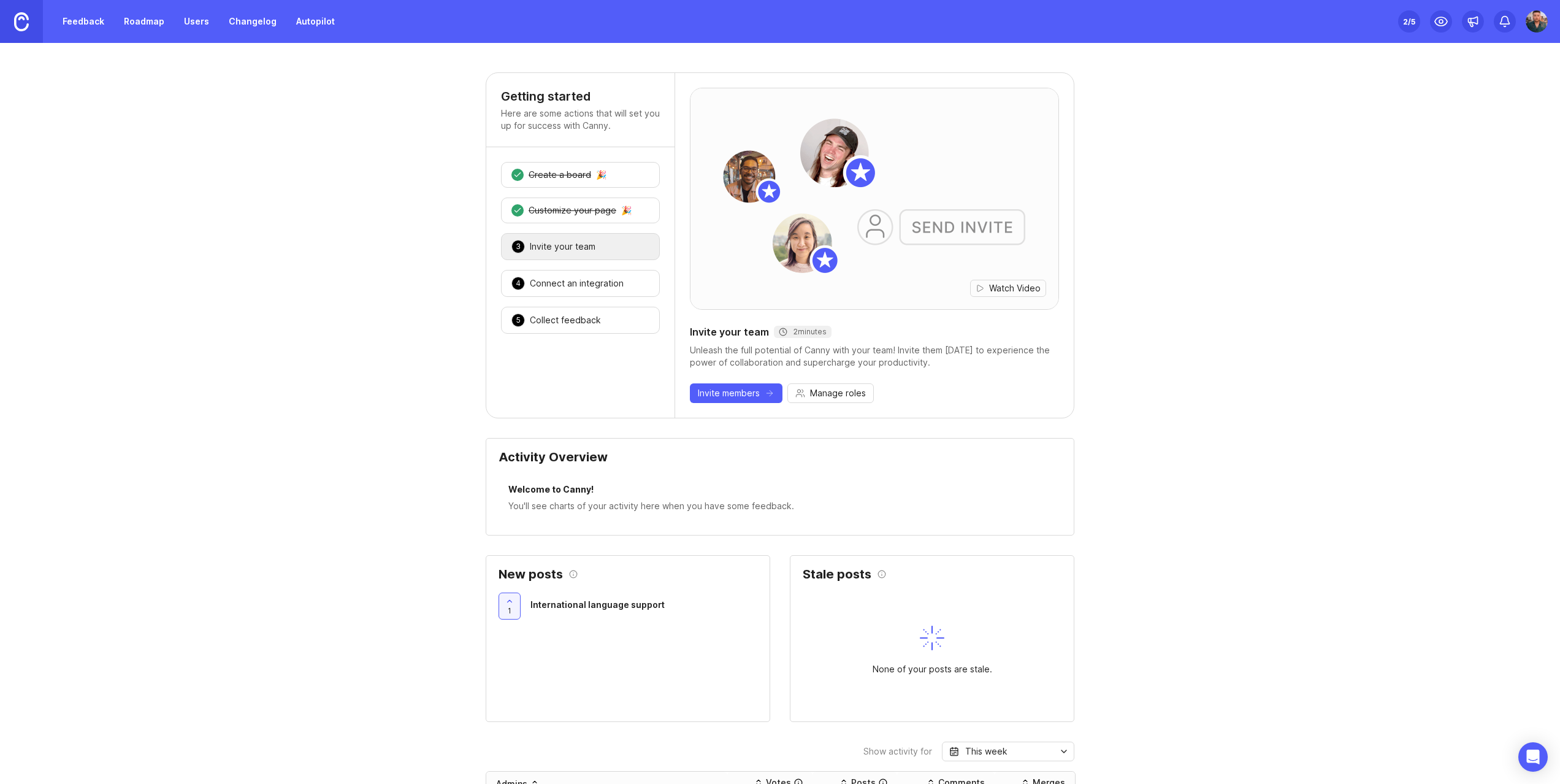
click at [231, 22] on link "Changelog" at bounding box center [253, 22] width 63 height 22
click at [196, 22] on link "Users" at bounding box center [196, 22] width 39 height 22
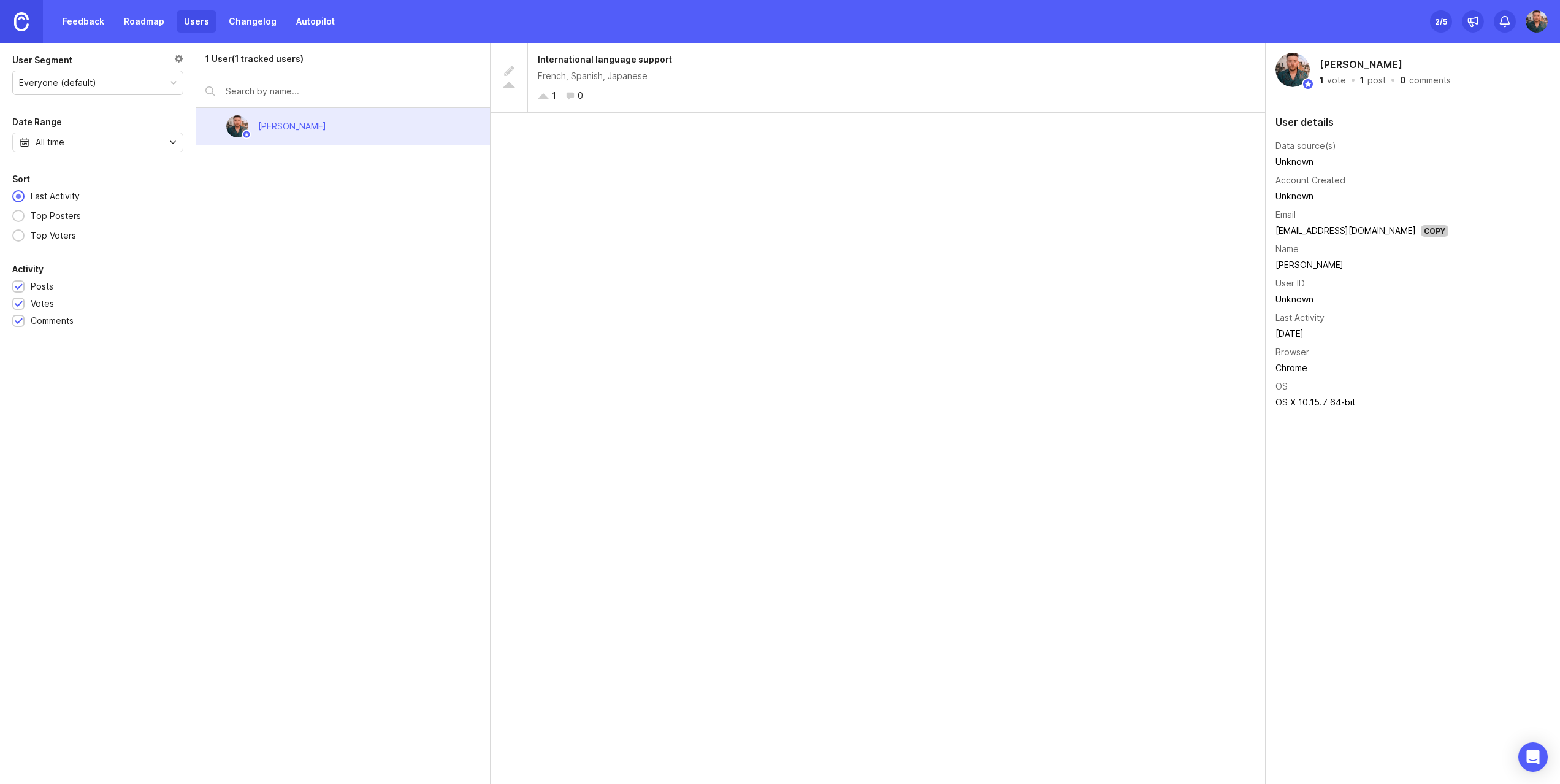
click at [135, 22] on link "Roadmap" at bounding box center [144, 22] width 56 height 22
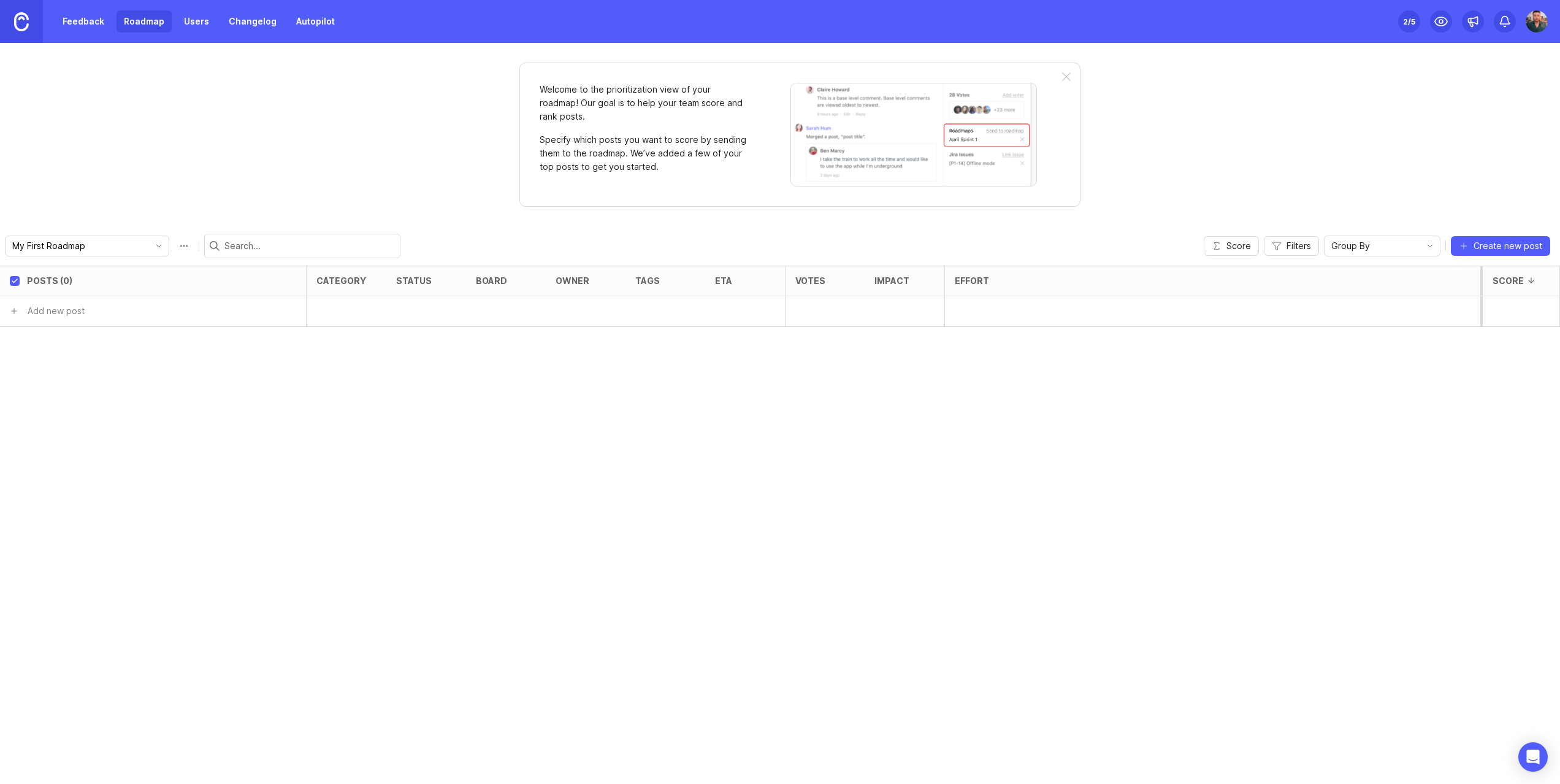
click at [94, 22] on link "Feedback" at bounding box center [83, 22] width 57 height 22
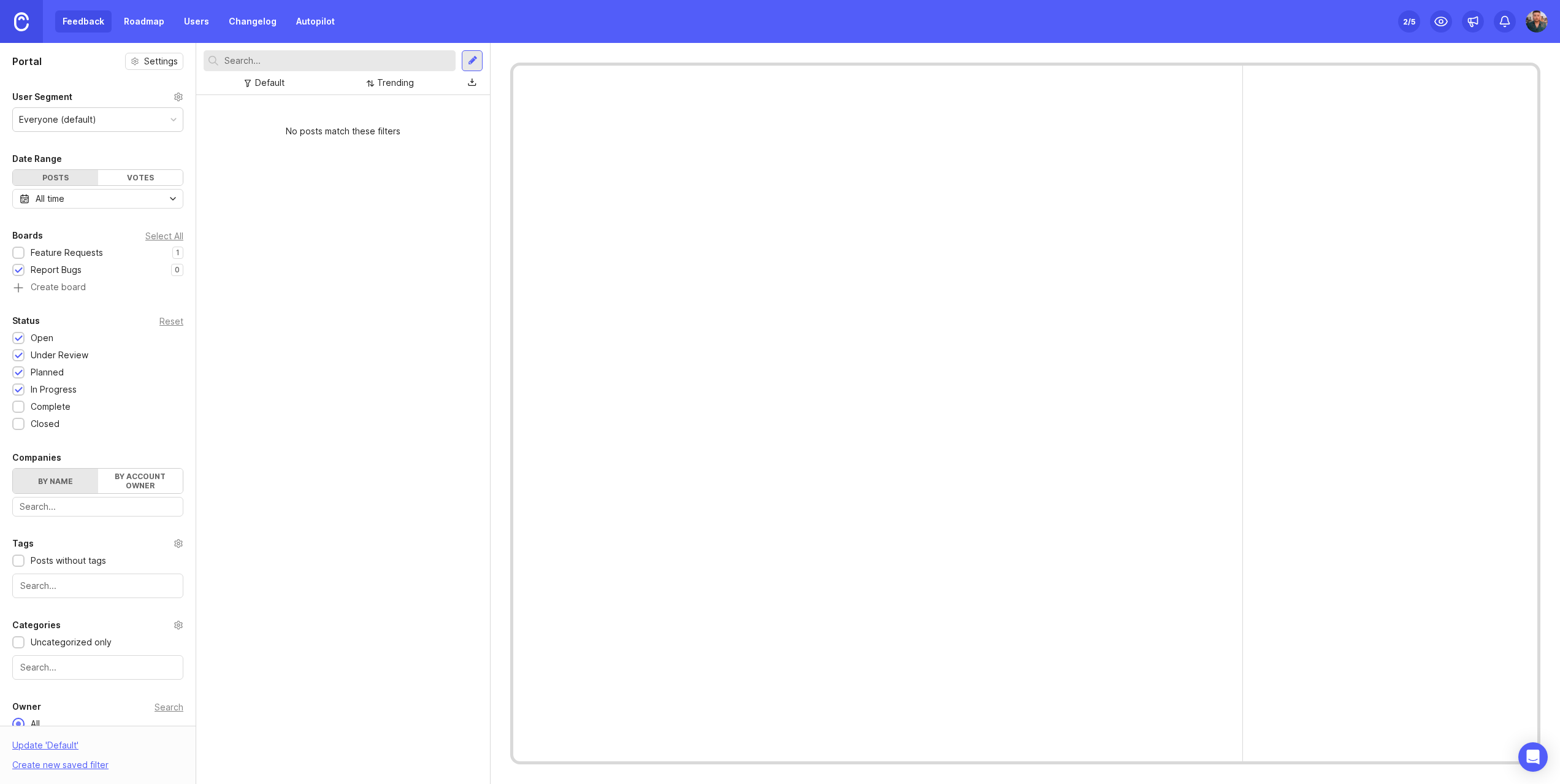
click at [1533, 21] on img at bounding box center [1537, 22] width 22 height 22
click at [1474, 79] on p "Docs" at bounding box center [1467, 84] width 21 height 13
click at [1501, 129] on p "Canny feedback" at bounding box center [1491, 126] width 68 height 13
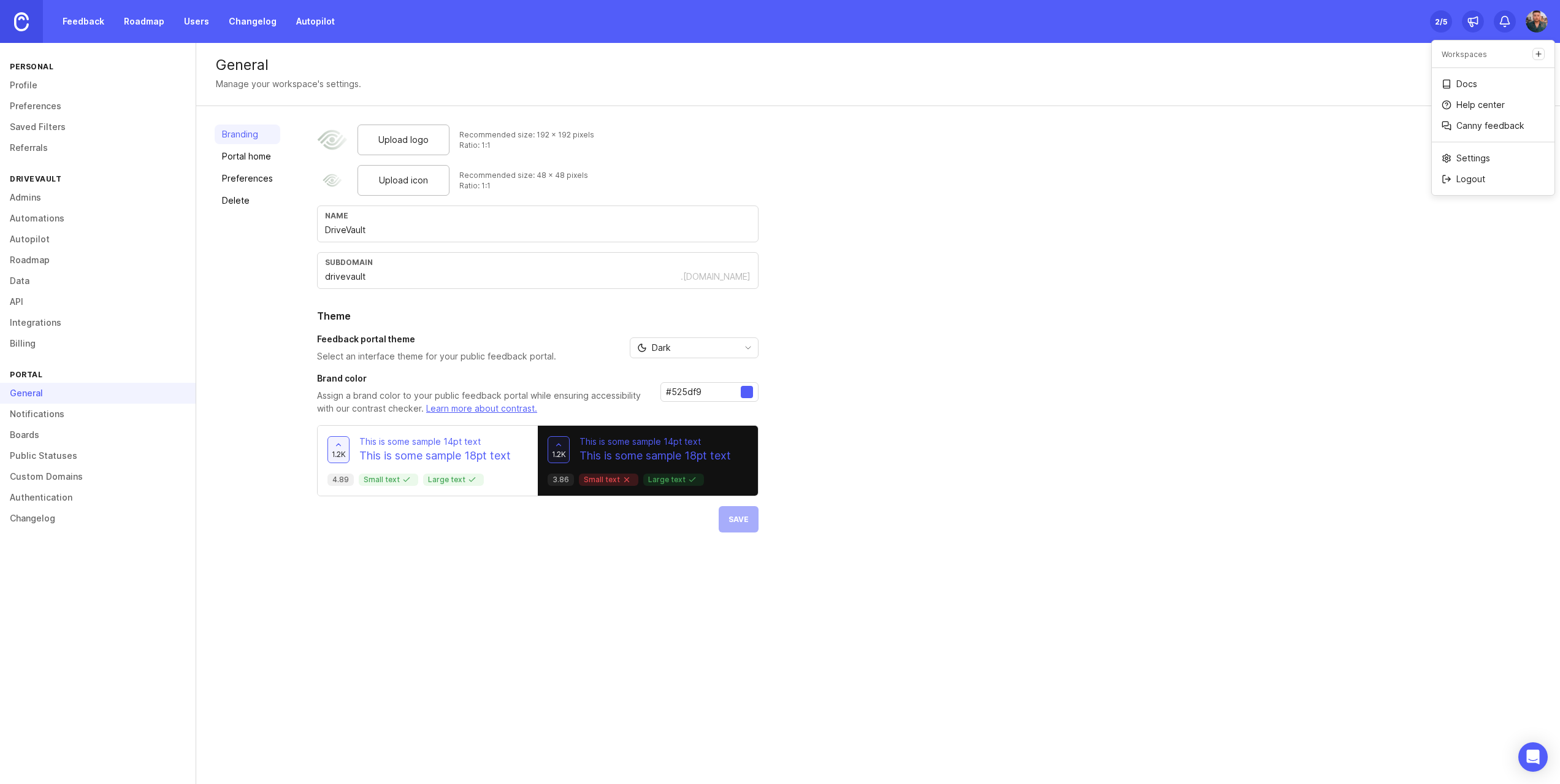
click at [35, 437] on link "Boards" at bounding box center [98, 434] width 196 height 21
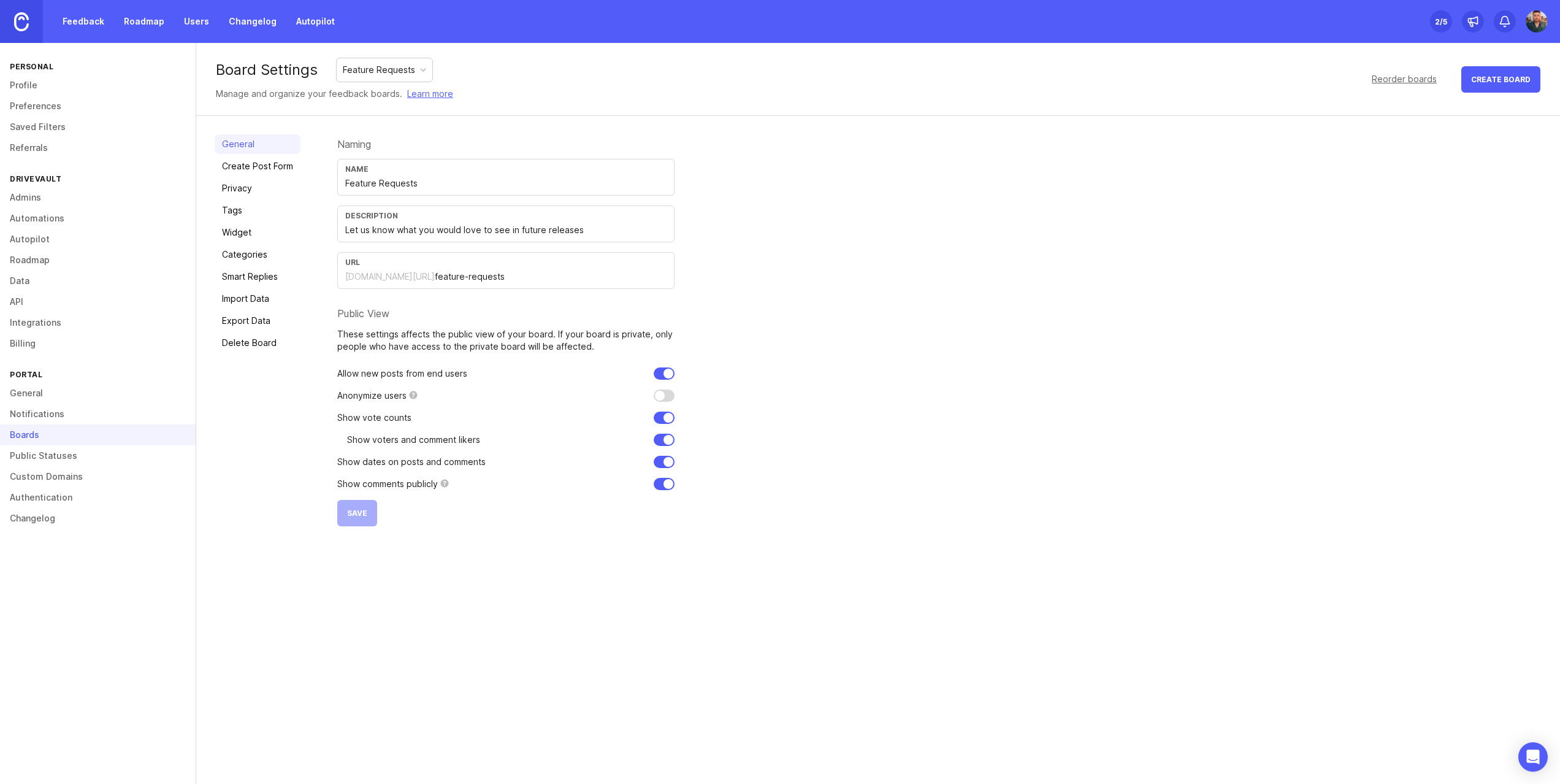
click at [385, 57] on div "Feature Requests" at bounding box center [385, 69] width 97 height 24
click at [382, 65] on div "Feature Requests" at bounding box center [379, 69] width 73 height 13
click at [248, 171] on link "Create Post Form" at bounding box center [257, 166] width 86 height 20
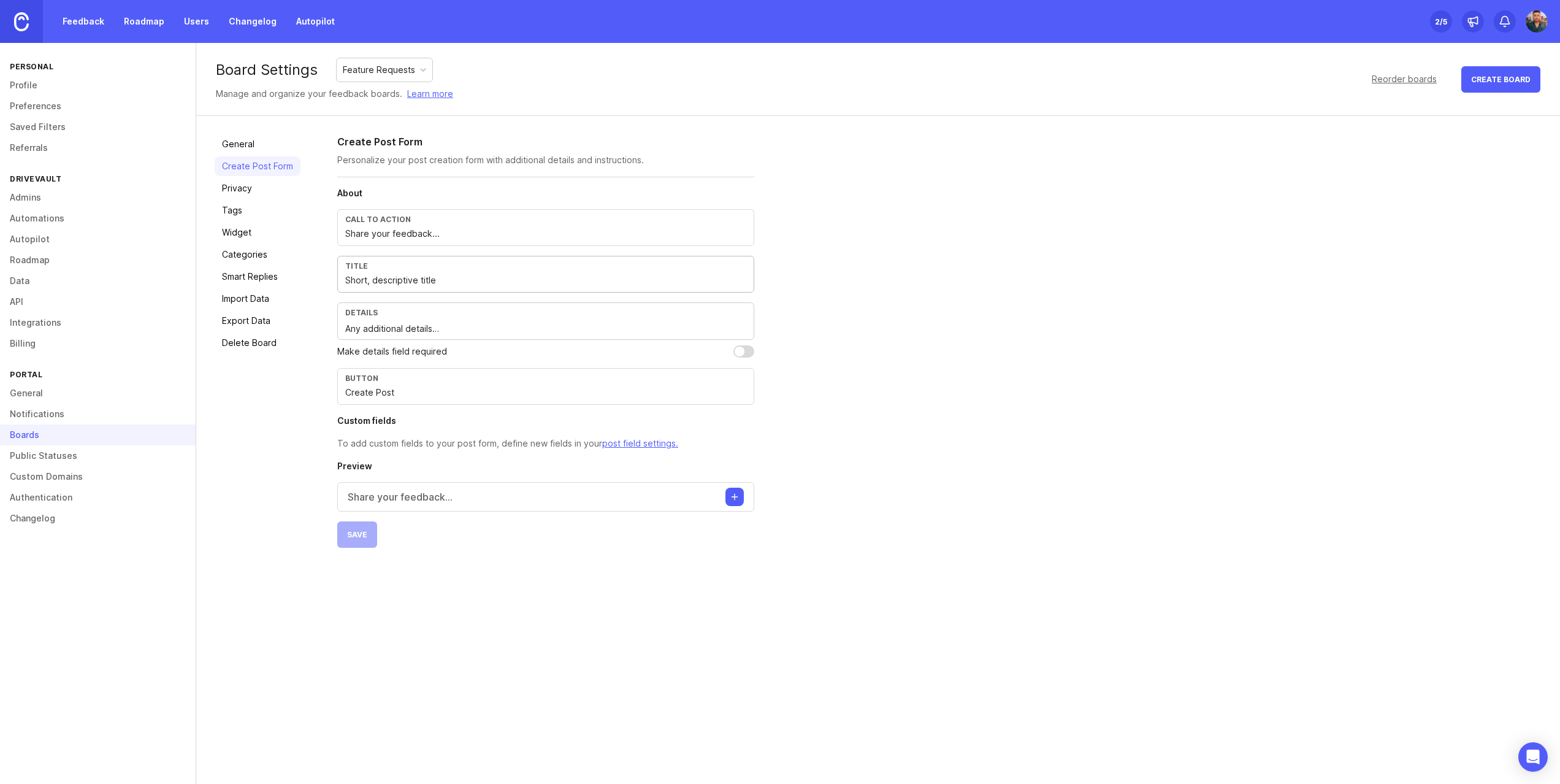
drag, startPoint x: 451, startPoint y: 283, endPoint x: 312, endPoint y: 273, distance: 139.4
click at [312, 273] on div "General Create Post Form Privacy Tags Widget Categories Smart Replies Import Da…" at bounding box center [878, 341] width 1364 height 450
type input "What features would you love to see in DriveVault?"
drag, startPoint x: 472, startPoint y: 335, endPoint x: 292, endPoint y: 326, distance: 180.2
type textarea "t"
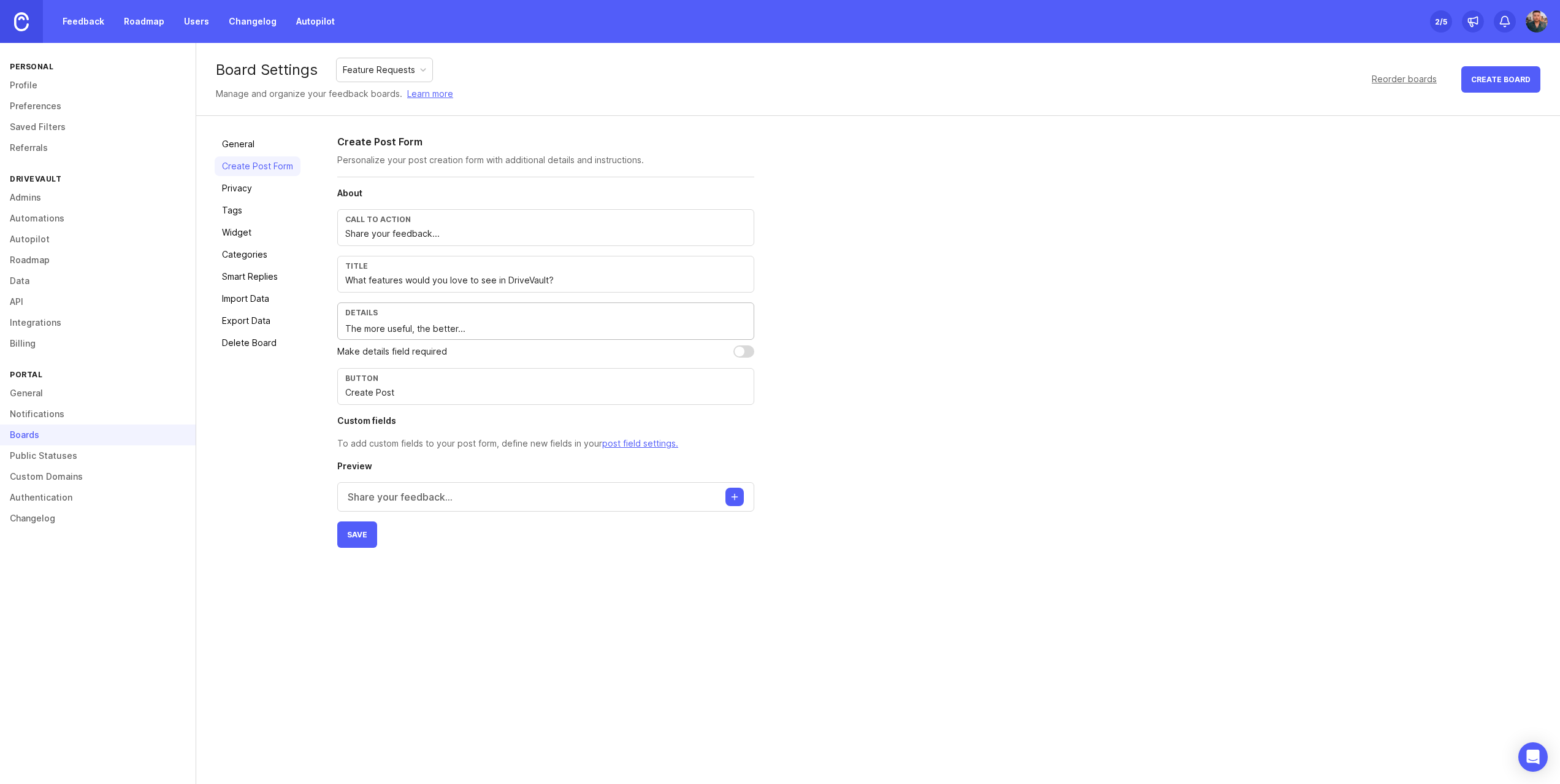
type textarea "The more useful, the better..."
drag, startPoint x: 438, startPoint y: 396, endPoint x: 340, endPoint y: 393, distance: 98.0
click at [340, 393] on div "Button Create Post" at bounding box center [545, 386] width 417 height 37
type input "S"
type input "Request Feature"
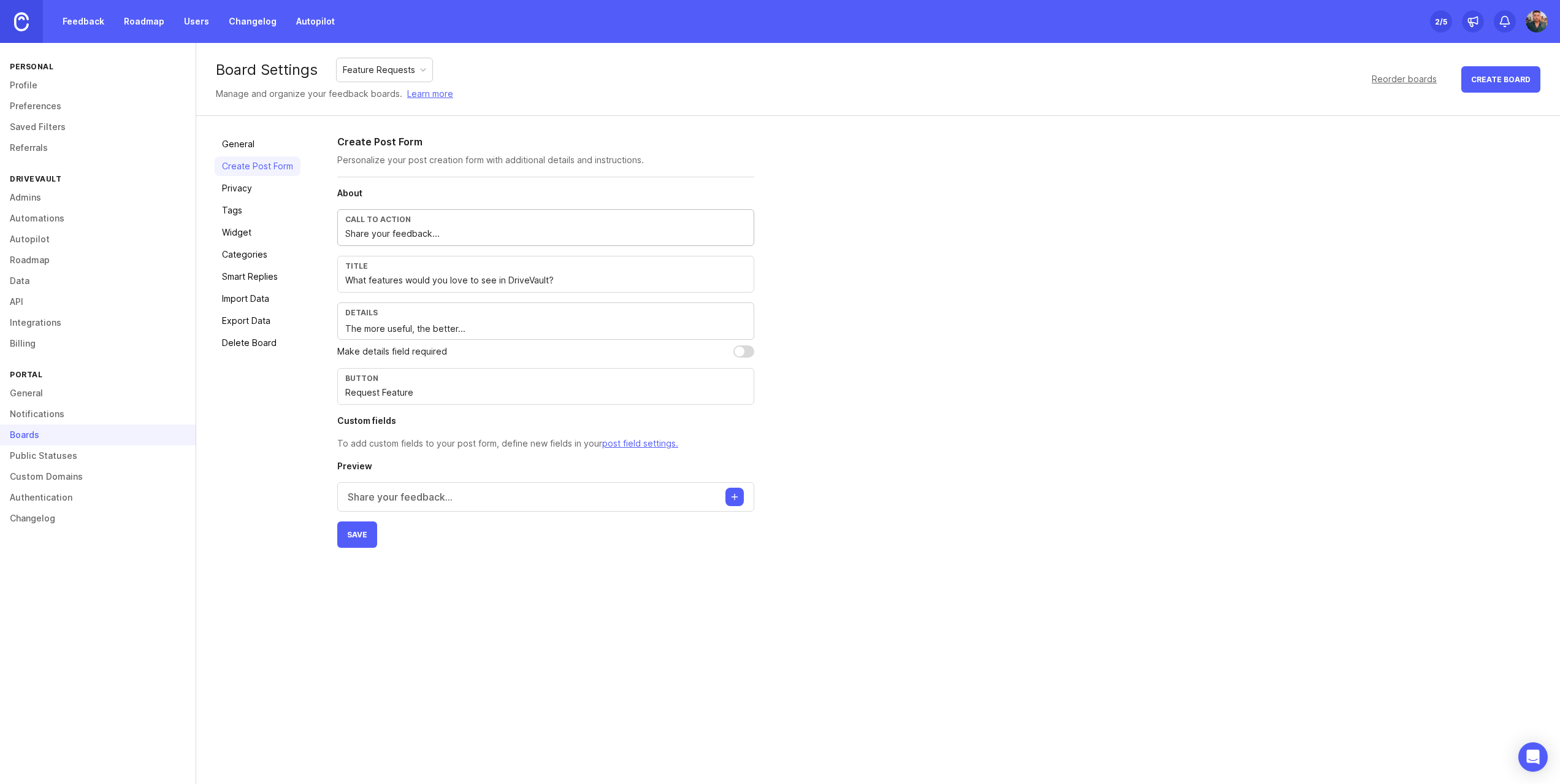
drag, startPoint x: 463, startPoint y: 235, endPoint x: 335, endPoint y: 234, distance: 128.0
click at [335, 234] on div "General Create Post Form Privacy Tags Widget Categories Smart Replies Import Da…" at bounding box center [878, 341] width 1364 height 450
type input "Request a Feature"
click at [499, 283] on input "What features would you love to see in DriveVault?" at bounding box center [545, 280] width 401 height 13
click at [366, 275] on input "What features would you love to see in DriveVault?" at bounding box center [545, 280] width 401 height 13
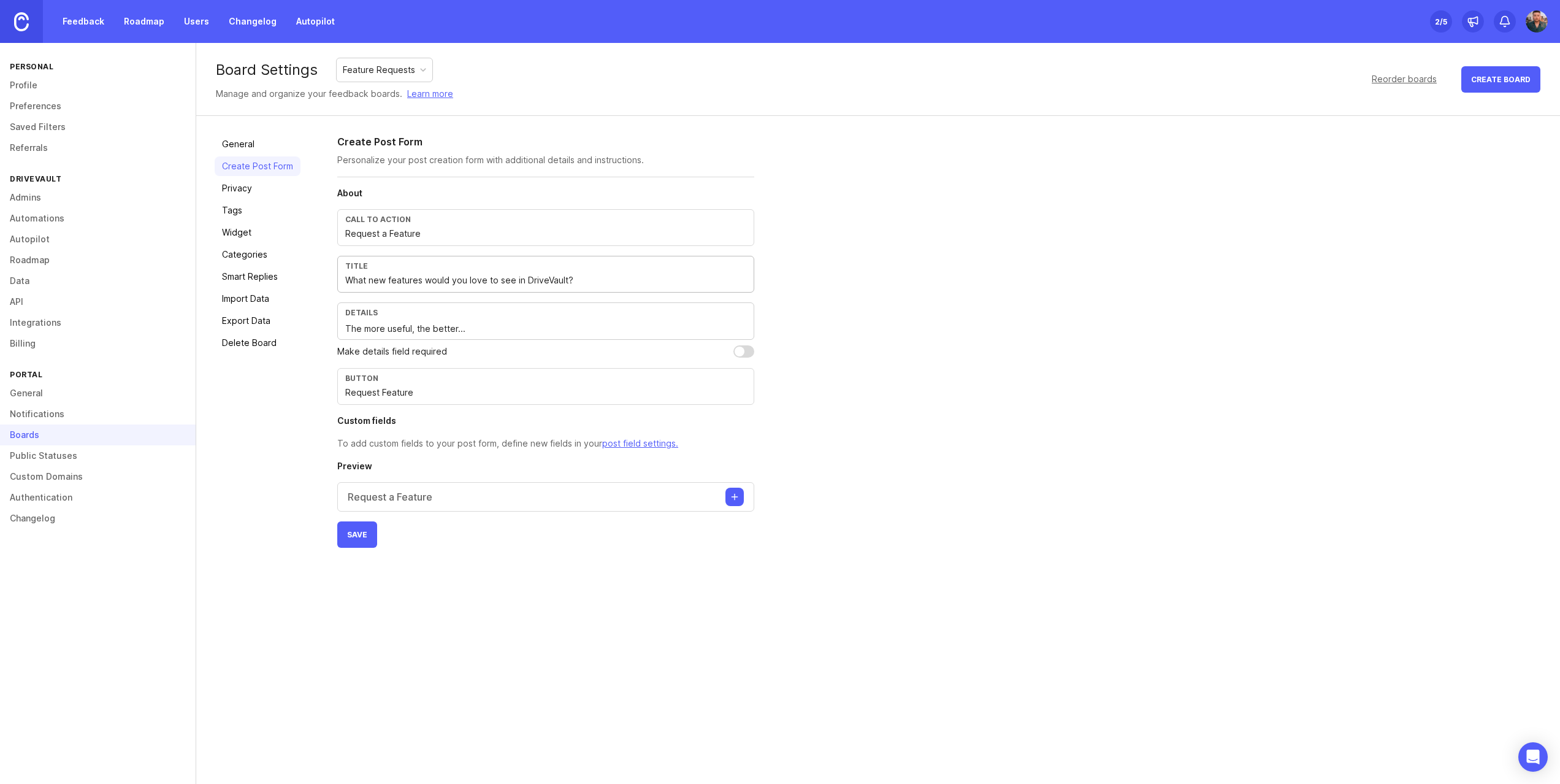
type input "What new features would you love to see in DriveVault?"
click at [350, 538] on span "Save" at bounding box center [357, 535] width 21 height 9
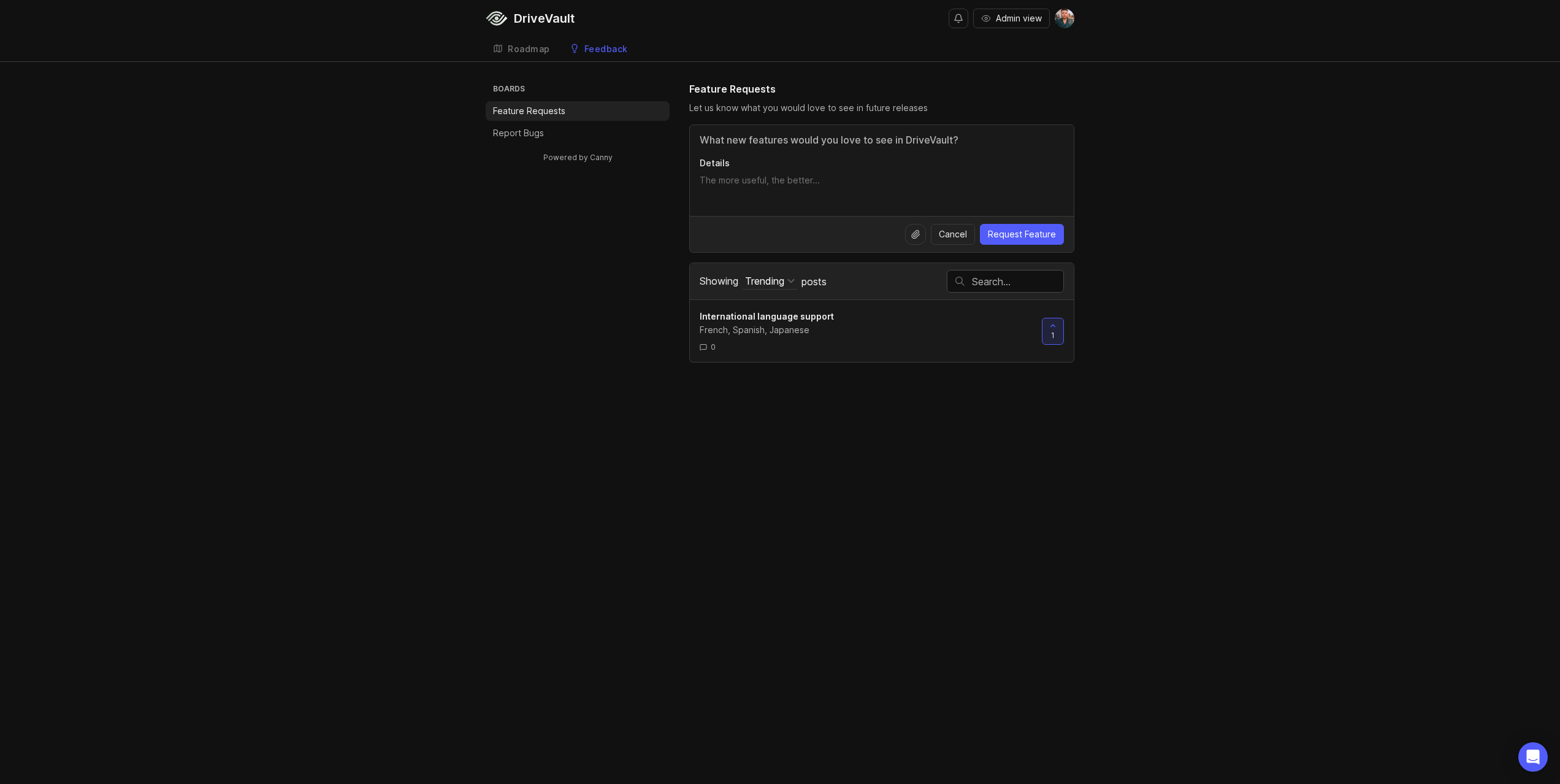
click at [531, 131] on p "Report Bugs" at bounding box center [519, 134] width 51 height 13
